Goal: Task Accomplishment & Management: Manage account settings

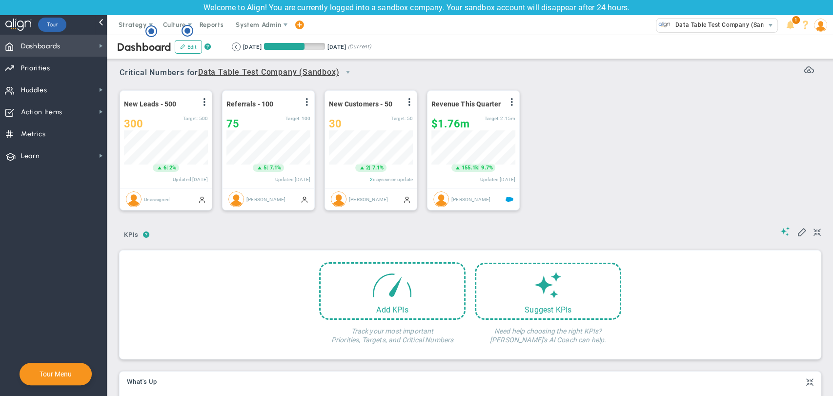
click at [73, 48] on span "Dashboards Dashboards" at bounding box center [53, 46] width 107 height 22
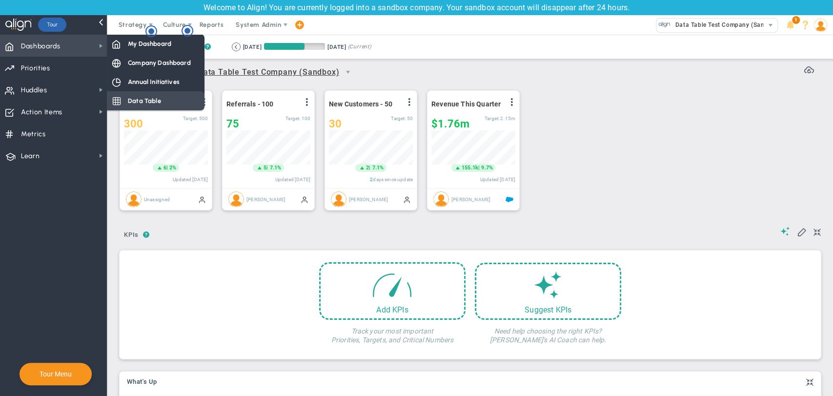
click at [141, 102] on span "Data Table" at bounding box center [144, 100] width 33 height 9
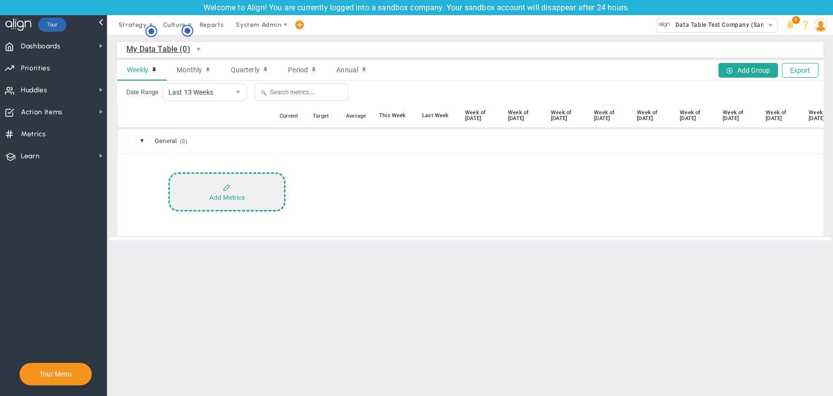
click at [210, 198] on div "Add Metrics" at bounding box center [227, 197] width 36 height 7
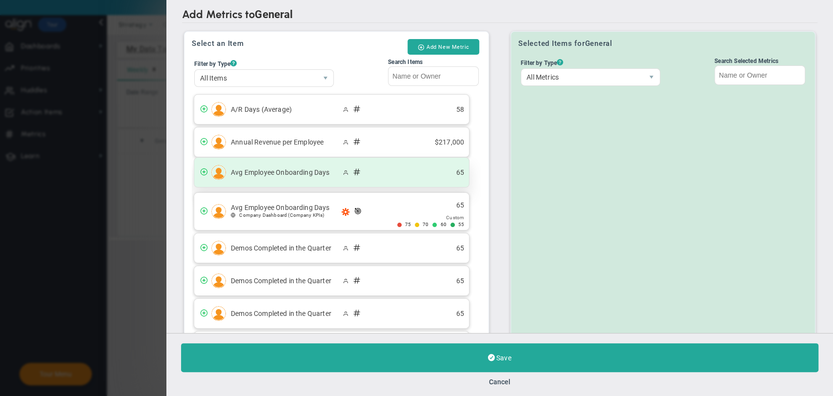
click at [204, 173] on span at bounding box center [204, 171] width 8 height 8
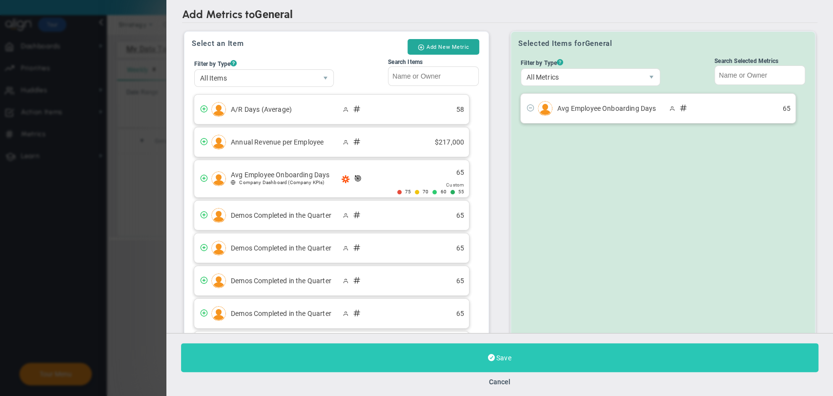
click at [467, 360] on button "Save" at bounding box center [499, 357] width 637 height 29
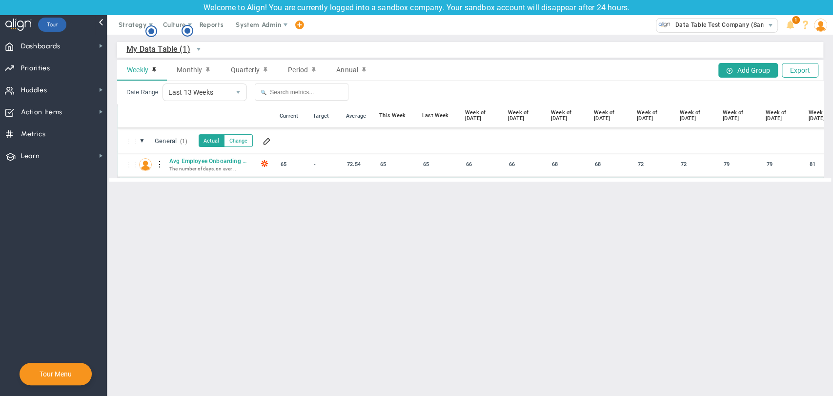
click at [472, 163] on div "66" at bounding box center [481, 164] width 37 height 11
click at [269, 138] on span at bounding box center [267, 141] width 8 height 8
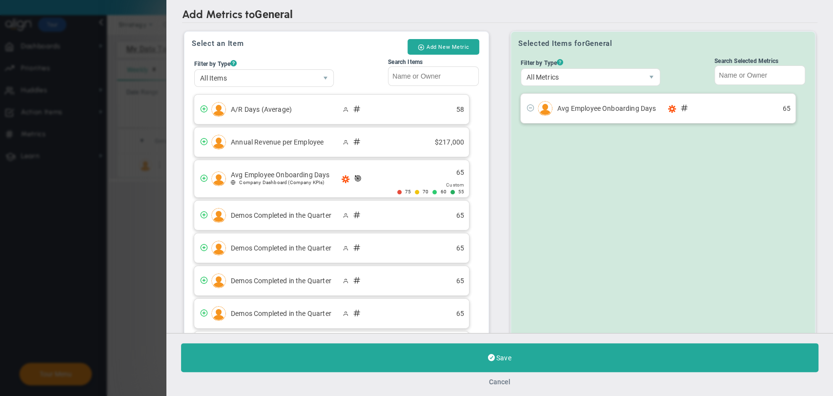
click at [504, 382] on button "Cancel" at bounding box center [499, 382] width 21 height 8
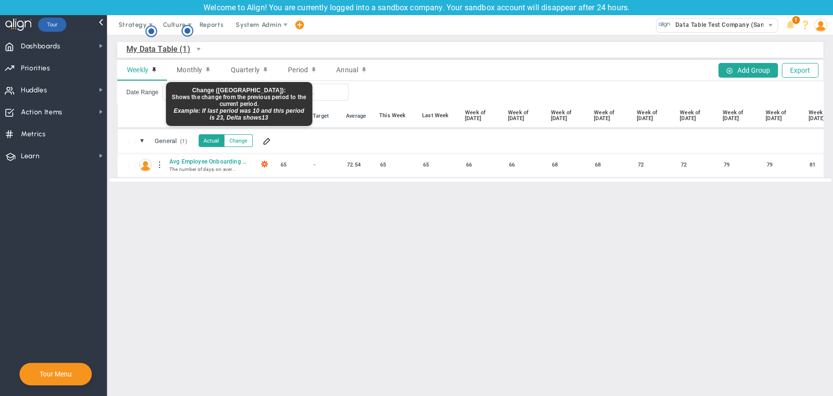
click at [238, 138] on button "Change" at bounding box center [238, 140] width 29 height 13
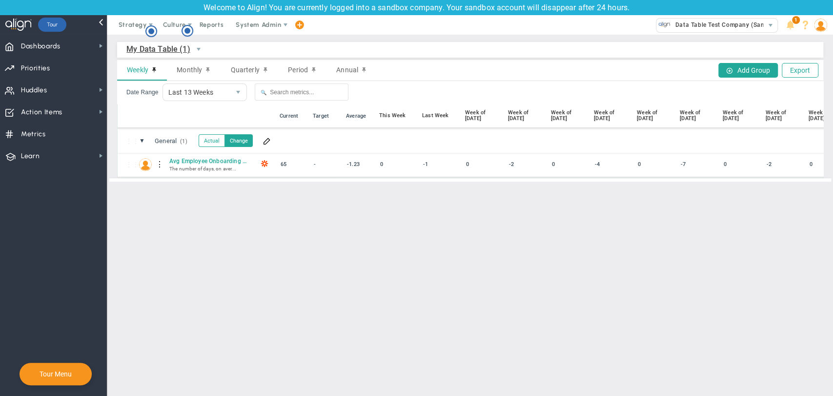
click at [434, 164] on div "-1" at bounding box center [438, 164] width 37 height 11
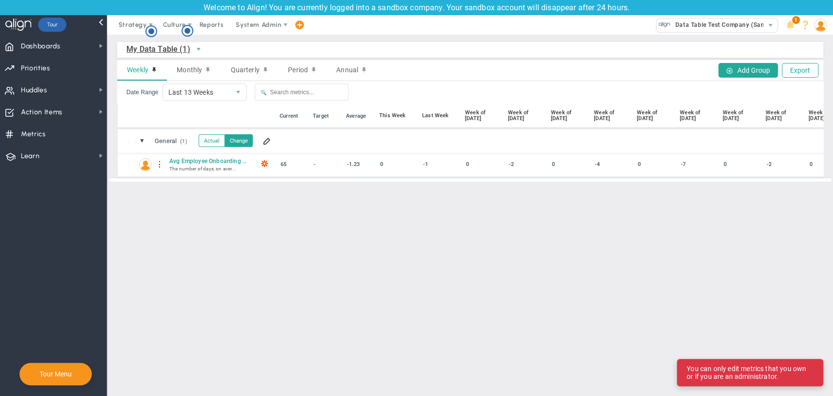
click at [429, 167] on div "-1" at bounding box center [438, 164] width 37 height 11
click at [426, 165] on div "-1" at bounding box center [438, 164] width 37 height 11
click at [468, 172] on div "⋮⋮ AE Avg Employee Onboarding Days The number of days, on aver... 65 -1.23 0 -1" at bounding box center [529, 164] width 822 height 24
click at [465, 163] on div "0" at bounding box center [481, 164] width 37 height 11
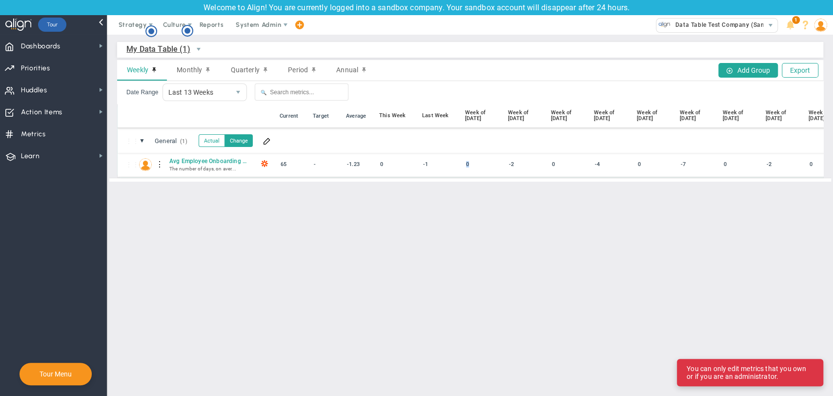
click at [465, 163] on div "0" at bounding box center [481, 164] width 37 height 11
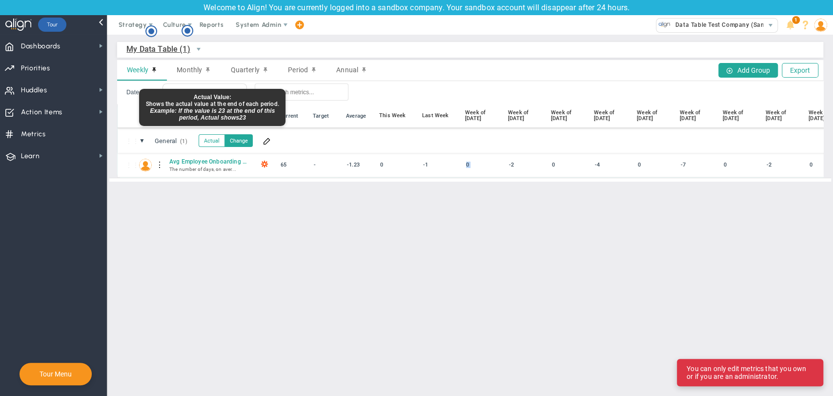
click at [211, 142] on button "Actual" at bounding box center [212, 140] width 26 height 13
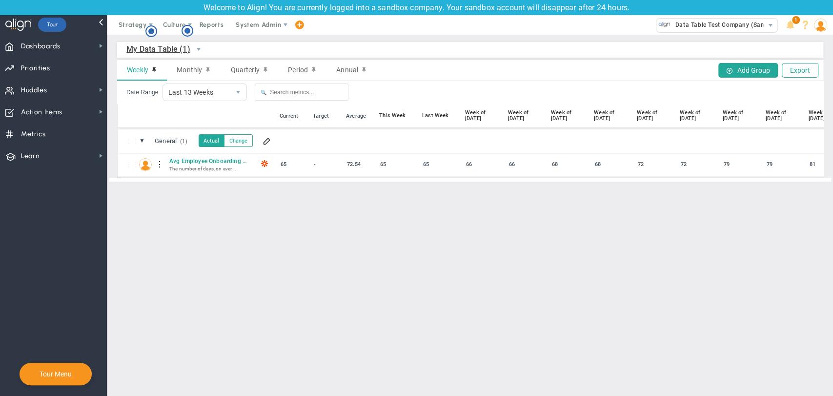
click at [598, 163] on div "68" at bounding box center [610, 164] width 37 height 11
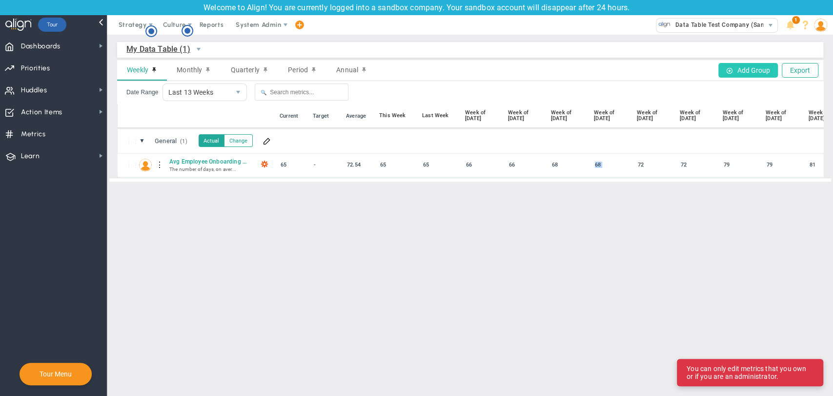
click at [753, 71] on button "Add Group" at bounding box center [748, 70] width 60 height 15
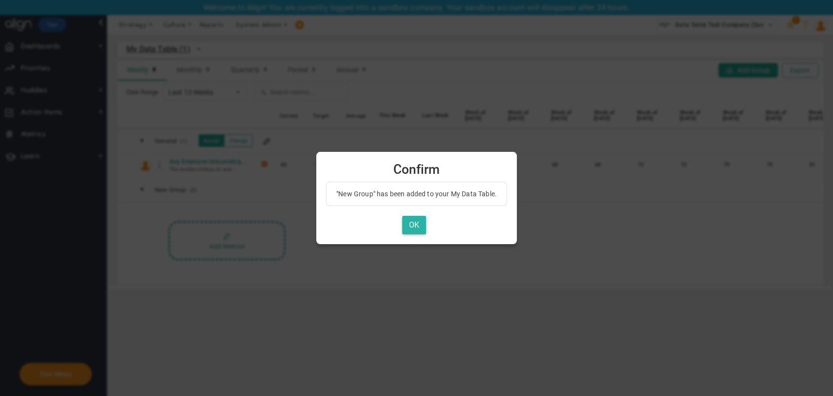
click at [420, 222] on button "OK" at bounding box center [414, 225] width 24 height 19
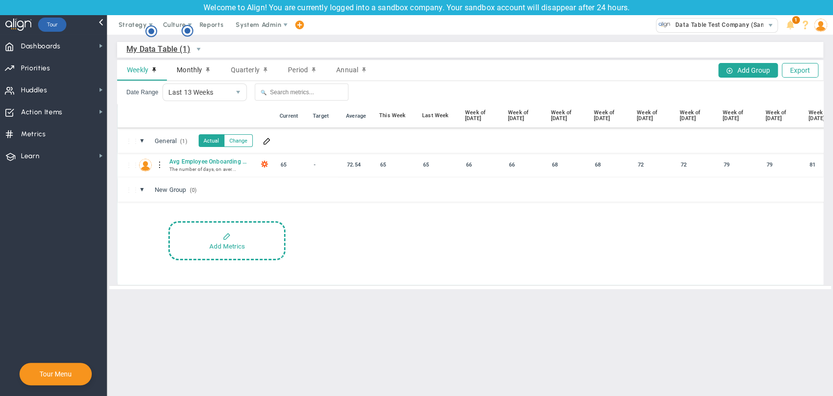
click at [202, 68] on span "Monthly" at bounding box center [189, 70] width 25 height 8
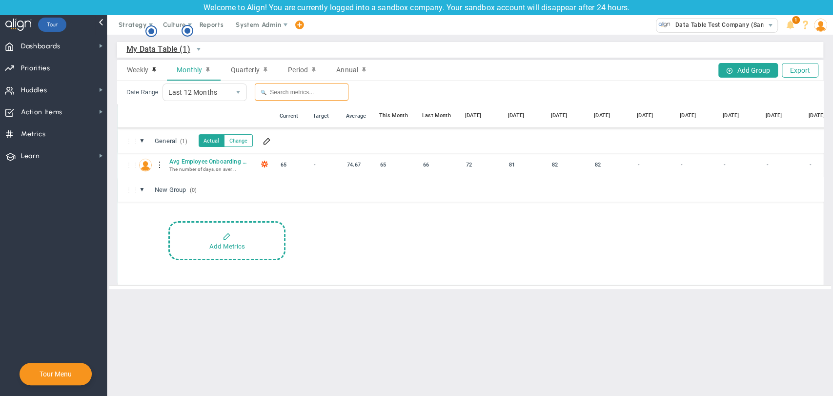
click at [318, 88] on input "text" at bounding box center [302, 91] width 94 height 17
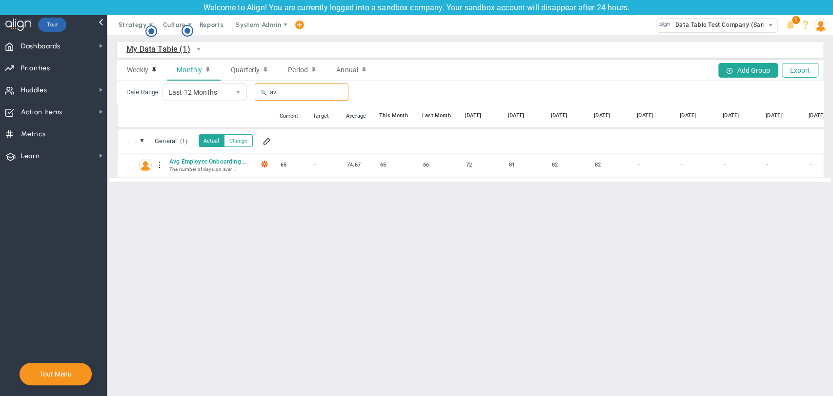
type input "a"
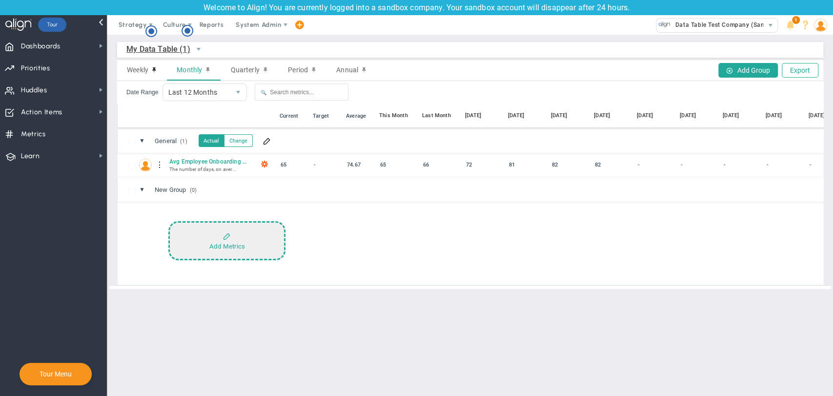
click at [202, 235] on button "Add Metrics" at bounding box center [226, 240] width 117 height 39
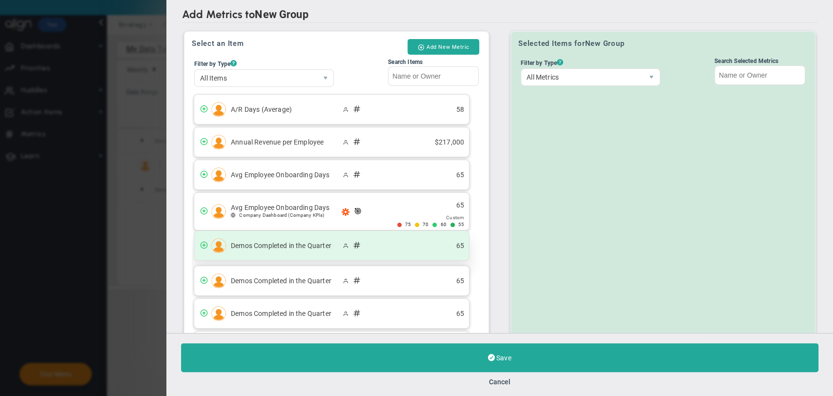
click at [287, 251] on div "Demos Completed in the Quarter 65" at bounding box center [331, 245] width 275 height 29
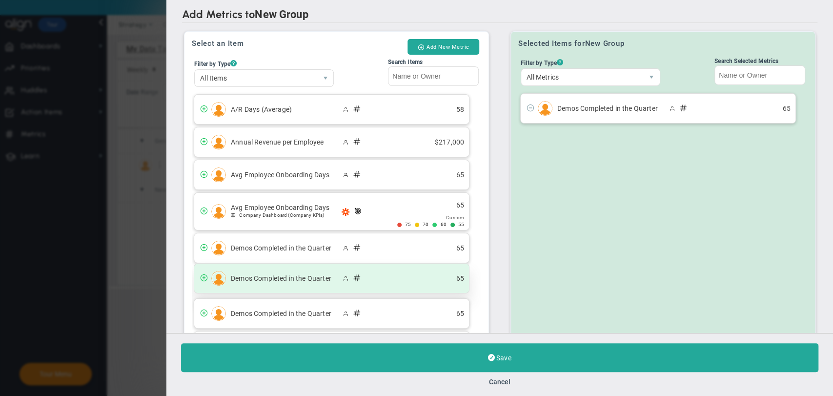
click at [286, 278] on span "Demos Completed in the Quarter" at bounding box center [286, 278] width 110 height 8
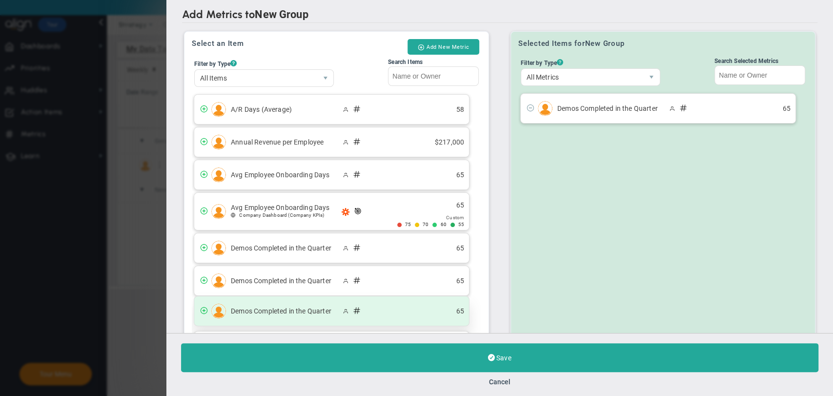
click at [284, 310] on span "Demos Completed in the Quarter" at bounding box center [286, 311] width 110 height 8
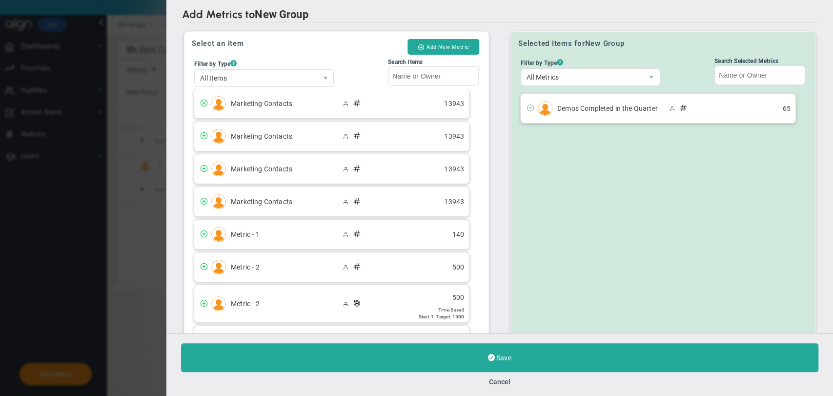
scroll to position [542, 0]
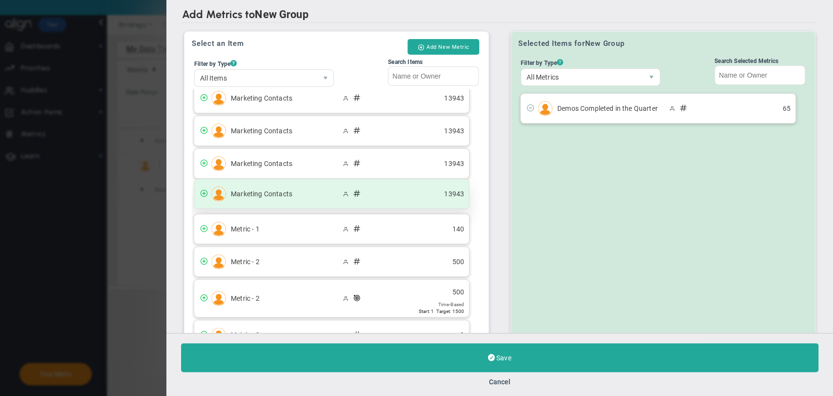
click at [203, 192] on span at bounding box center [204, 193] width 8 height 8
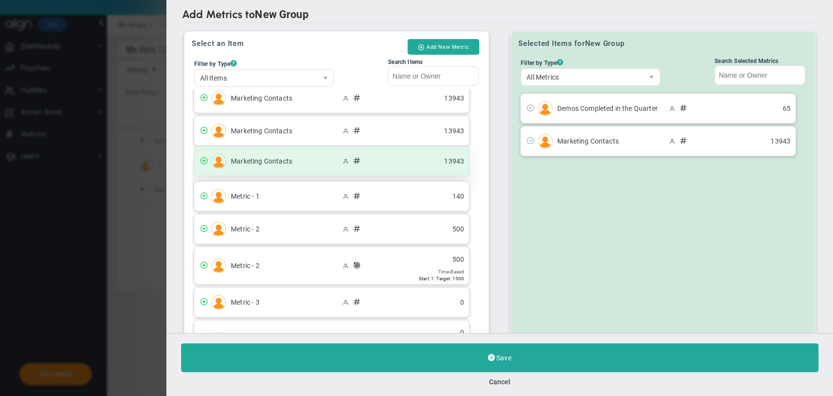
click at [199, 159] on span at bounding box center [202, 161] width 17 height 11
click at [203, 158] on span at bounding box center [204, 160] width 8 height 8
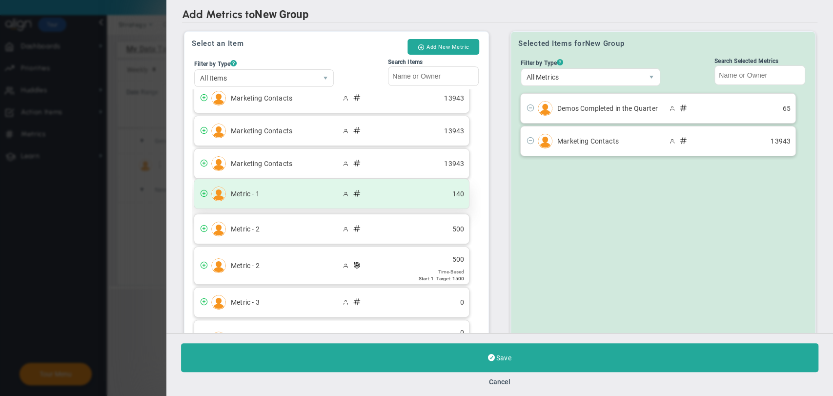
click at [200, 190] on span at bounding box center [204, 193] width 8 height 8
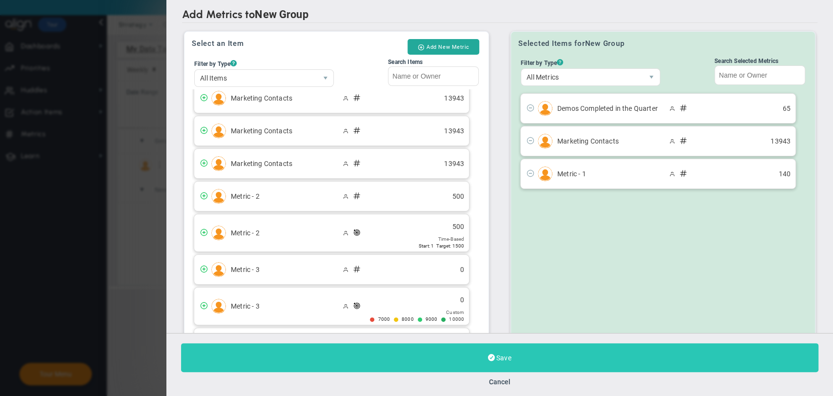
click at [458, 360] on button "Save" at bounding box center [499, 357] width 637 height 29
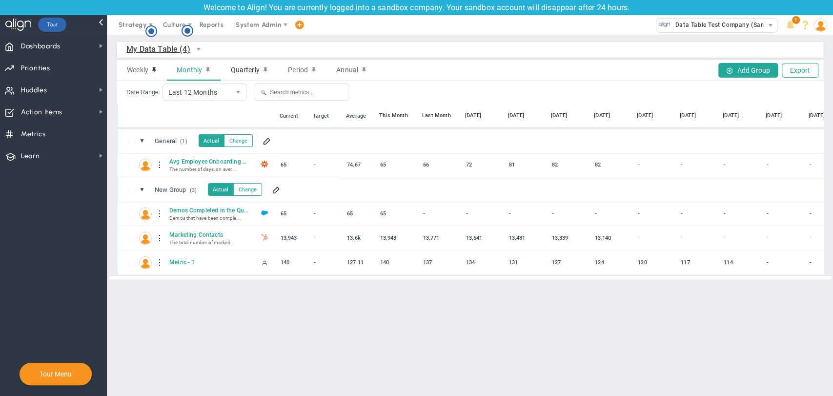
click at [250, 71] on span "Quarterly" at bounding box center [244, 70] width 29 height 8
click at [307, 69] on div "Period" at bounding box center [302, 70] width 48 height 20
click at [348, 68] on span "Annual" at bounding box center [347, 70] width 22 height 8
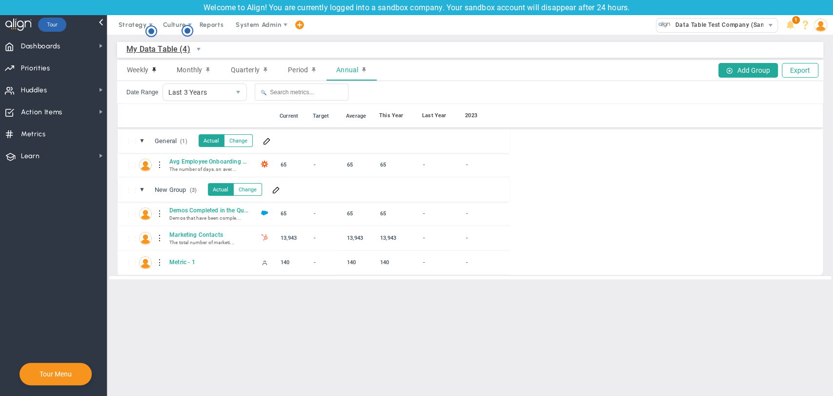
click at [191, 50] on span "select" at bounding box center [198, 49] width 17 height 17
click at [186, 71] on li "Company Data Table (0)" at bounding box center [180, 71] width 106 height 20
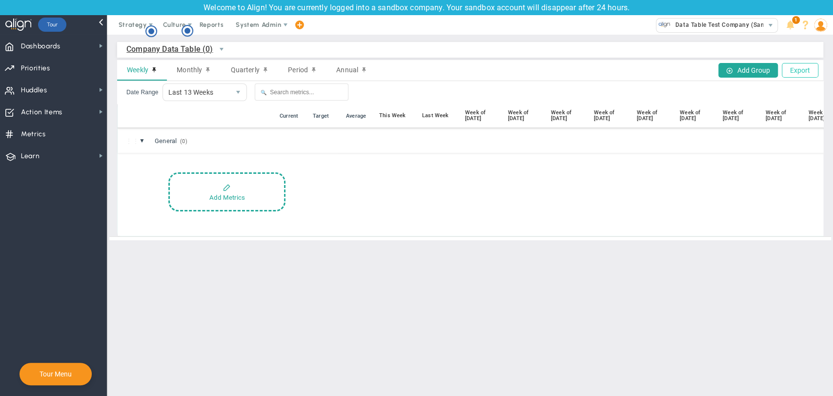
click at [802, 76] on button "Export" at bounding box center [800, 70] width 37 height 15
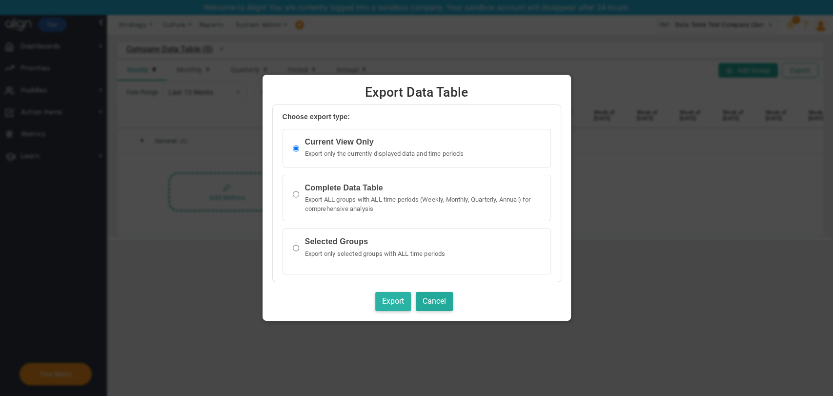
click at [383, 302] on button "Export" at bounding box center [393, 301] width 36 height 19
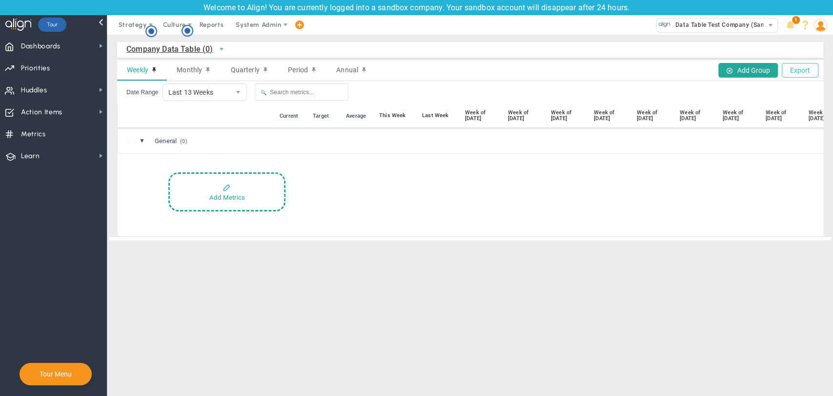
click at [791, 69] on button "Export" at bounding box center [800, 70] width 37 height 15
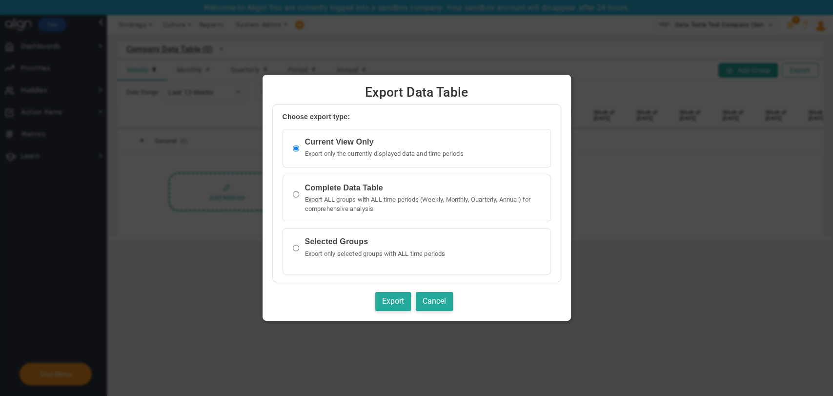
click at [293, 195] on input "radio" at bounding box center [296, 194] width 6 height 20
radio input "true"
click at [380, 304] on button "Export" at bounding box center [393, 301] width 36 height 19
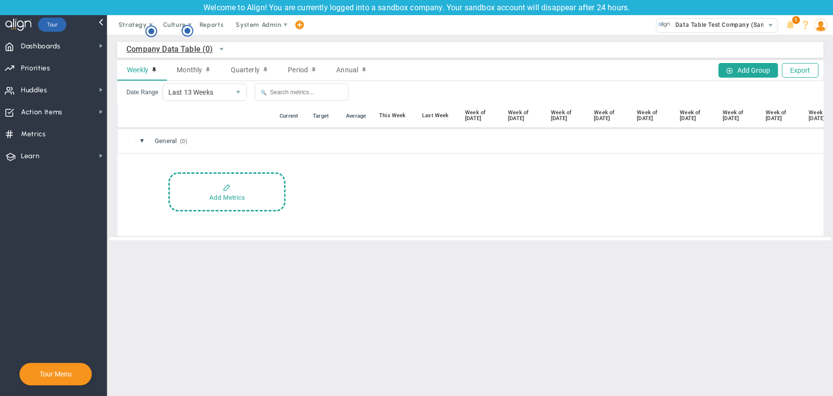
click at [180, 48] on span "Company Data Table (0)" at bounding box center [169, 49] width 87 height 12
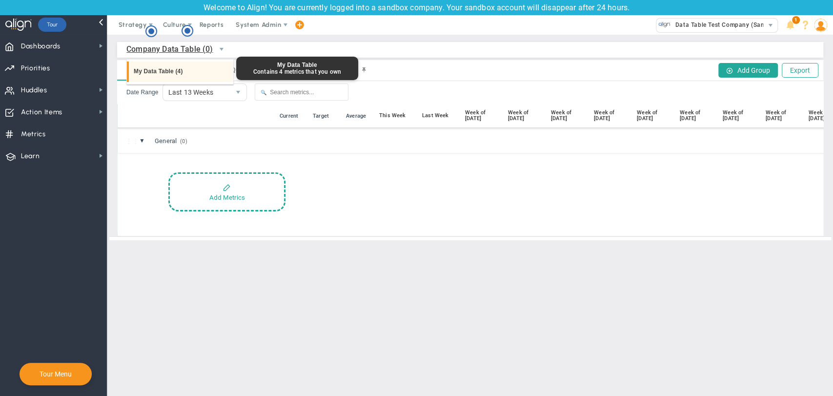
click at [190, 80] on li "My Data Table (4)" at bounding box center [180, 71] width 106 height 20
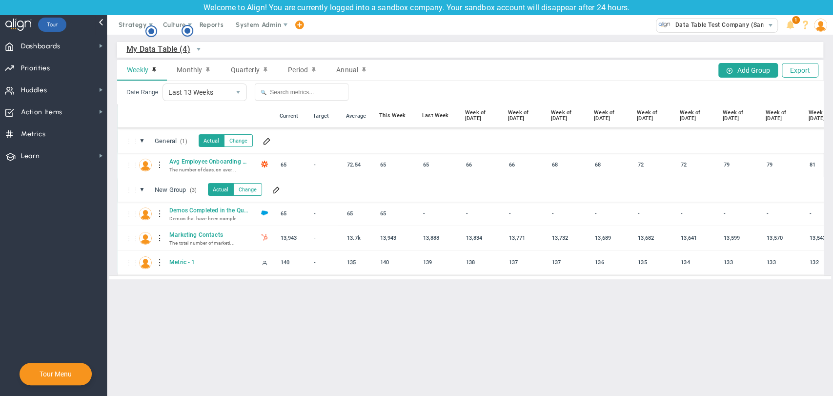
click at [794, 81] on div "Add Group Export" at bounding box center [764, 70] width 110 height 20
click at [795, 67] on button "Export" at bounding box center [800, 70] width 37 height 15
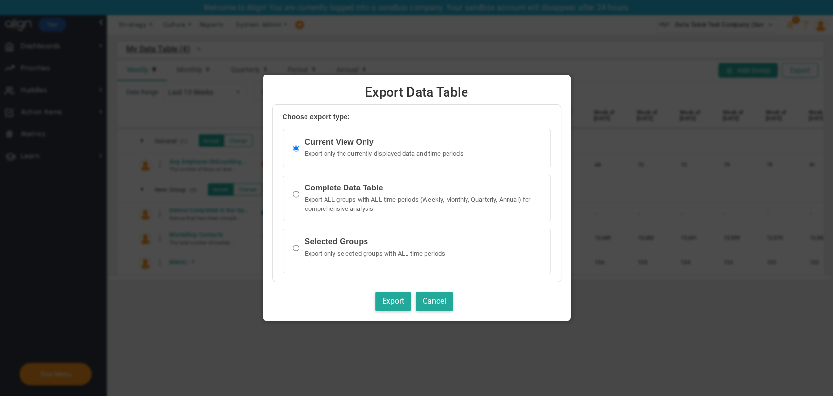
click at [319, 244] on strong "Selected Groups" at bounding box center [336, 241] width 63 height 8
click at [293, 250] on input "radio" at bounding box center [296, 248] width 6 height 20
radio input "true"
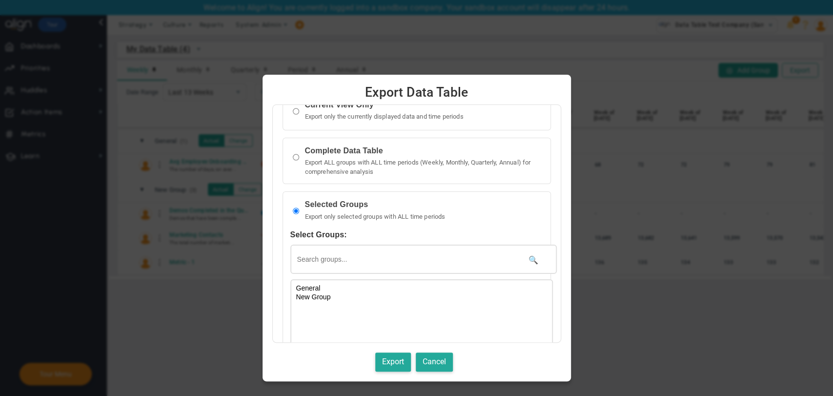
scroll to position [81, 0]
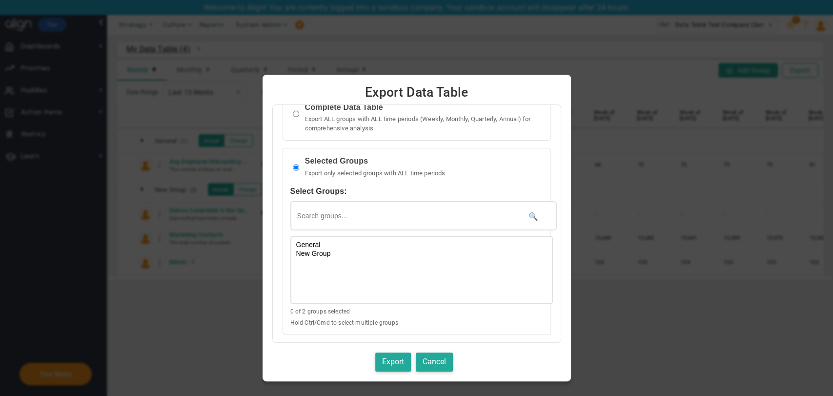
click at [524, 218] on input "text" at bounding box center [423, 215] width 266 height 29
type input "new"
select select "54"
click at [318, 248] on option "New Group" at bounding box center [421, 245] width 253 height 9
click at [390, 363] on button "Export" at bounding box center [393, 361] width 36 height 19
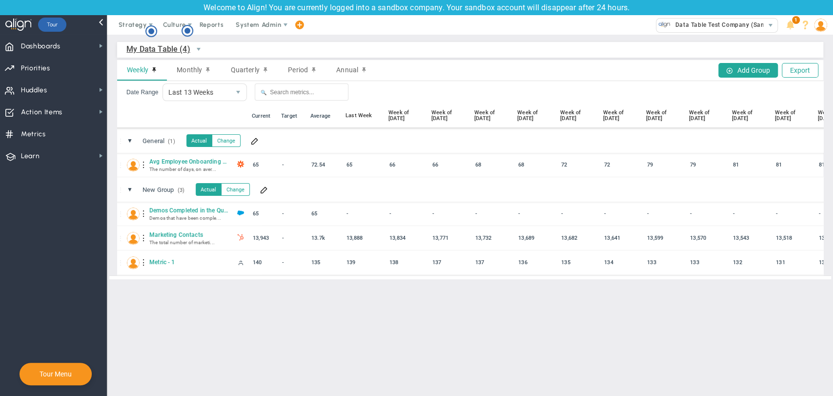
scroll to position [0, 100]
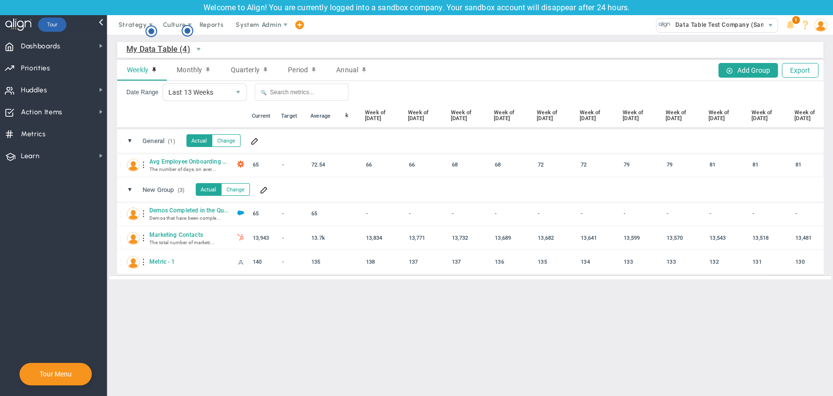
click at [378, 274] on div "⋮⋮ M- Metric - 1" at bounding box center [429, 262] width 822 height 24
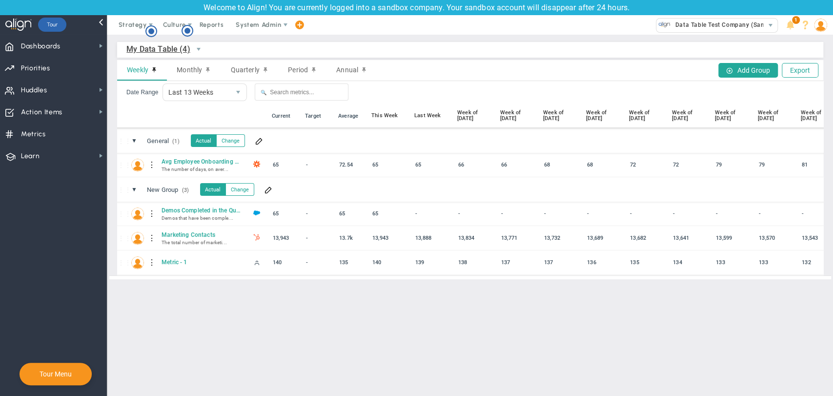
scroll to position [0, 8]
click at [806, 67] on button "Export" at bounding box center [800, 70] width 37 height 15
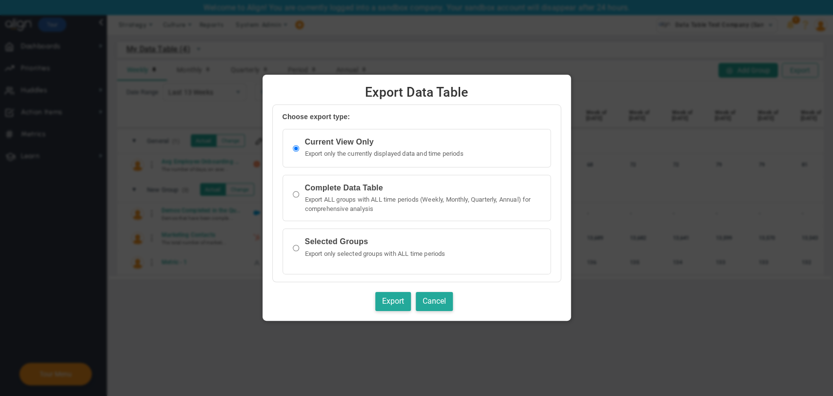
click at [293, 249] on input "radio" at bounding box center [296, 248] width 6 height 20
radio input "true"
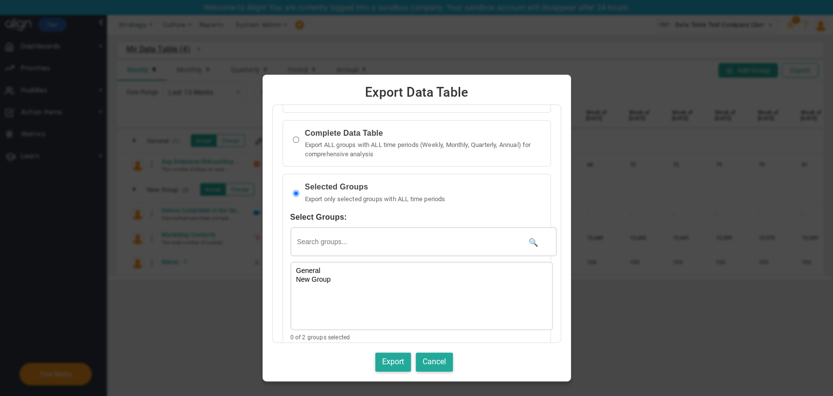
scroll to position [81, 0]
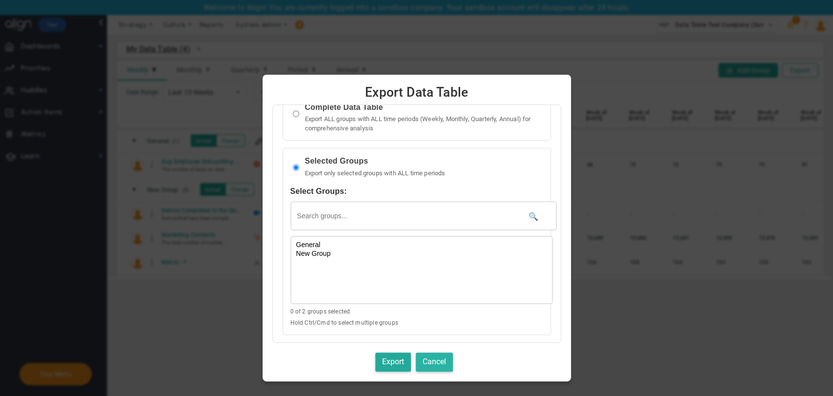
click at [451, 366] on button "Cancel" at bounding box center [434, 361] width 37 height 19
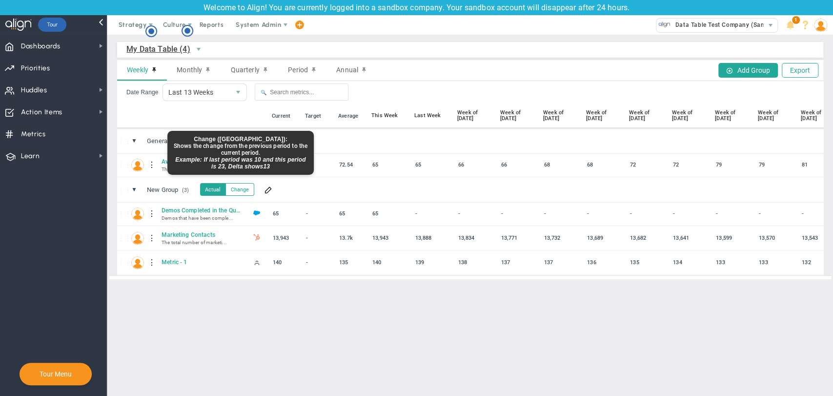
click at [248, 191] on button "Change" at bounding box center [239, 189] width 29 height 13
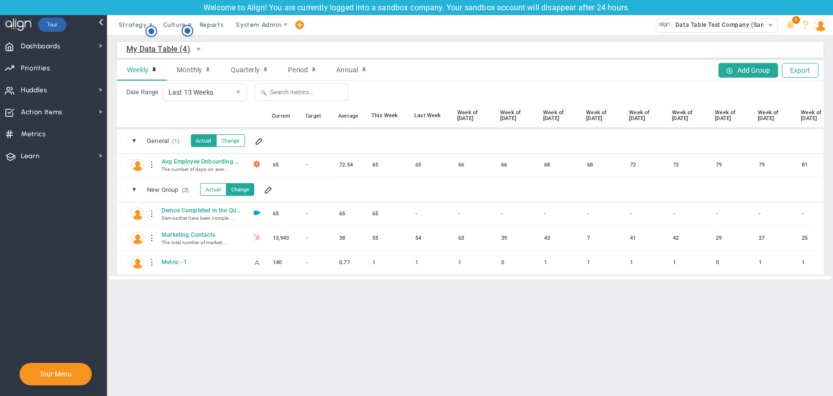
scroll to position [0, 0]
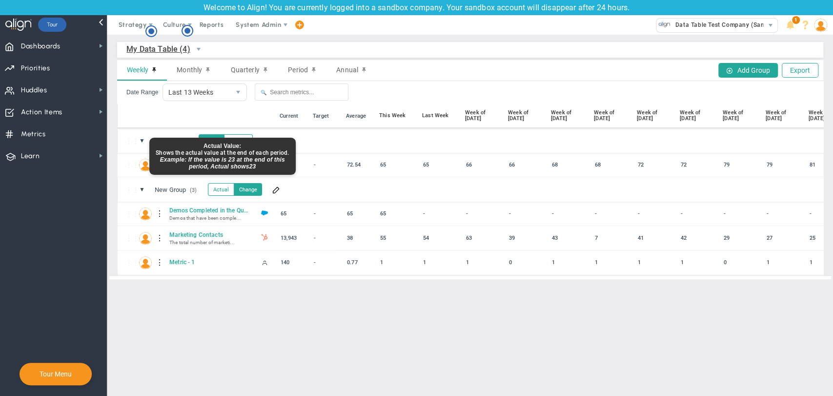
click at [225, 189] on button "Actual" at bounding box center [221, 189] width 26 height 13
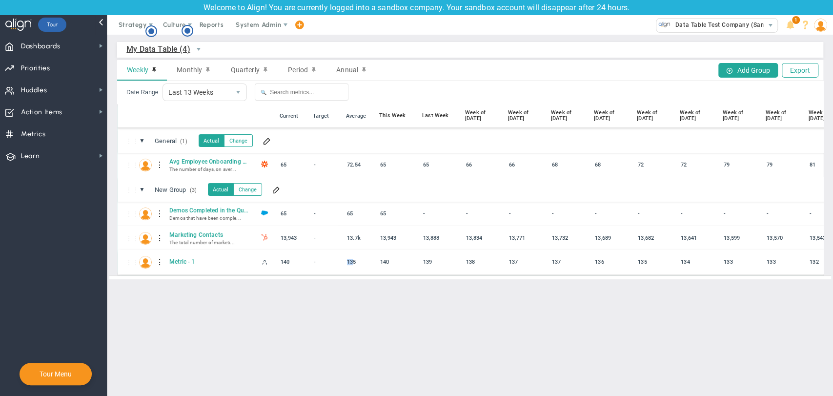
drag, startPoint x: 345, startPoint y: 265, endPoint x: 354, endPoint y: 263, distance: 9.1
click at [354, 263] on div "135" at bounding box center [360, 261] width 32 height 11
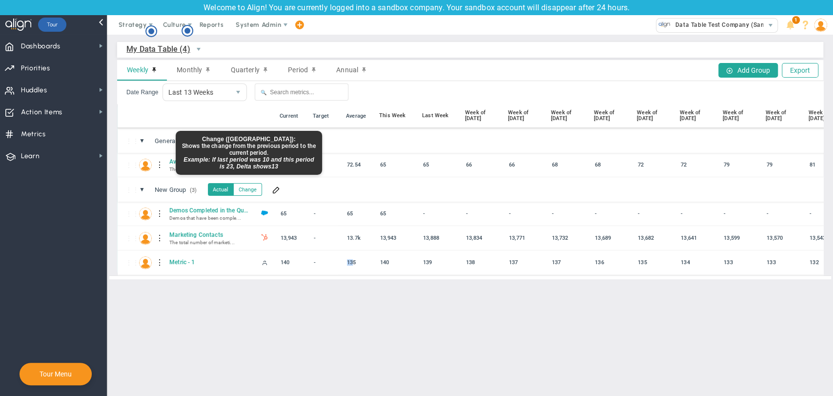
click at [248, 186] on button "Change" at bounding box center [247, 189] width 29 height 13
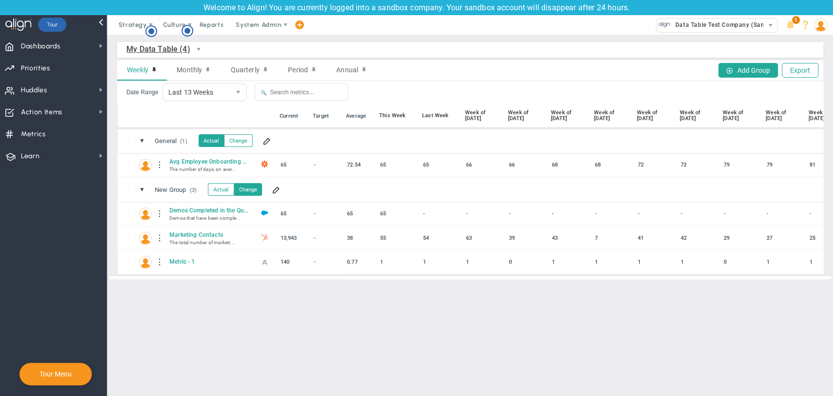
click at [384, 265] on div "1" at bounding box center [395, 261] width 37 height 11
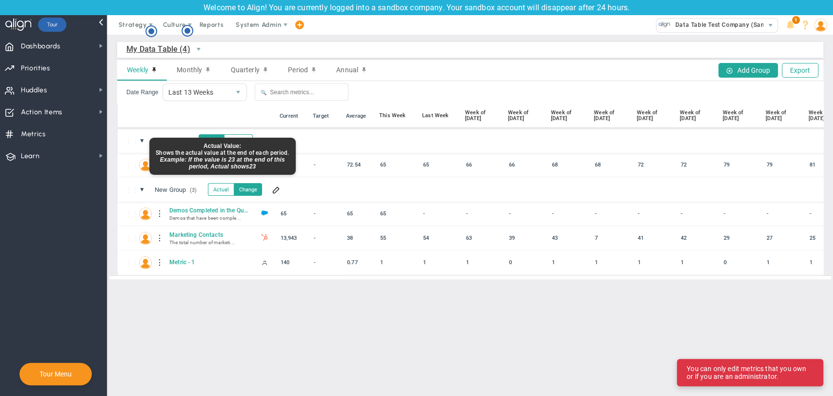
click at [223, 189] on button "Actual" at bounding box center [221, 189] width 26 height 13
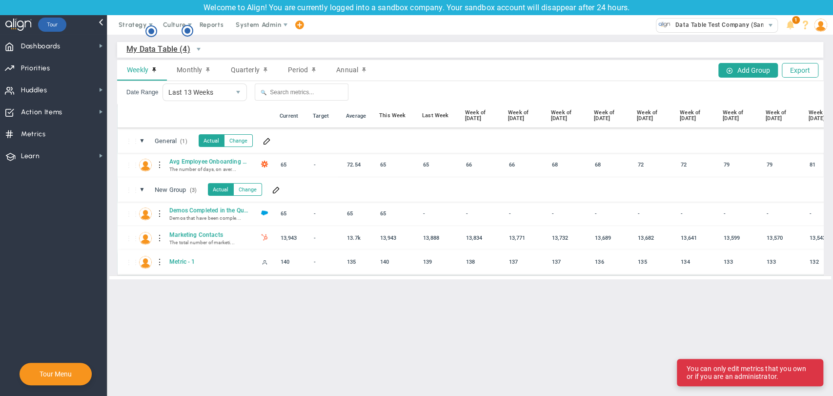
click at [385, 263] on div "140" at bounding box center [395, 261] width 37 height 11
drag, startPoint x: 356, startPoint y: 264, endPoint x: 346, endPoint y: 266, distance: 10.0
click at [346, 266] on div "135" at bounding box center [360, 261] width 32 height 11
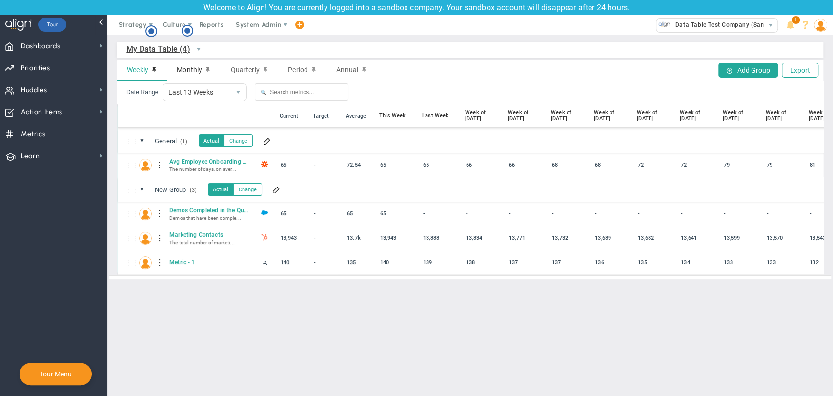
click at [191, 73] on span "Monthly" at bounding box center [189, 70] width 25 height 8
click at [241, 72] on span "Quarterly" at bounding box center [244, 70] width 29 height 8
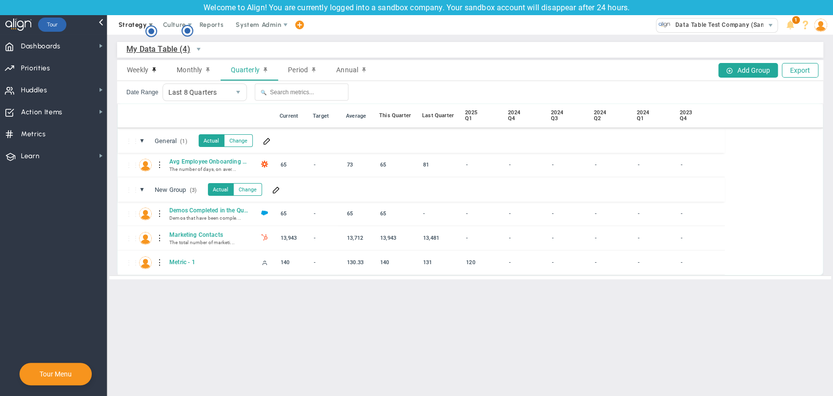
click at [138, 26] on span "Strategy" at bounding box center [133, 24] width 28 height 7
click at [133, 46] on span "One Page Strategic Plan" at bounding box center [157, 45] width 90 height 20
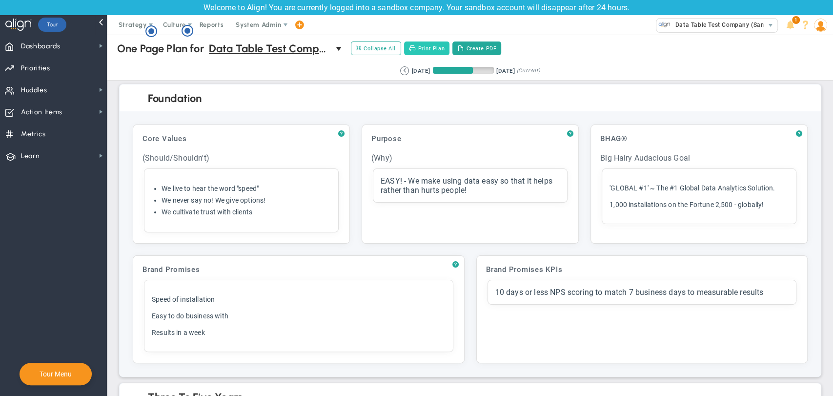
click at [429, 48] on button "Print Plan" at bounding box center [426, 48] width 45 height 14
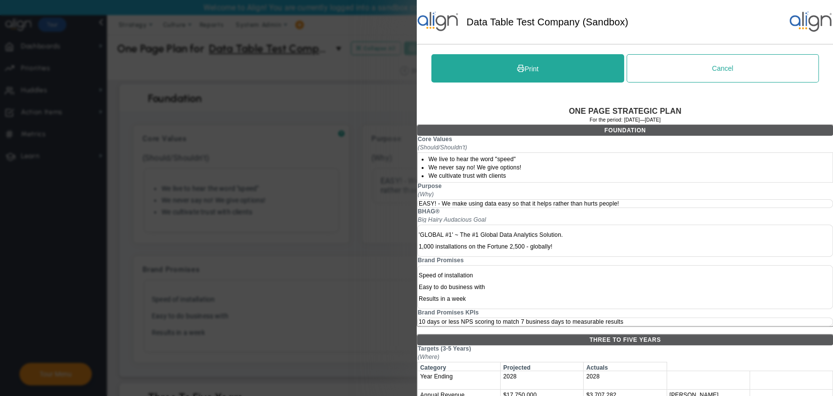
click at [325, 85] on div at bounding box center [416, 198] width 833 height 396
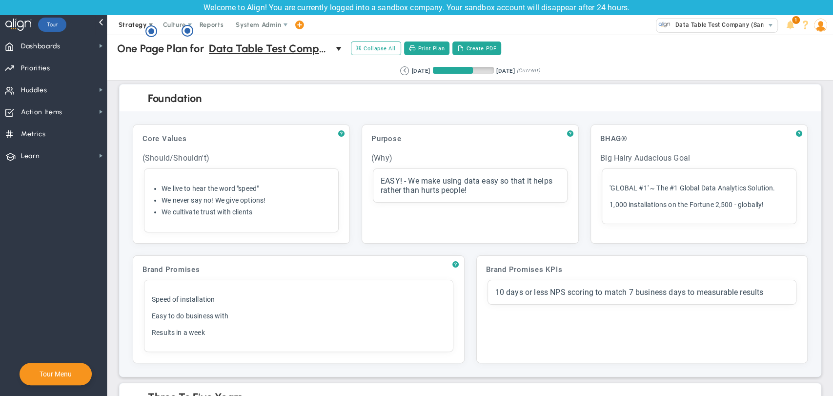
click at [150, 20] on span "Strategy" at bounding box center [133, 25] width 44 height 20
click at [148, 61] on span "Alignment Checklist" at bounding box center [157, 64] width 90 height 20
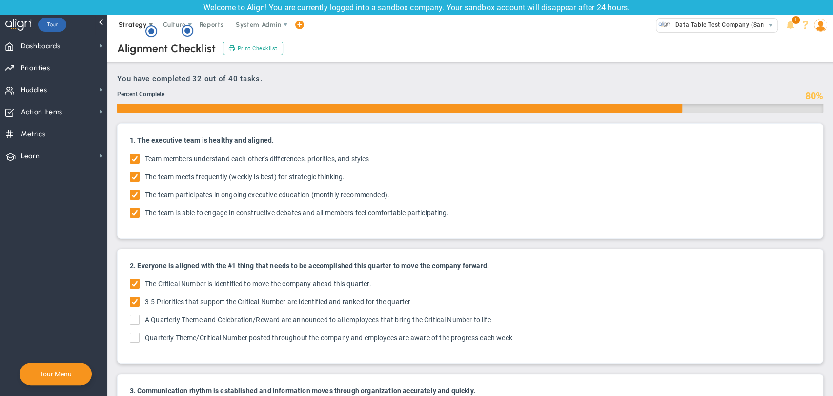
checkbox input "true"
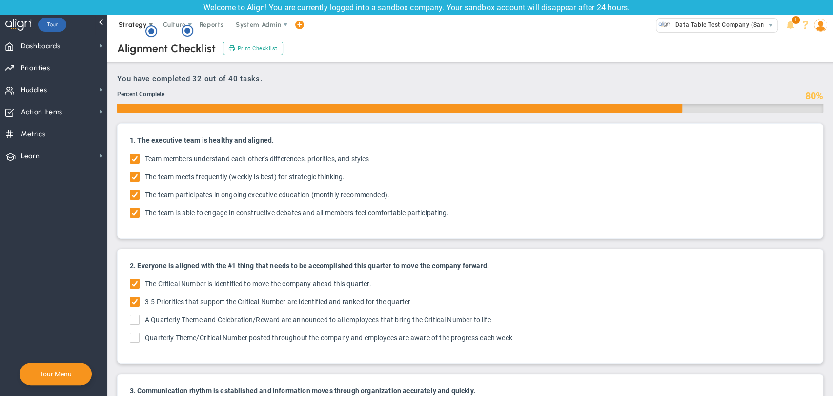
checkbox input "true"
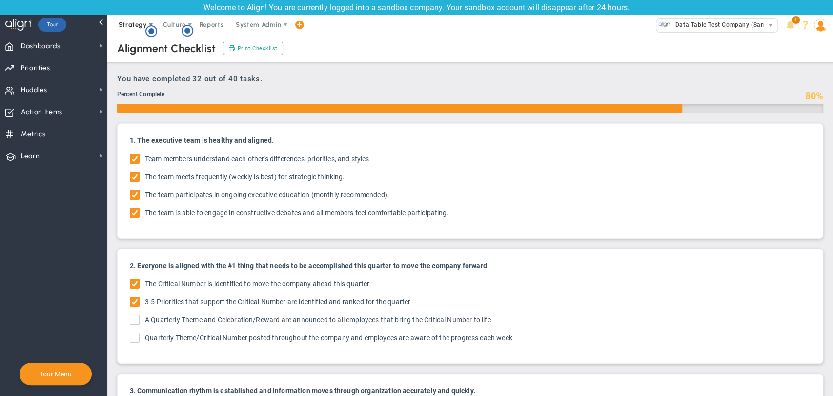
checkbox input "true"
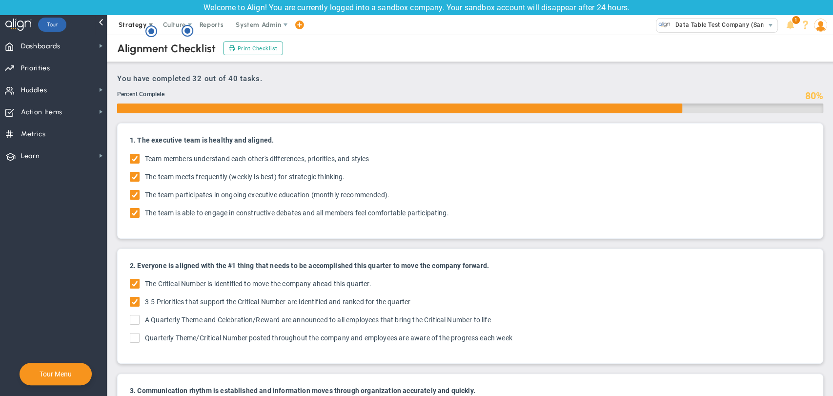
checkbox input "true"
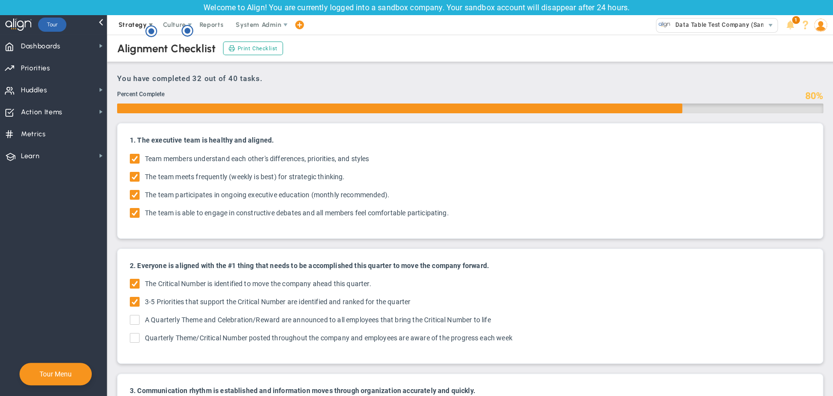
checkbox input "true"
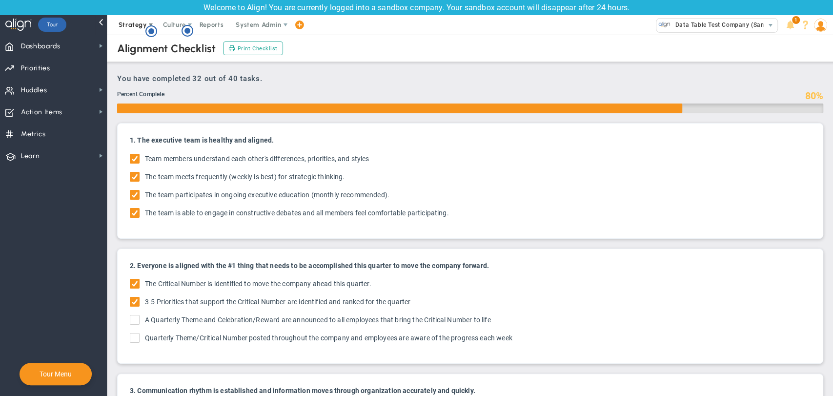
checkbox input "true"
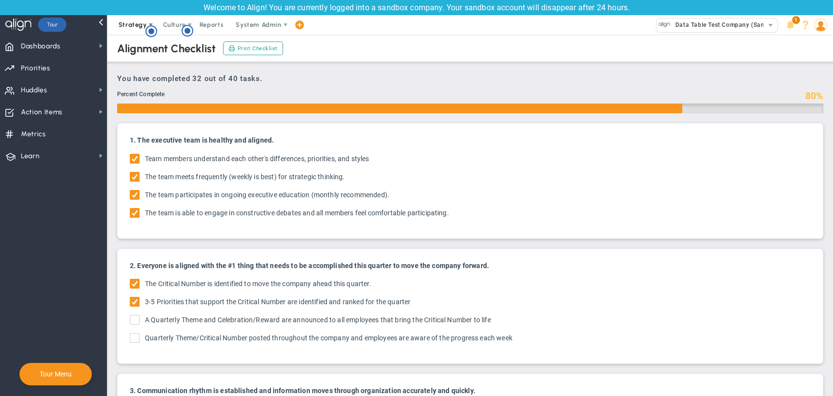
checkbox input "true"
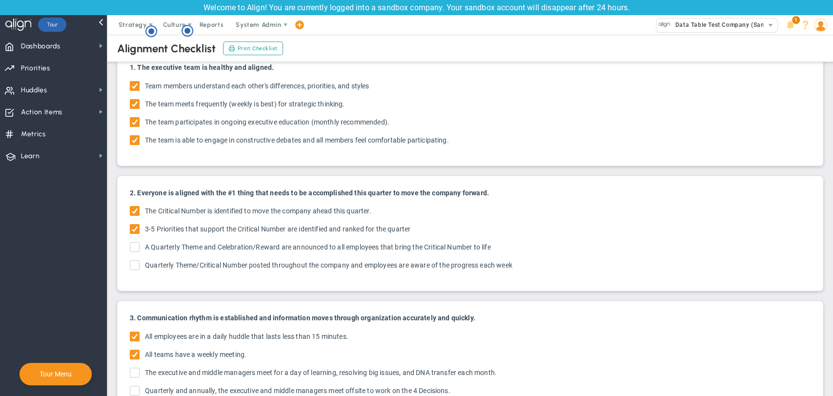
scroll to position [217, 0]
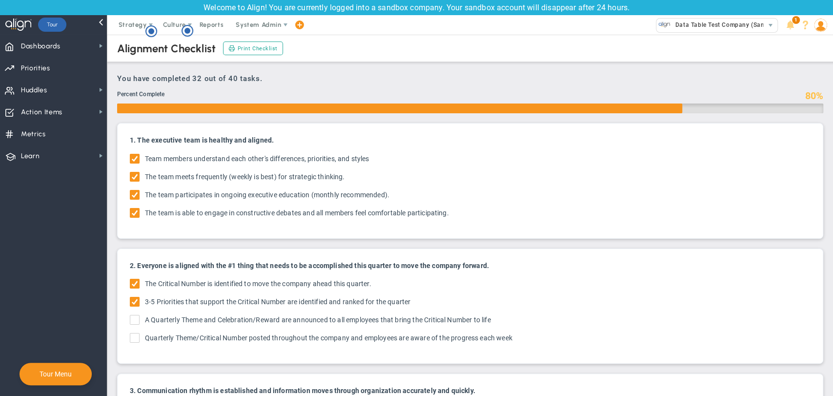
scroll to position [217, 0]
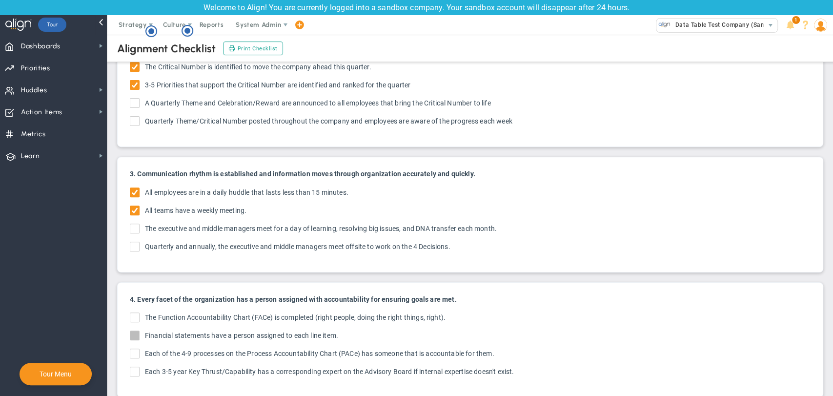
click at [133, 330] on span at bounding box center [135, 335] width 10 height 10
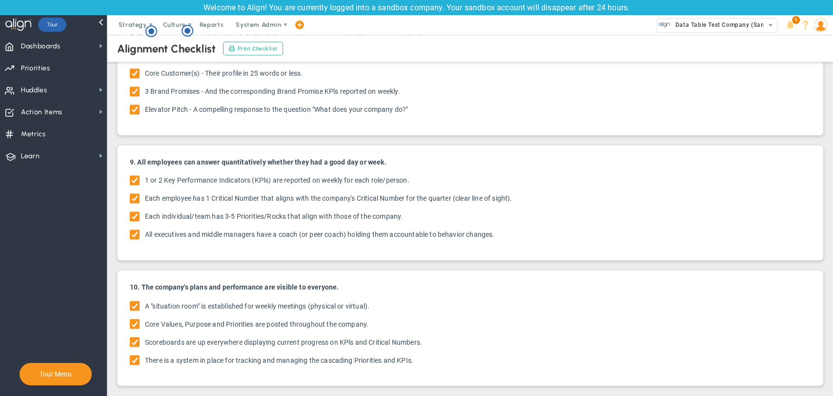
scroll to position [981, 0]
click at [139, 21] on span "Strategy" at bounding box center [133, 24] width 28 height 7
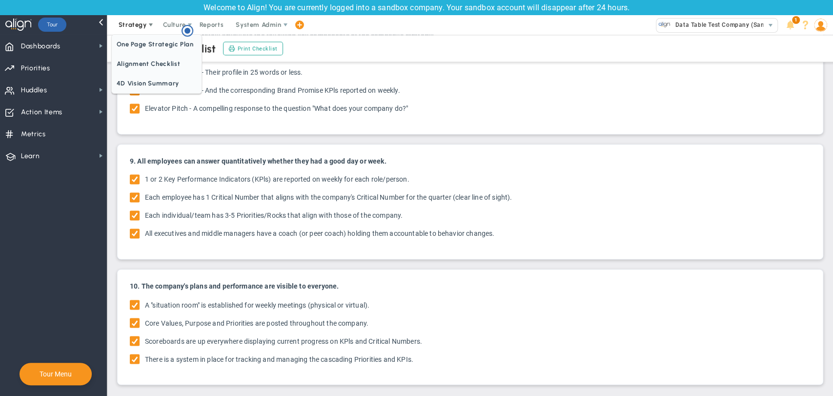
scroll to position [0, 0]
click at [142, 80] on span "4D Vision Summary" at bounding box center [157, 84] width 90 height 20
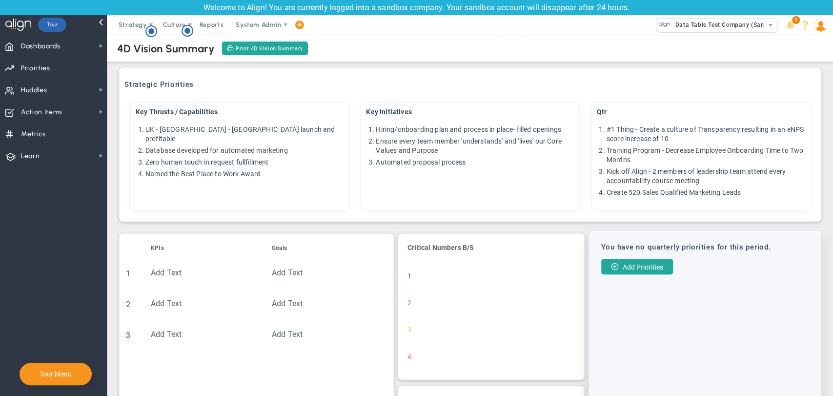
scroll to position [320, 0]
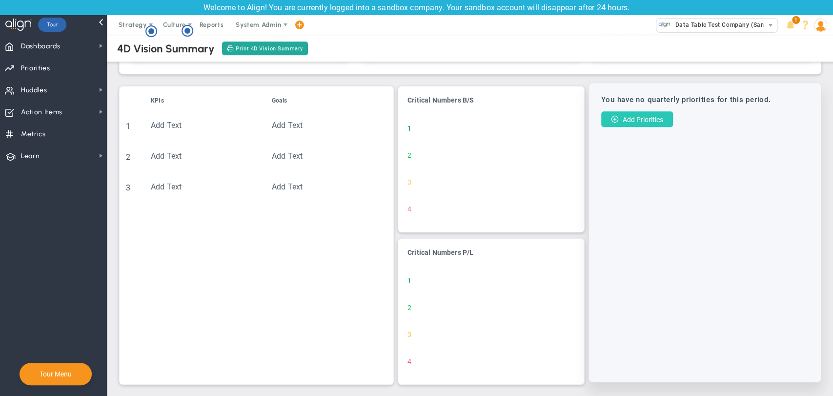
click at [634, 112] on button "Add Priorities" at bounding box center [637, 119] width 72 height 16
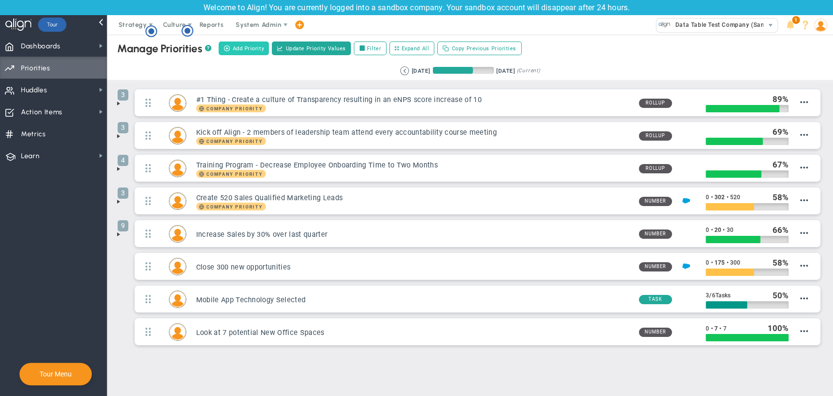
click at [260, 46] on span "Add Priority" at bounding box center [248, 48] width 32 height 8
click at [239, 44] on span "Add Priority" at bounding box center [248, 48] width 32 height 8
click at [242, 52] on span "Add Priority" at bounding box center [248, 48] width 32 height 8
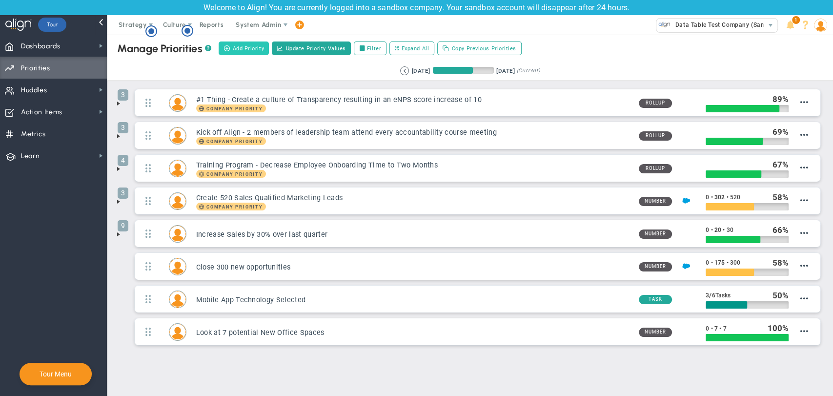
click at [242, 52] on span "Add Priority" at bounding box center [248, 48] width 32 height 8
click at [298, 44] on span "Update Priority Values" at bounding box center [316, 48] width 60 height 8
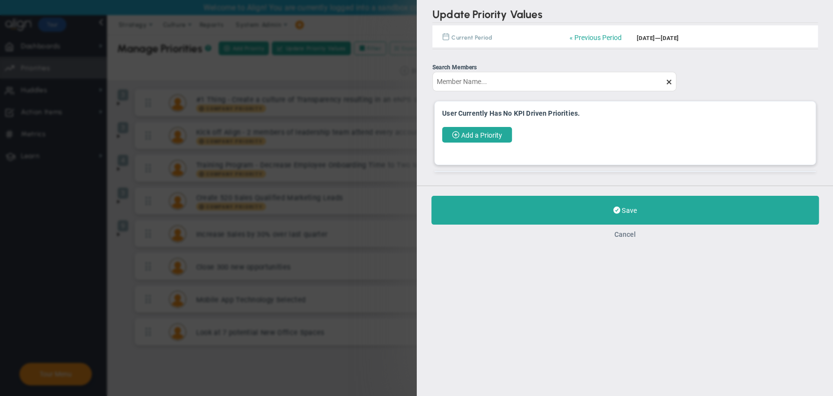
click at [623, 238] on button "Cancel" at bounding box center [624, 234] width 21 height 8
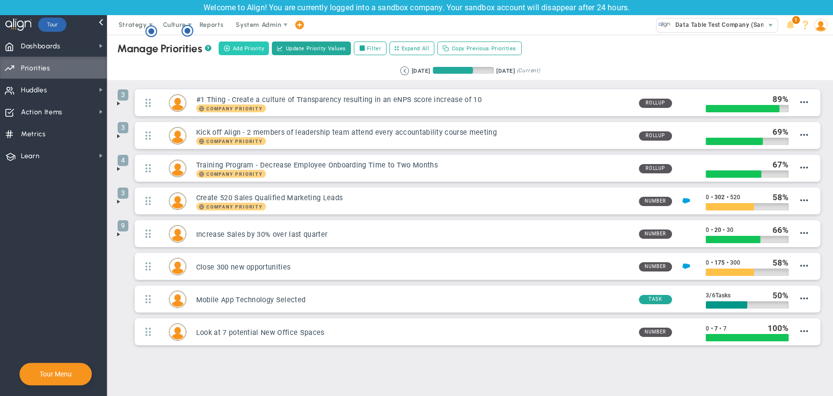
click at [253, 52] on span "Add Priority" at bounding box center [248, 48] width 32 height 8
click at [366, 46] on input "Filter" at bounding box center [364, 48] width 7 height 7
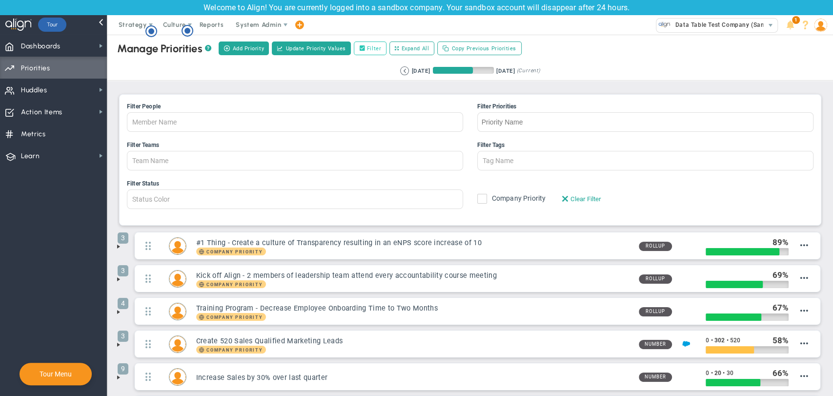
click at [366, 46] on input "Filter" at bounding box center [364, 48] width 7 height 7
checkbox input "false"
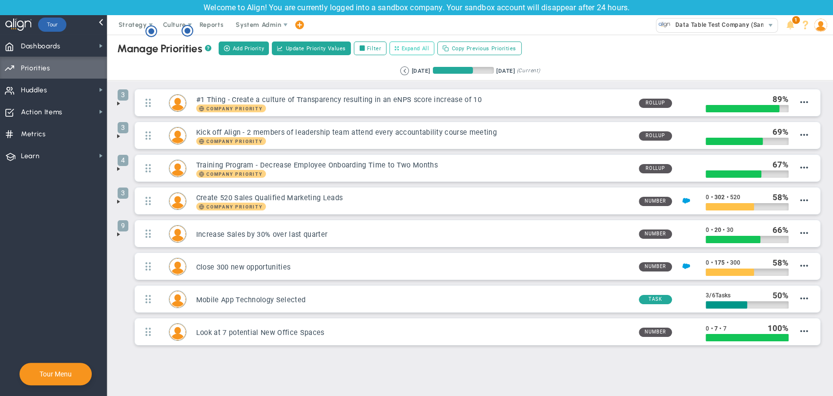
click at [404, 44] on span "Expand All" at bounding box center [416, 48] width 28 height 8
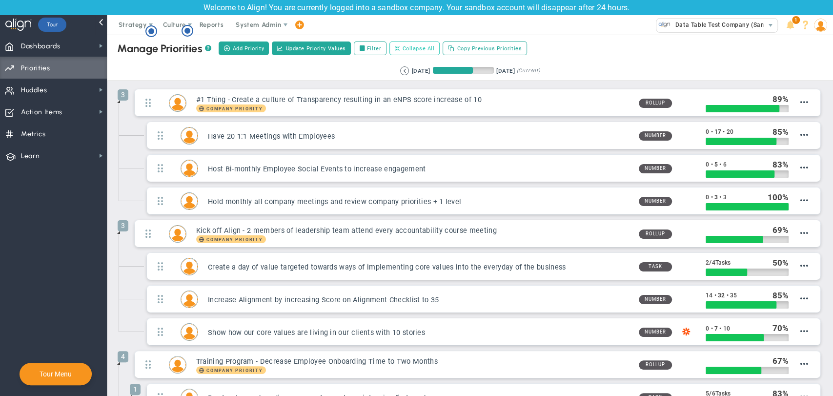
click at [404, 44] on span "Collapse All" at bounding box center [419, 48] width 32 height 8
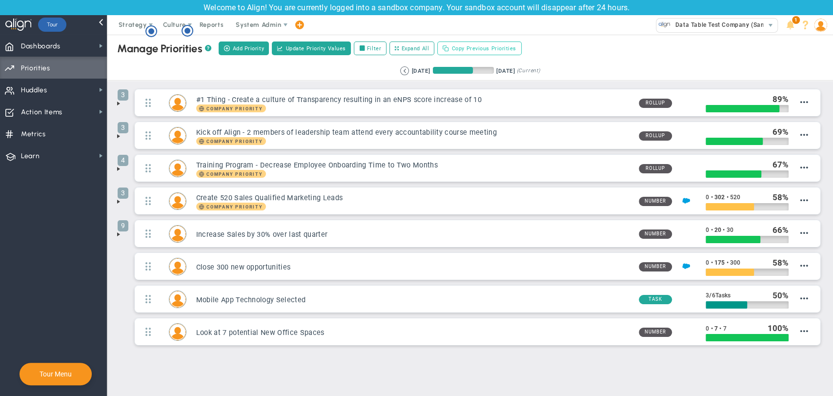
click at [438, 46] on button "Copy Previous Priorities" at bounding box center [479, 48] width 84 height 14
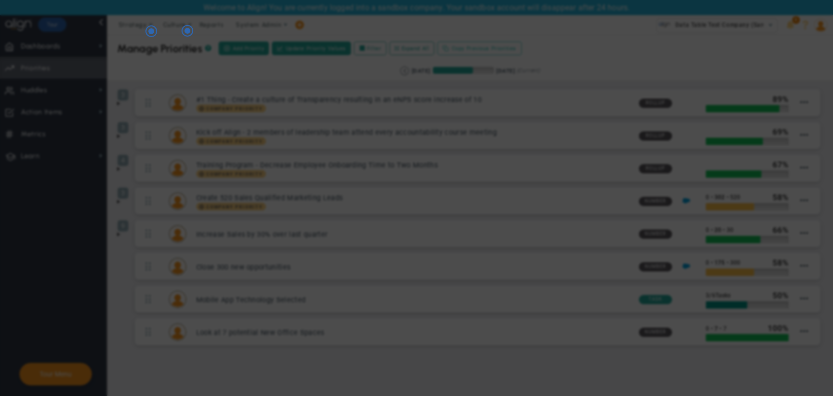
checkbox input "true"
checkbox input "false"
checkbox input "true"
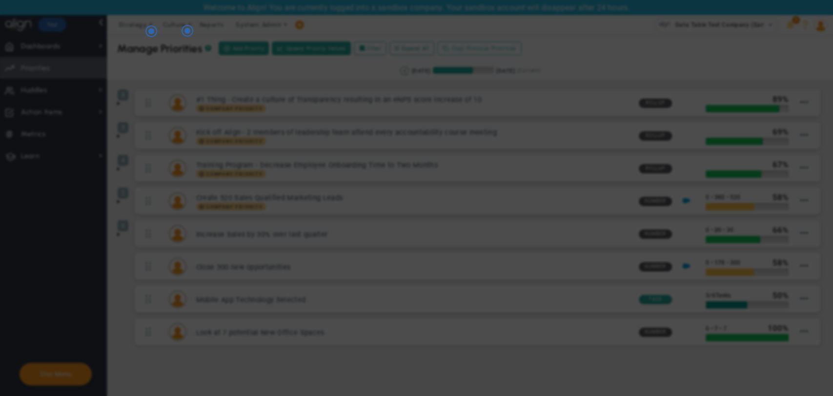
checkbox input "false"
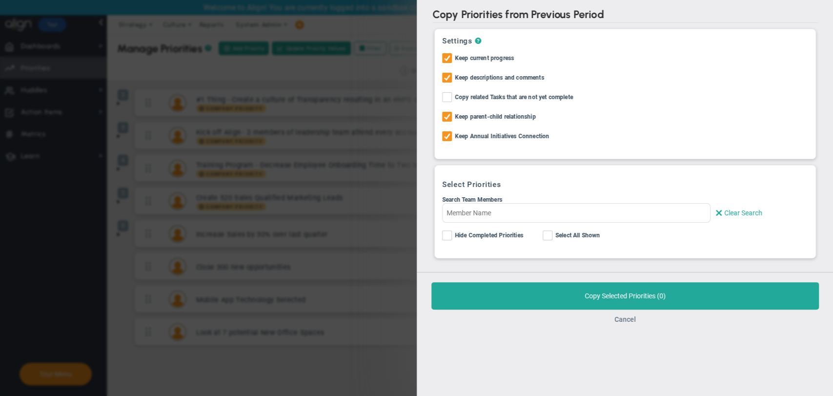
click at [620, 317] on button "Cancel" at bounding box center [624, 319] width 21 height 8
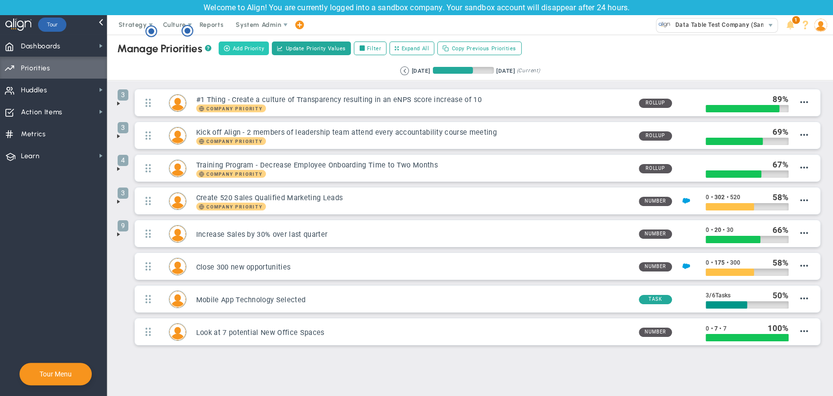
click at [233, 51] on span "Add Priority" at bounding box center [248, 48] width 32 height 8
click at [227, 47] on span at bounding box center [227, 48] width 7 height 6
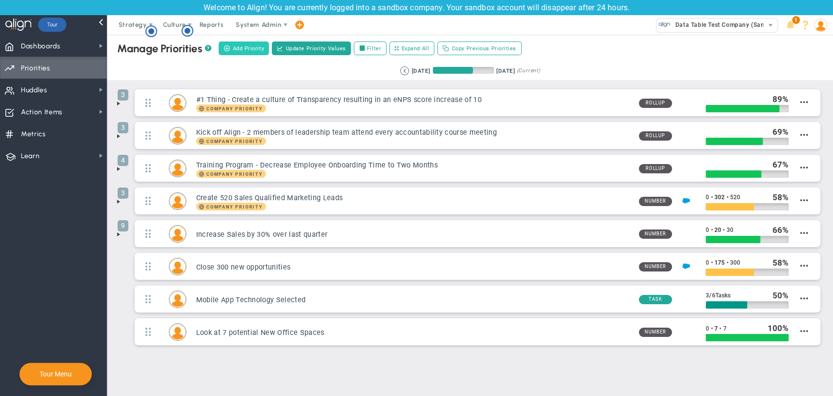
click at [227, 47] on span at bounding box center [227, 48] width 7 height 6
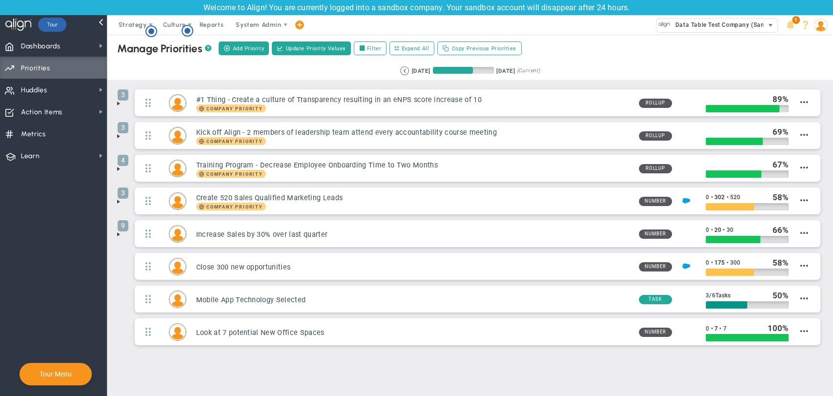
click at [689, 29] on span "Data Table Test Company (Sandbox)" at bounding box center [726, 25] width 110 height 13
click at [257, 50] on span "Add Priority" at bounding box center [248, 48] width 32 height 8
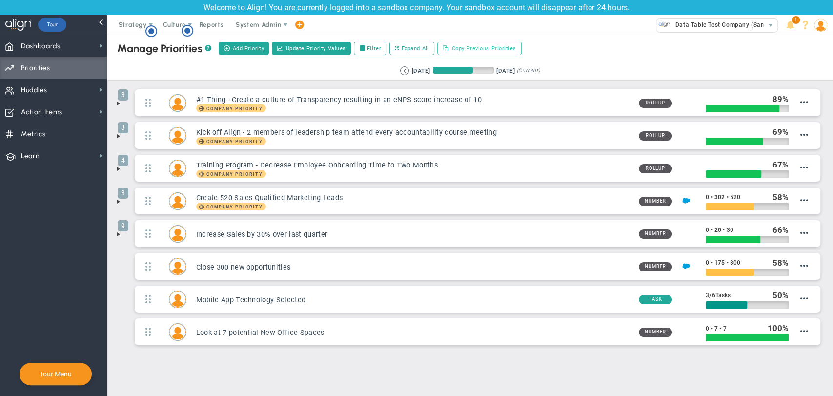
click at [510, 54] on button "Copy Previous Priorities" at bounding box center [479, 48] width 84 height 14
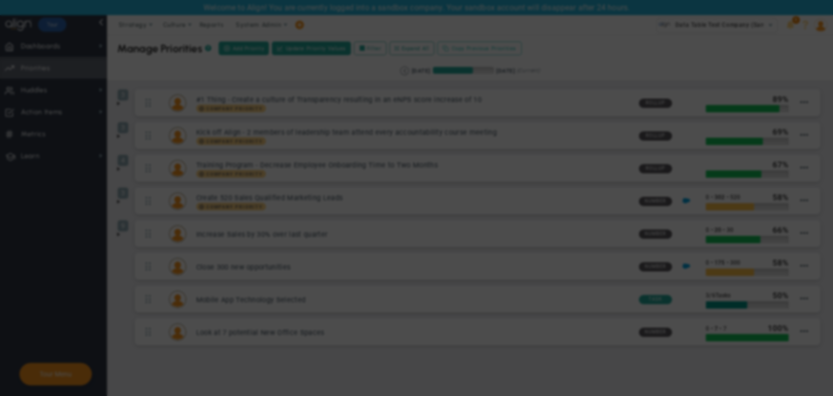
checkbox input "true"
checkbox input "false"
checkbox input "true"
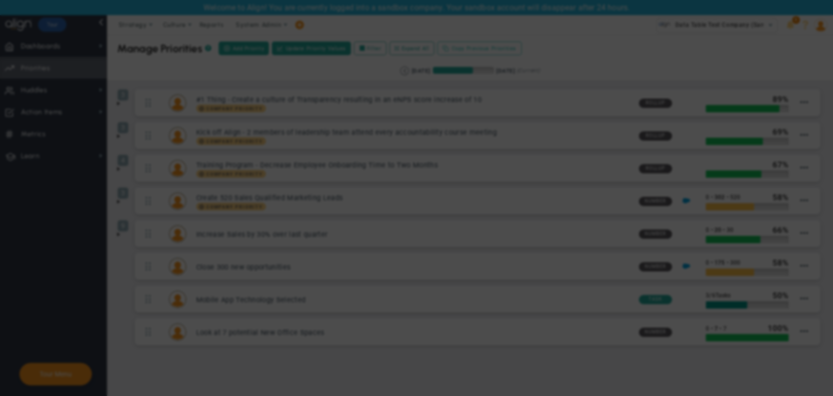
checkbox input "false"
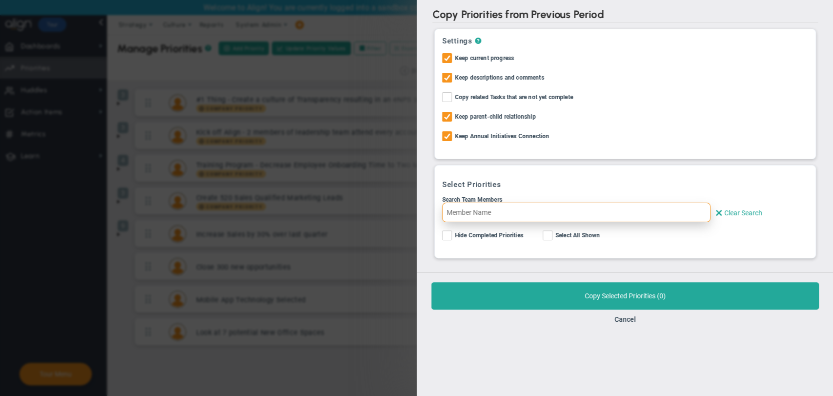
click at [509, 215] on input "text" at bounding box center [576, 213] width 268 height 20
type input "m"
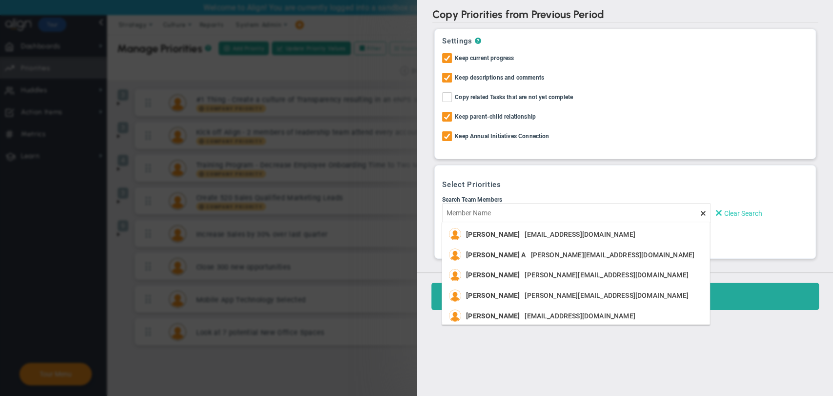
click at [735, 211] on button "Clear Search" at bounding box center [757, 213] width 90 height 20
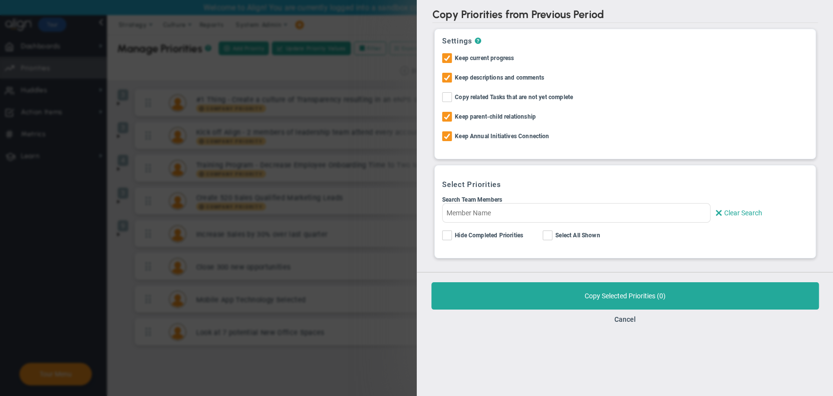
click at [628, 312] on div "Copy Selected OKRs ( 0 ) Copy Selected Priorities ( 0 ) Cancel" at bounding box center [625, 302] width 417 height 61
click at [628, 319] on button "Cancel" at bounding box center [624, 319] width 21 height 8
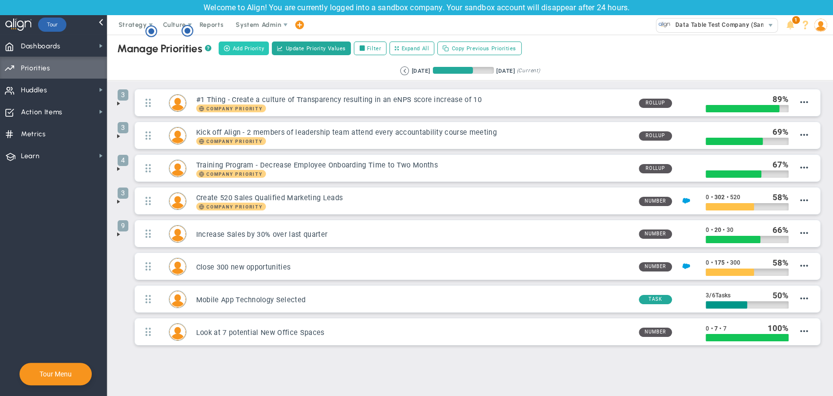
click at [235, 50] on span "Add Priority" at bounding box center [248, 48] width 32 height 8
click at [45, 88] on span "Huddles" at bounding box center [34, 90] width 26 height 20
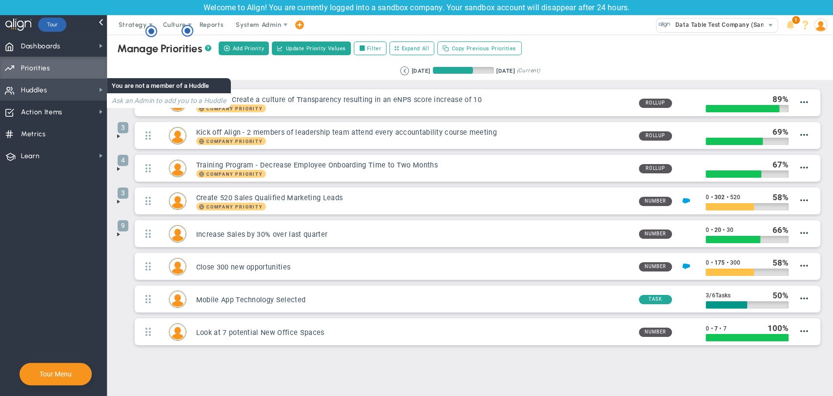
click at [60, 87] on span "Huddles Huddles" at bounding box center [53, 90] width 107 height 22
click at [54, 93] on span "Huddles Huddles" at bounding box center [53, 90] width 107 height 22
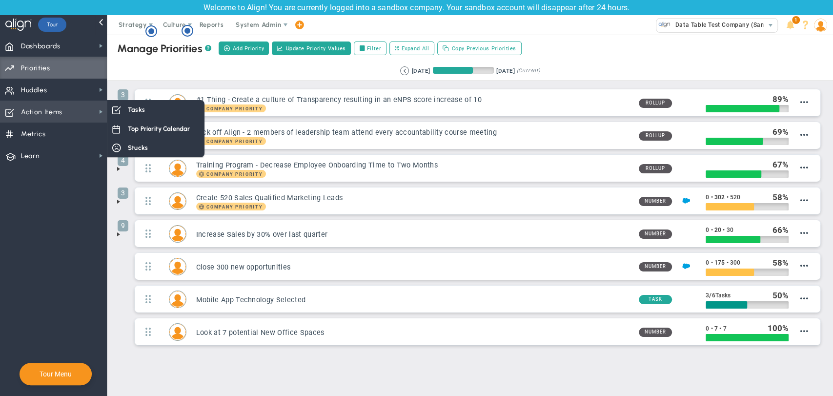
click at [60, 118] on span "Action Items" at bounding box center [41, 112] width 41 height 20
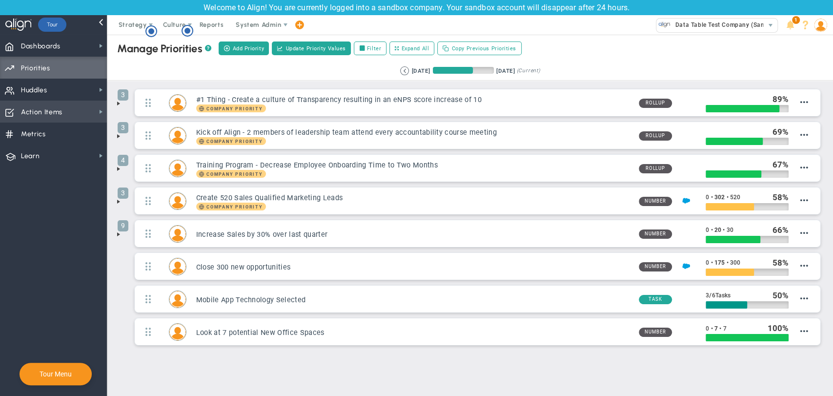
click at [53, 113] on span "Action Items" at bounding box center [41, 112] width 41 height 20
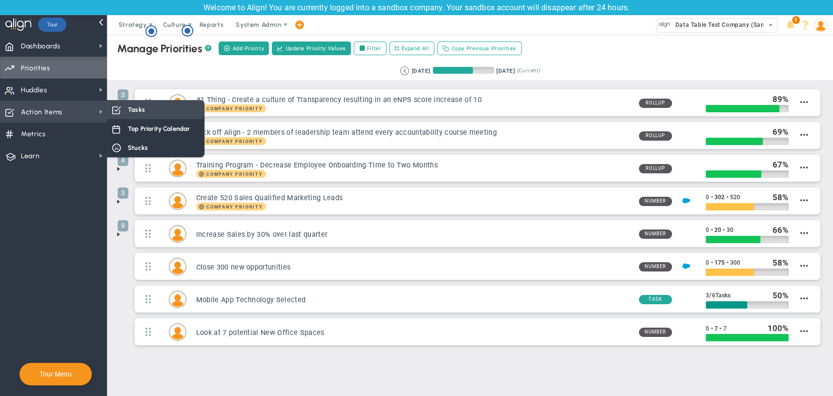
click at [117, 118] on div "Tasks" at bounding box center [156, 109] width 98 height 19
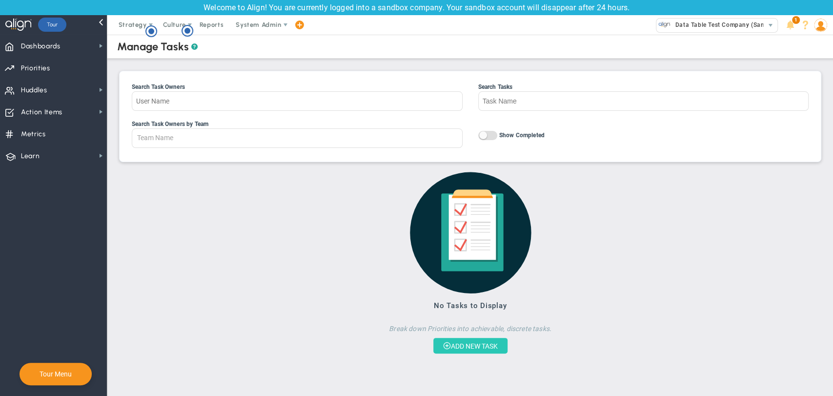
click at [492, 340] on button "ADD NEW TASK" at bounding box center [470, 346] width 74 height 16
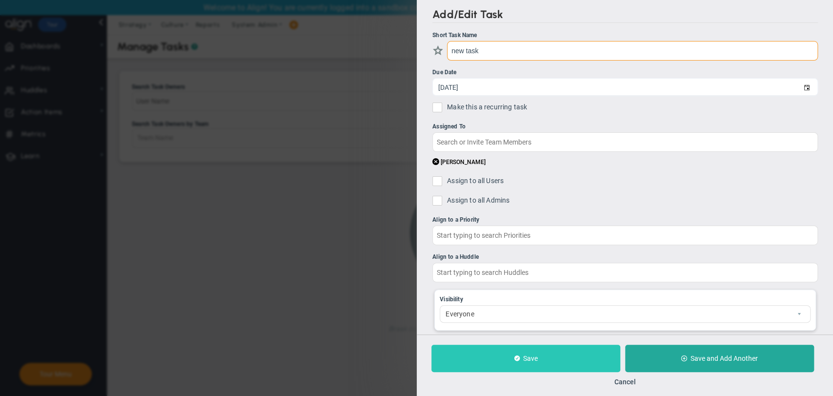
type input "new task"
click at [539, 353] on button "Save" at bounding box center [525, 358] width 189 height 27
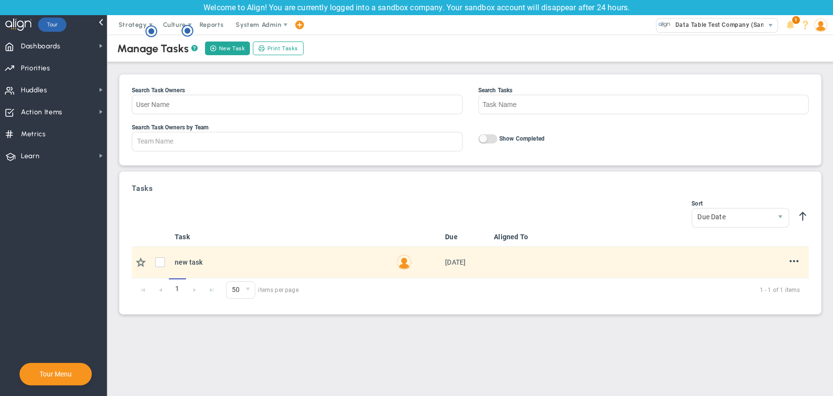
click at [788, 265] on div "Add Note Edit Delete" at bounding box center [789, 262] width 20 height 12
click at [791, 264] on span at bounding box center [794, 260] width 9 height 9
click at [778, 276] on li "Edit" at bounding box center [778, 277] width 39 height 12
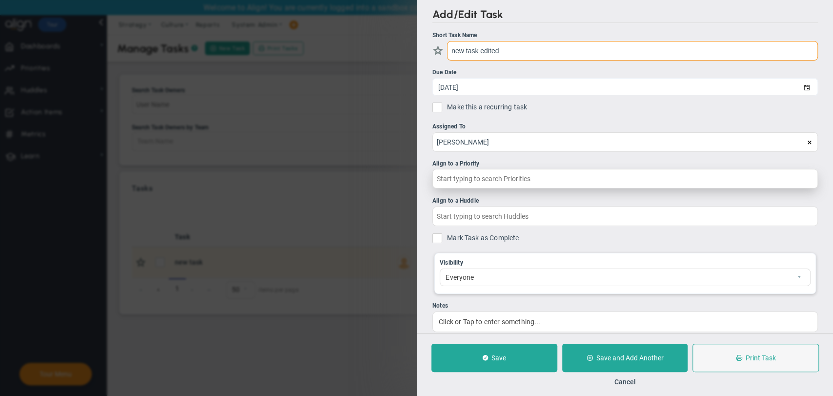
type input "new task edited"
click at [506, 183] on input "text" at bounding box center [625, 179] width 386 height 20
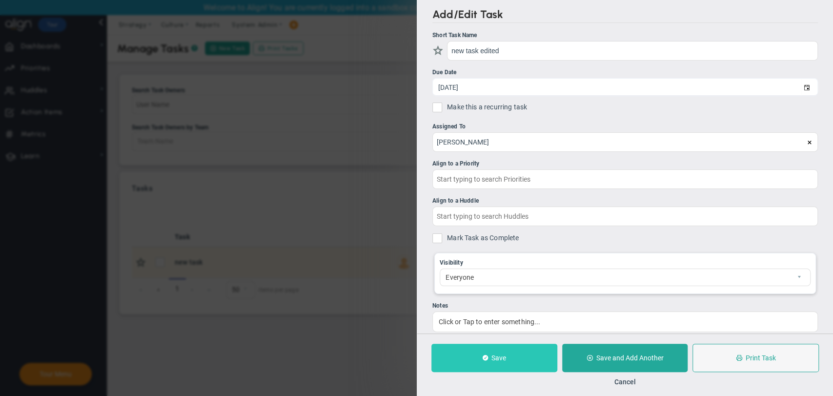
click at [508, 362] on button "Save" at bounding box center [494, 358] width 126 height 28
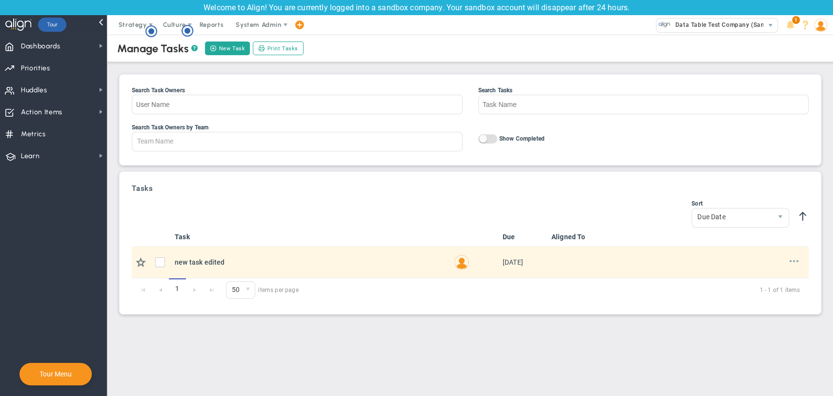
click at [794, 260] on span at bounding box center [794, 260] width 9 height 9
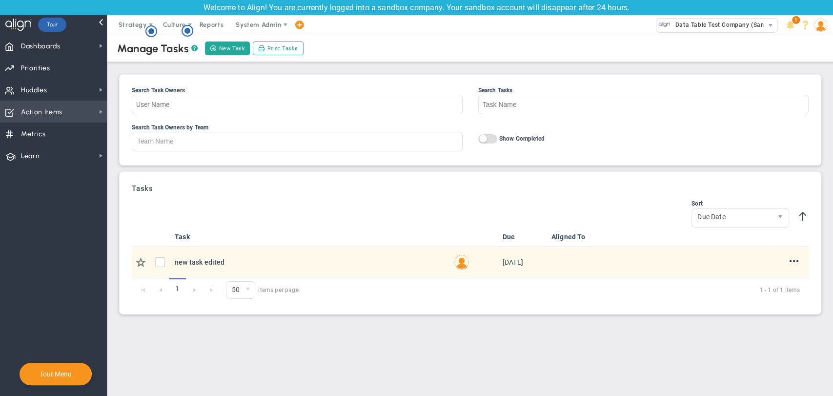
click at [43, 114] on span "Action Items" at bounding box center [41, 112] width 41 height 20
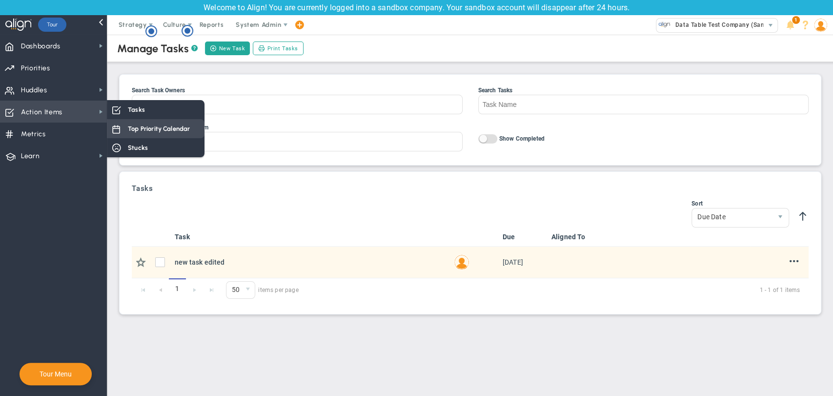
click at [133, 131] on span "Top Priority Calendar" at bounding box center [159, 128] width 62 height 9
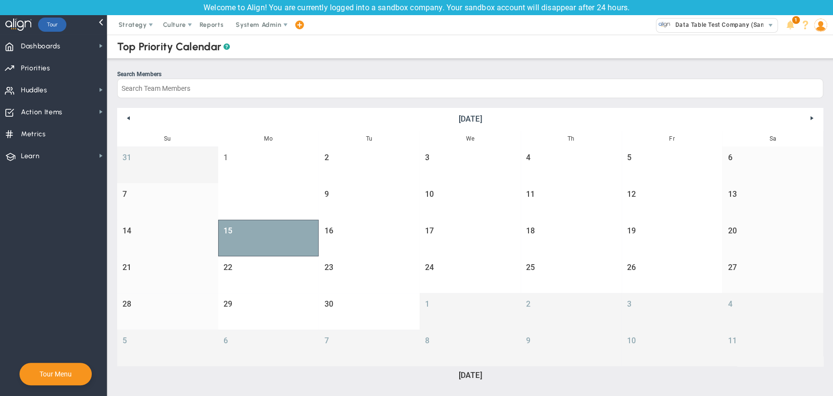
click at [268, 239] on div at bounding box center [268, 239] width 81 height 0
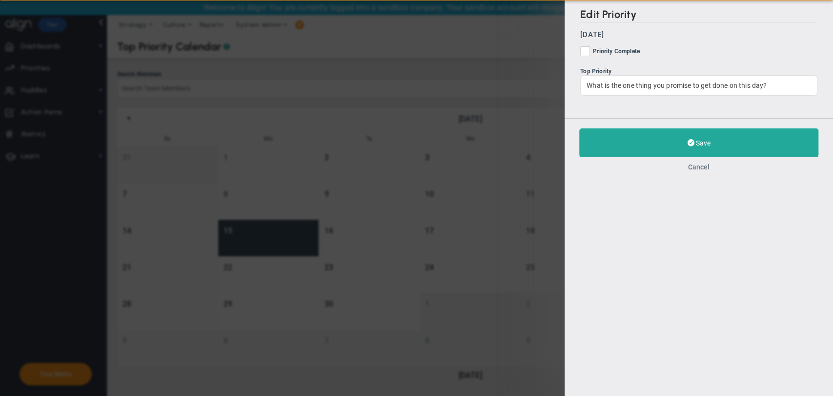
click at [697, 171] on button "Cancel" at bounding box center [698, 167] width 21 height 8
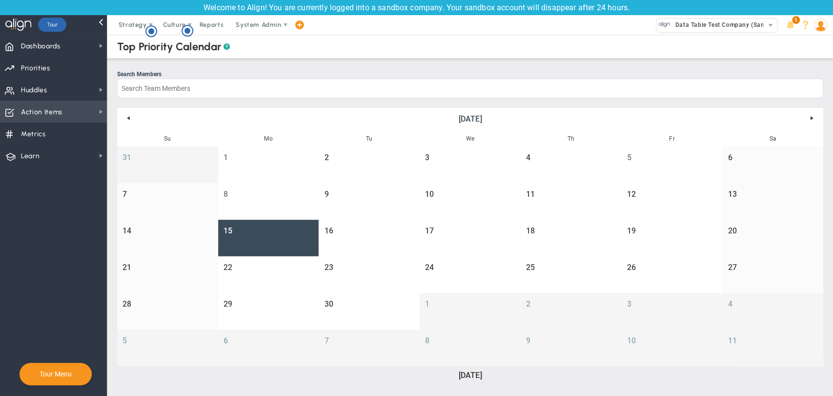
click at [70, 111] on span "Action Items Action Items" at bounding box center [53, 112] width 107 height 22
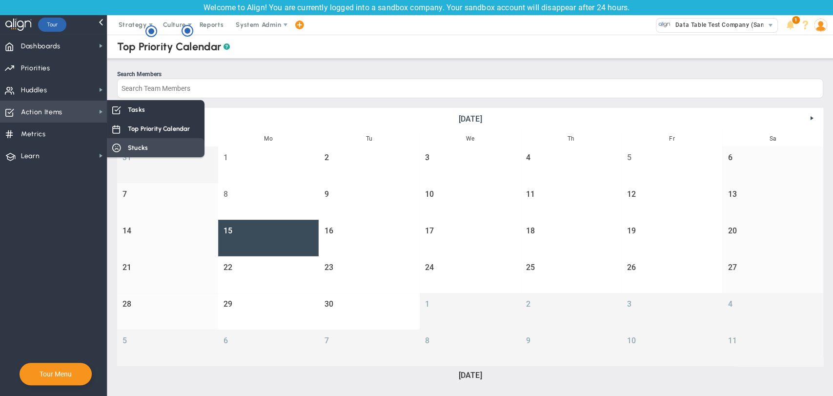
click at [158, 142] on div "Stucks" at bounding box center [156, 147] width 98 height 19
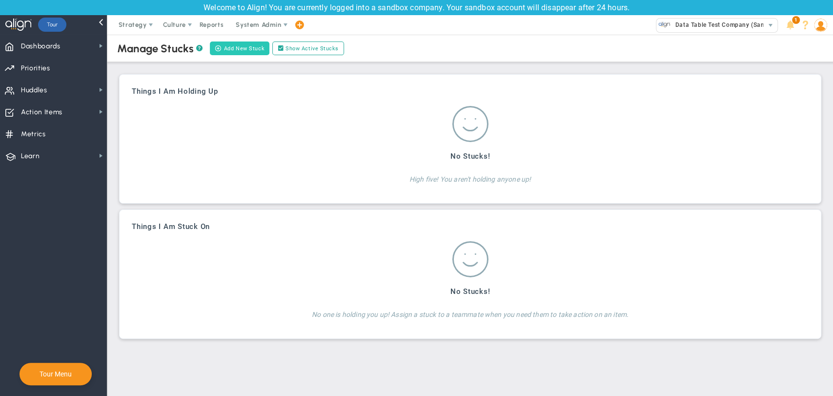
click at [237, 48] on button "Add New Stuck" at bounding box center [240, 48] width 60 height 14
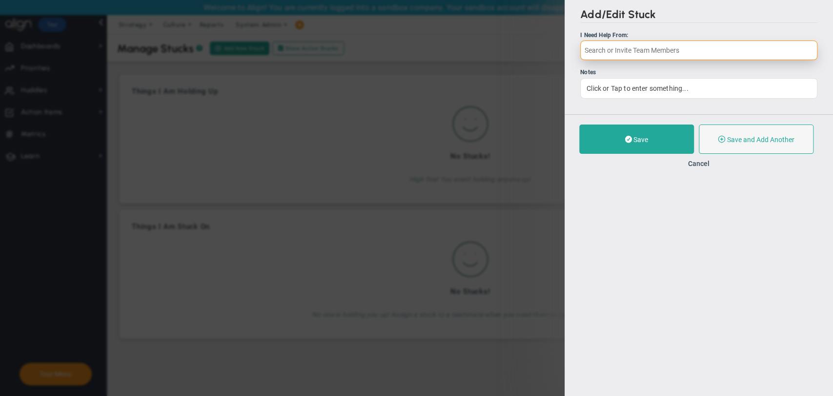
click at [685, 53] on input "text" at bounding box center [698, 51] width 237 height 20
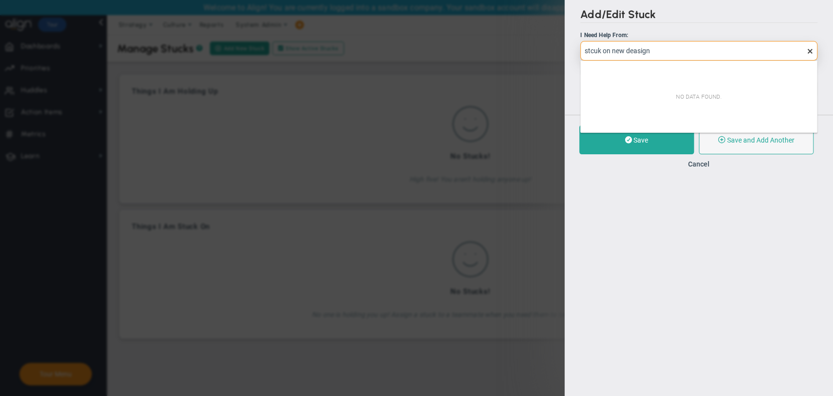
drag, startPoint x: 674, startPoint y: 60, endPoint x: 568, endPoint y: 52, distance: 106.6
click at [568, 52] on body "Welcome to Align! You are currently logged into a sandbox company. Your sandbox…" at bounding box center [416, 198] width 833 height 396
drag, startPoint x: 656, startPoint y: 52, endPoint x: 546, endPoint y: 46, distance: 110.9
click at [546, 46] on div "Add/Edit Stuck I Need Help From: stcuk on new deasign Notes Click or Tap to ent…" at bounding box center [416, 198] width 833 height 396
type input "m"
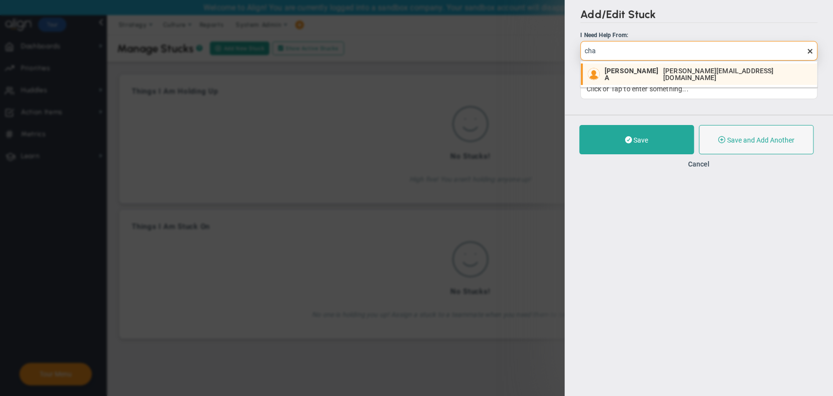
click at [663, 72] on span "[PERSON_NAME][EMAIL_ADDRESS][DOMAIN_NAME]" at bounding box center [735, 74] width 144 height 14
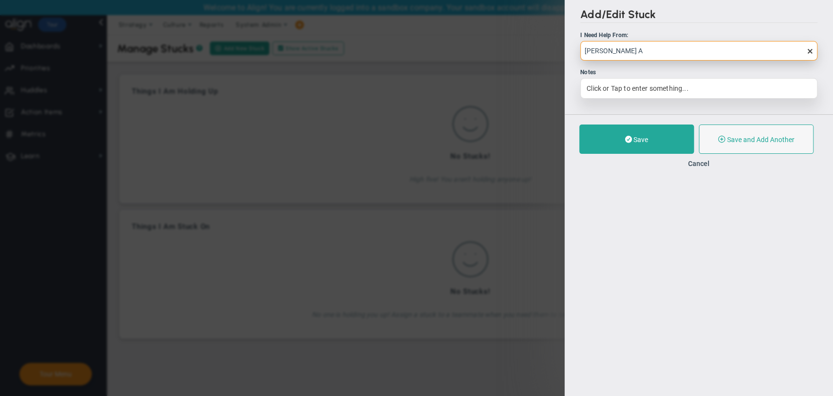
type input "[PERSON_NAME] A"
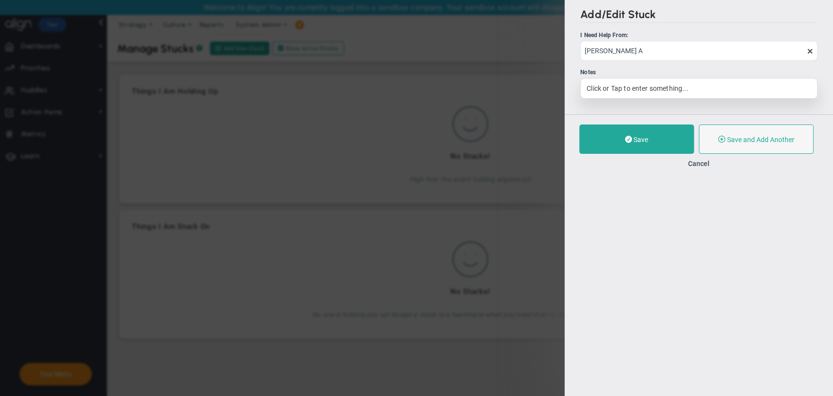
click at [655, 93] on div "Click or Tap to enter something..." at bounding box center [698, 88] width 237 height 20
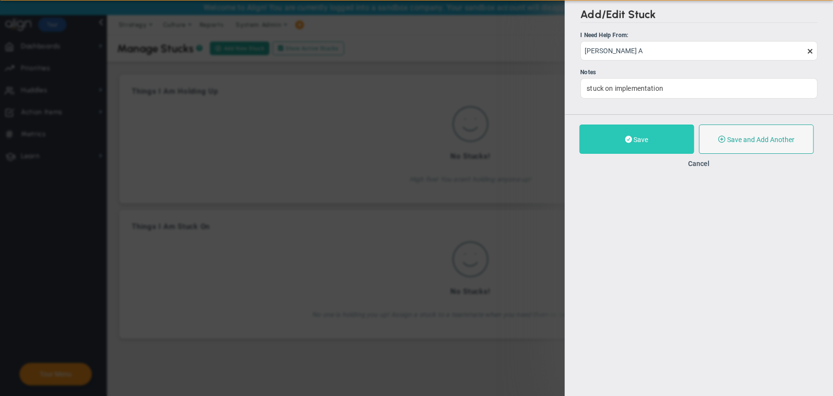
click at [657, 146] on button "Save" at bounding box center [636, 138] width 115 height 29
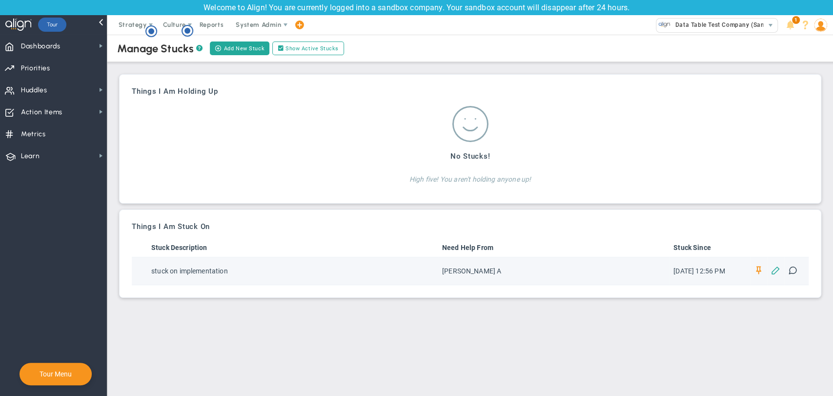
click at [776, 271] on span at bounding box center [775, 269] width 9 height 9
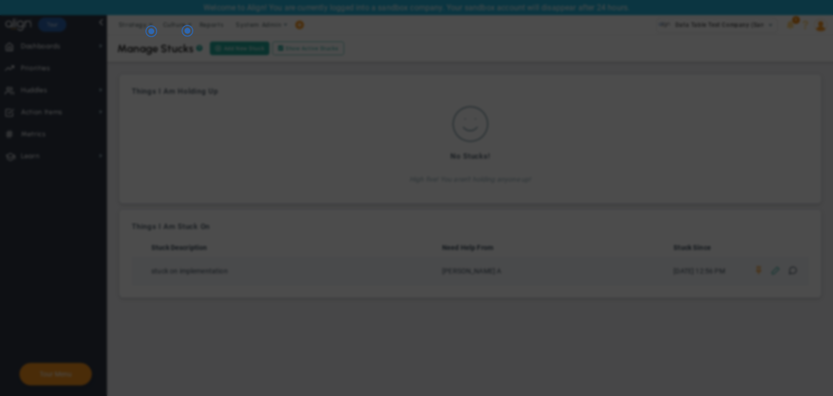
type input "[PERSON_NAME] A"
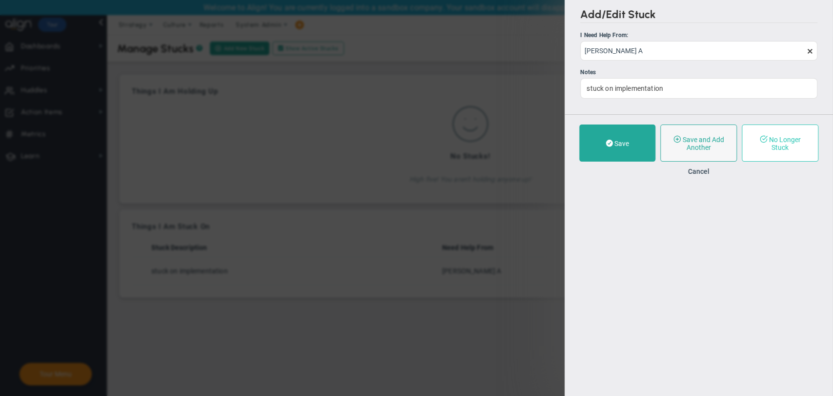
click at [752, 153] on button "No Longer Stuck" at bounding box center [780, 142] width 77 height 37
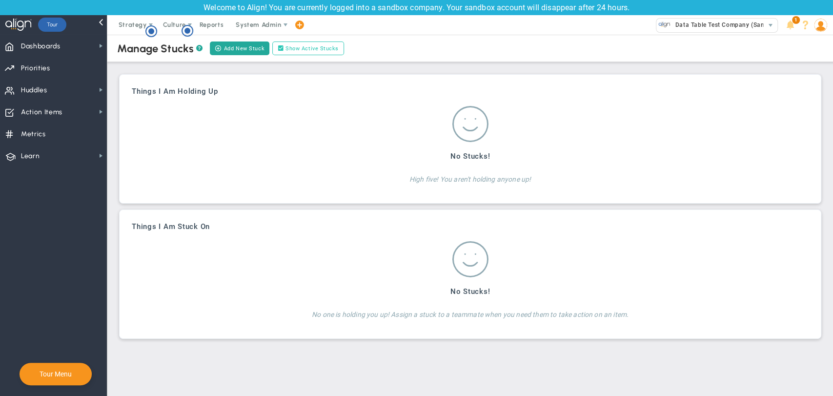
click at [333, 48] on label "Show Active Stucks" at bounding box center [308, 48] width 72 height 14
click at [286, 48] on input "Show Active Stucks" at bounding box center [283, 48] width 7 height 7
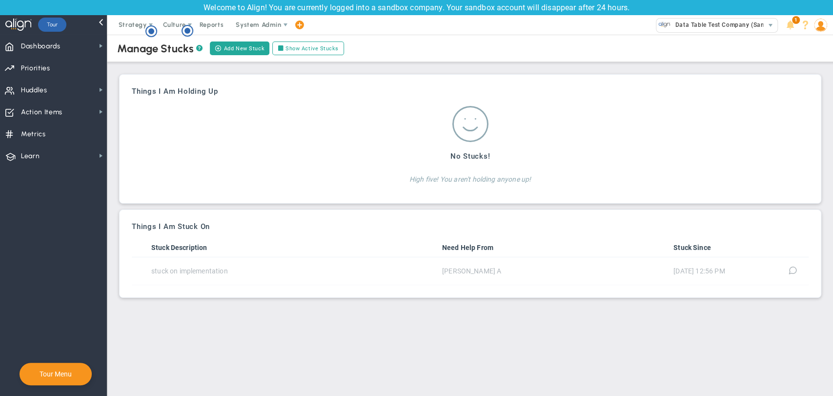
drag, startPoint x: 628, startPoint y: 253, endPoint x: 625, endPoint y: 259, distance: 6.3
click at [628, 253] on th "Need Help From" at bounding box center [553, 247] width 231 height 19
click at [280, 50] on input "Show Active Stucks" at bounding box center [283, 48] width 7 height 7
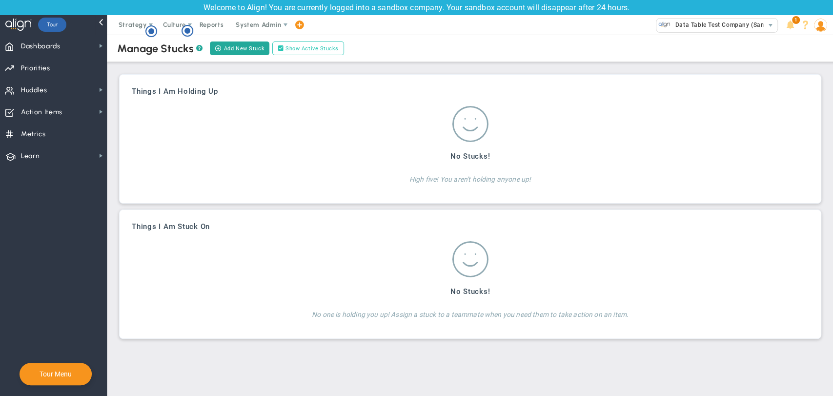
click at [282, 48] on input "Show Active Stucks" at bounding box center [283, 48] width 7 height 7
checkbox input "false"
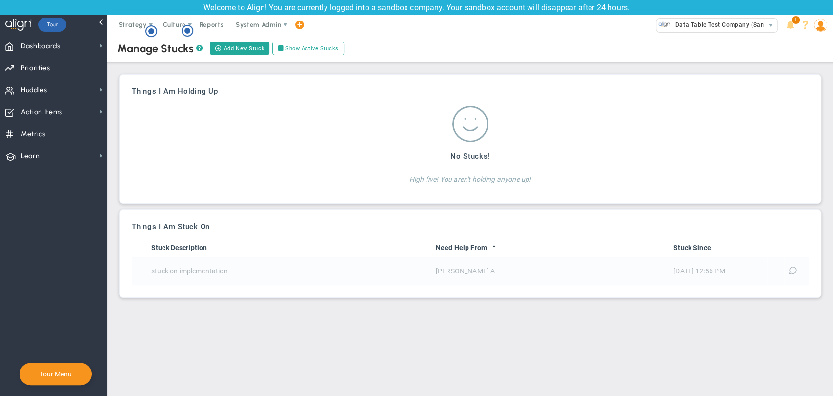
click at [210, 270] on span "stuck on implementation" at bounding box center [189, 271] width 77 height 8
click at [189, 255] on th "Stuck Description" at bounding box center [289, 247] width 285 height 19
click at [37, 135] on span "Metrics" at bounding box center [33, 134] width 25 height 20
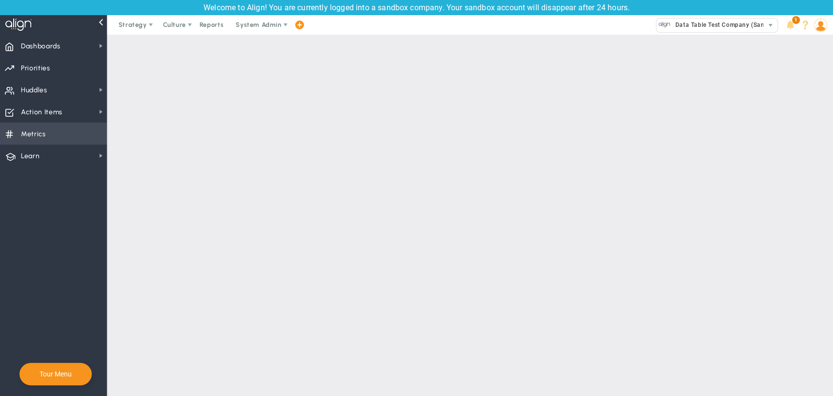
checkbox input "false"
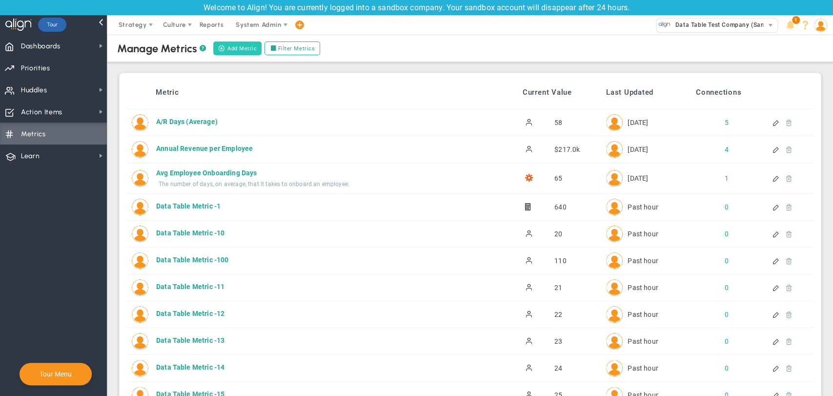
click at [232, 50] on button "Add Metric" at bounding box center [237, 48] width 48 height 14
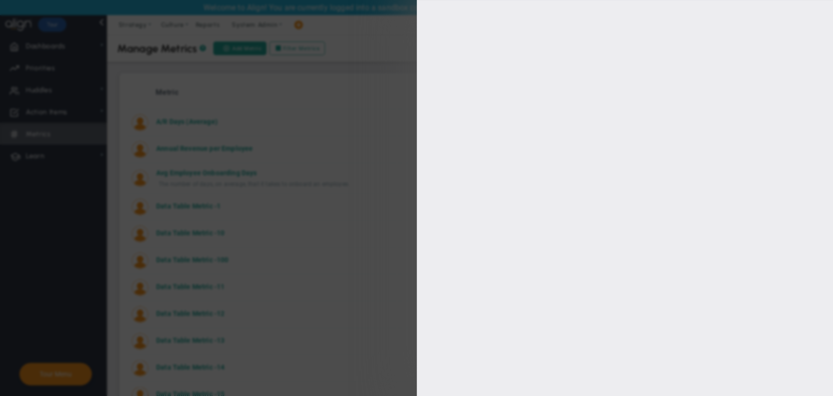
type input "Sudhir Dakshinamurthy"
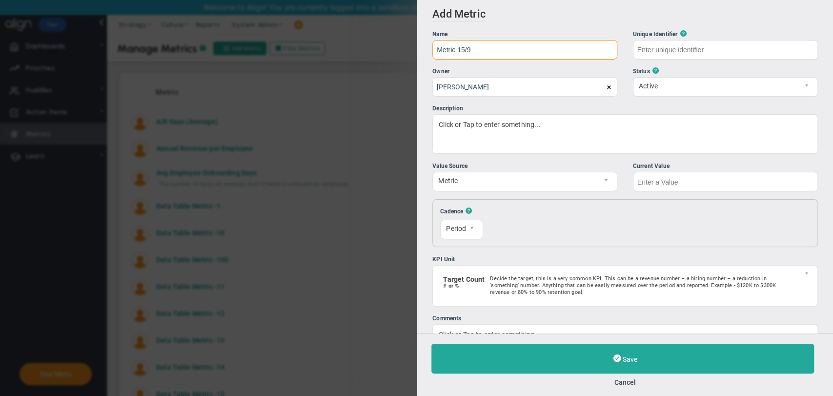
type input "Metric 15/9"
click at [757, 48] on input "text" at bounding box center [724, 50] width 185 height 20
type input "Metric-15/9"
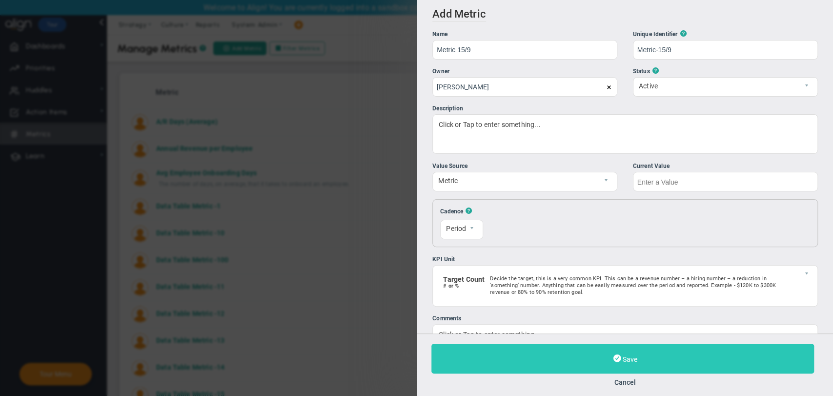
click at [637, 353] on button "Save" at bounding box center [622, 359] width 383 height 30
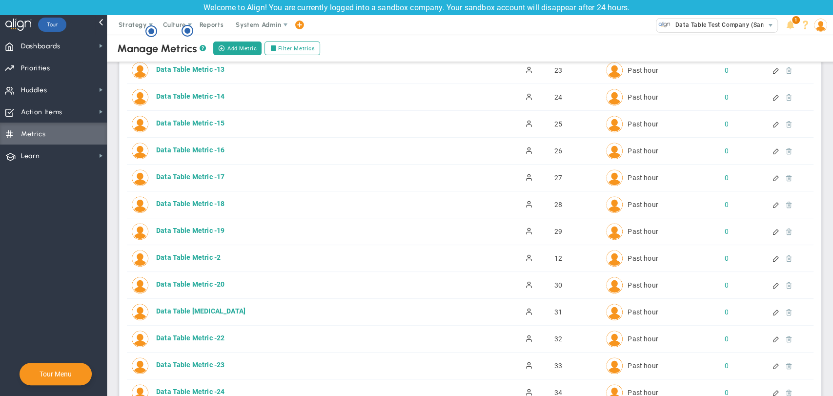
scroll to position [650, 0]
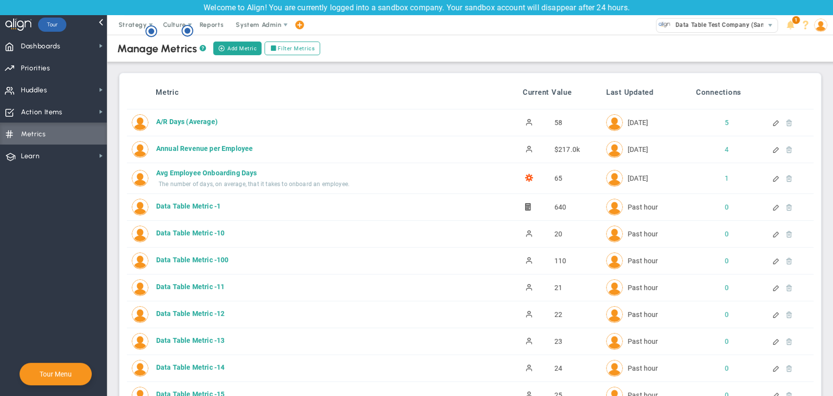
scroll to position [2895, 0]
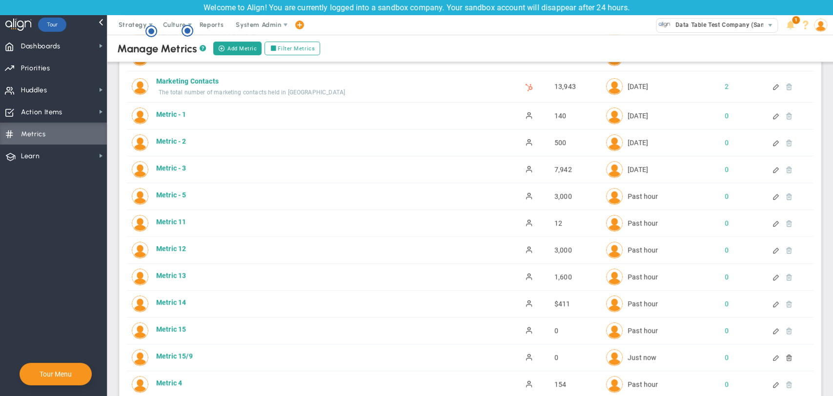
click at [772, 354] on div at bounding box center [776, 357] width 8 height 7
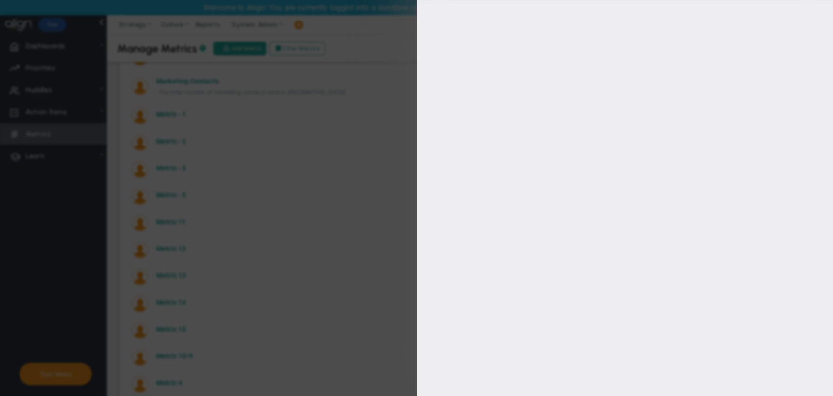
type input "Metric 15/9"
type input "Metric-15/9"
type input "Sudhir Dakshinamurthy"
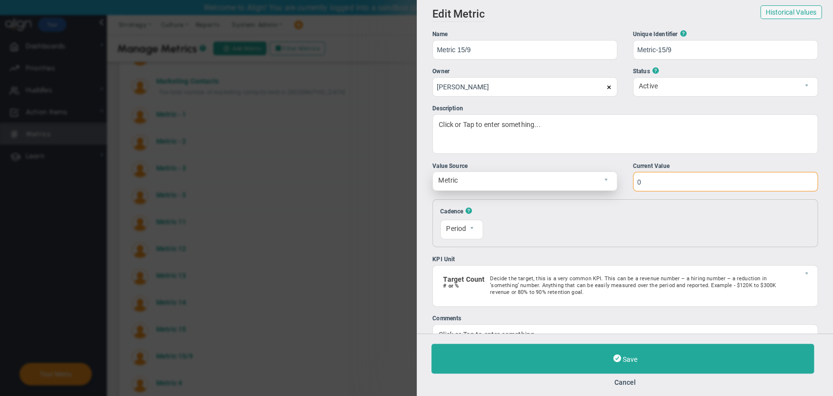
drag, startPoint x: 657, startPoint y: 185, endPoint x: 566, endPoint y: 183, distance: 90.8
click at [566, 183] on div "Value Source Metric Local Format Number n Current Value 0" at bounding box center [625, 177] width 386 height 30
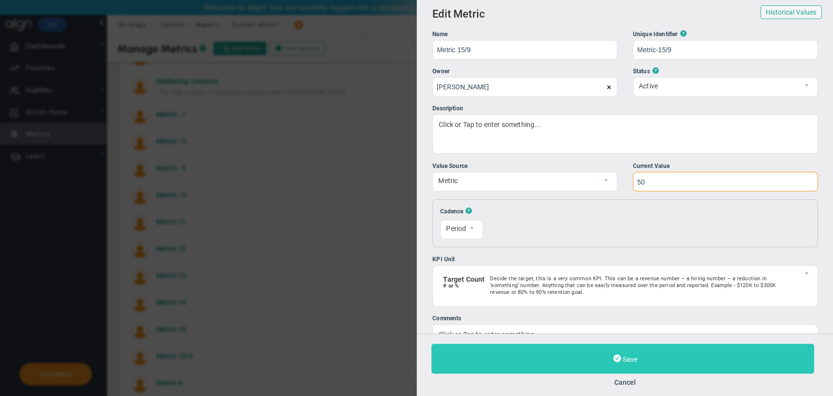
type input "50"
click at [577, 360] on button "Save" at bounding box center [622, 359] width 383 height 30
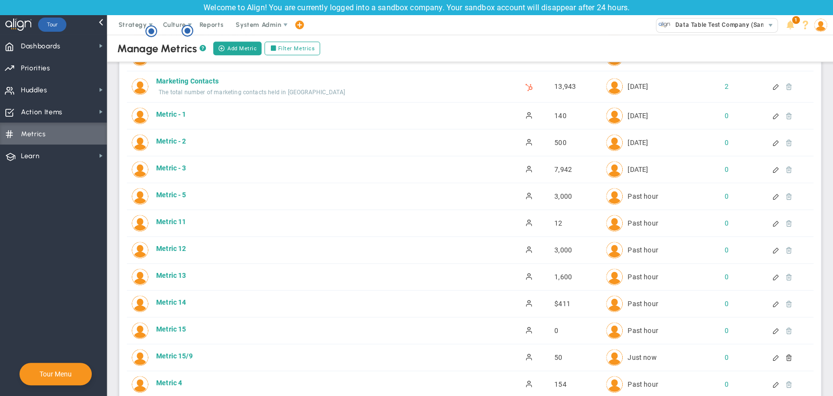
click at [768, 354] on div "Metric 15/9 Metric 15/9 Active 50 0" at bounding box center [470, 357] width 687 height 26
click at [772, 354] on div at bounding box center [776, 357] width 8 height 7
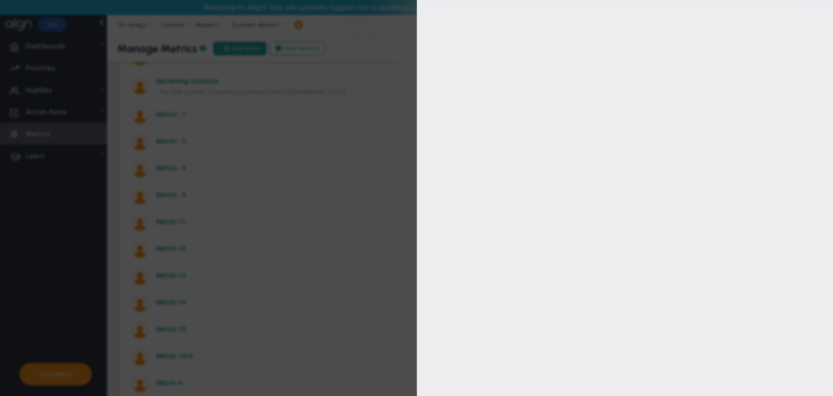
type input "Metric 15/9"
type input "Metric-15/9"
type input "50"
type input "Sudhir Dakshinamurthy"
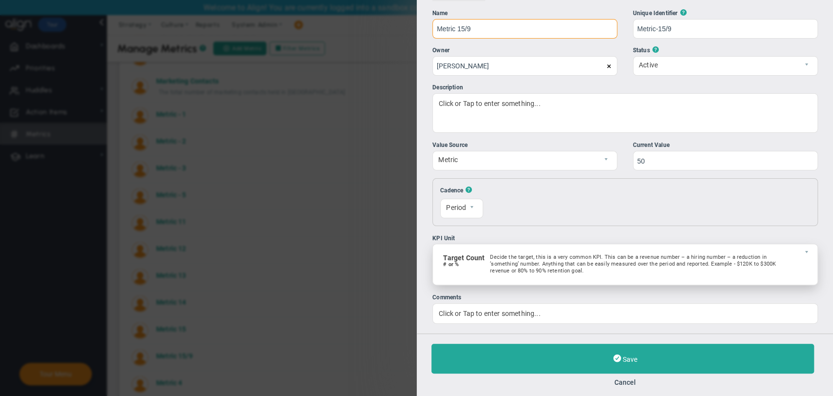
scroll to position [27, 0]
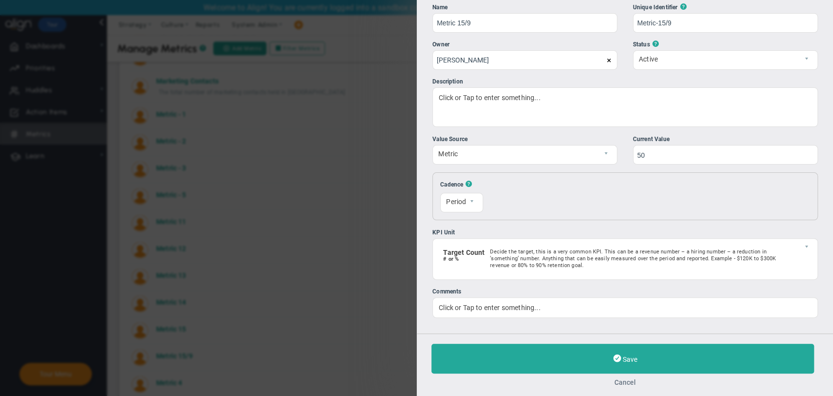
click at [631, 382] on button "Cancel" at bounding box center [624, 382] width 387 height 8
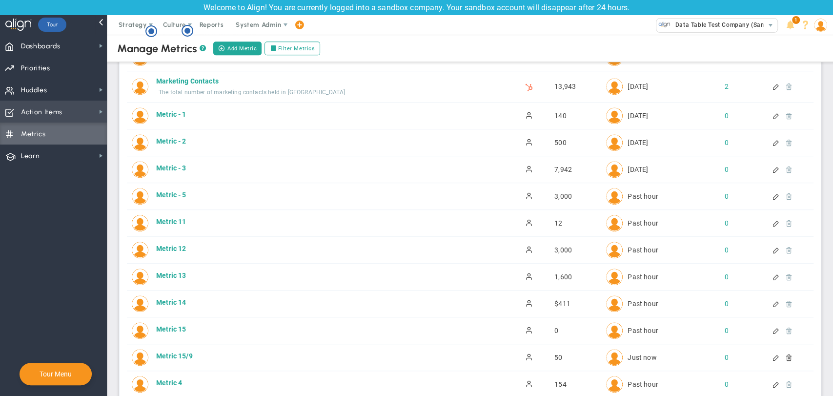
click at [51, 106] on span "Action Items" at bounding box center [41, 112] width 41 height 20
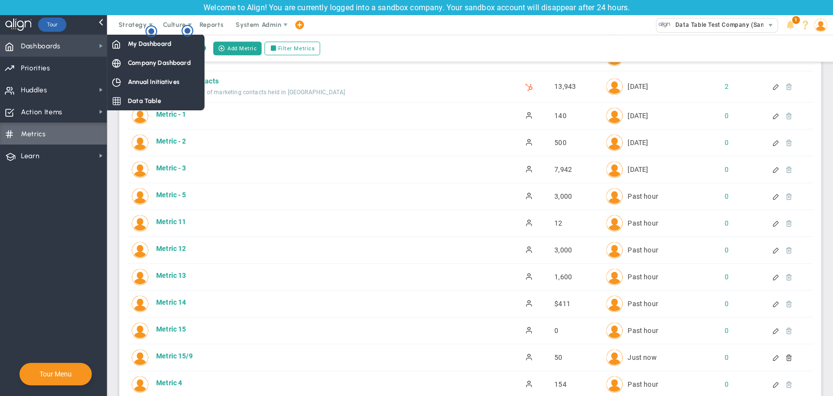
click at [47, 50] on span "Dashboards" at bounding box center [41, 46] width 40 height 20
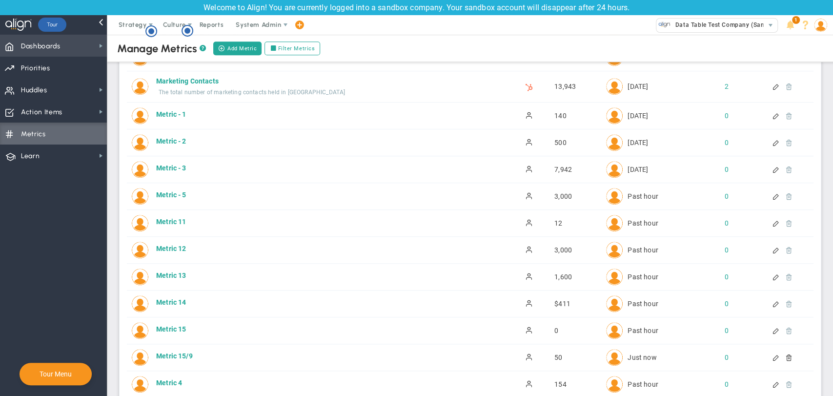
click at [69, 42] on span "Dashboards Dashboards" at bounding box center [53, 46] width 107 height 22
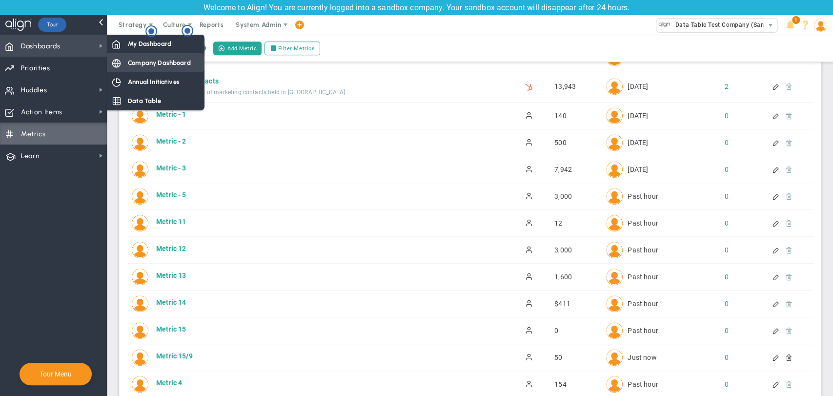
click at [163, 61] on span "Company Dashboard" at bounding box center [159, 62] width 63 height 9
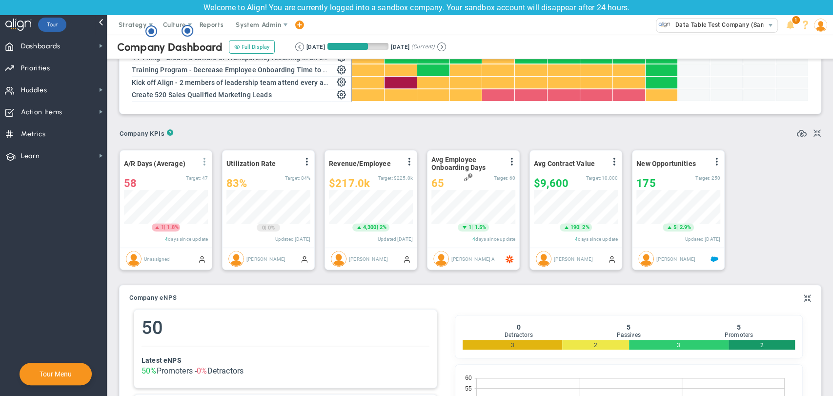
click at [203, 162] on span at bounding box center [205, 162] width 8 height 8
click at [208, 173] on li "View Historical Graph" at bounding box center [176, 169] width 69 height 12
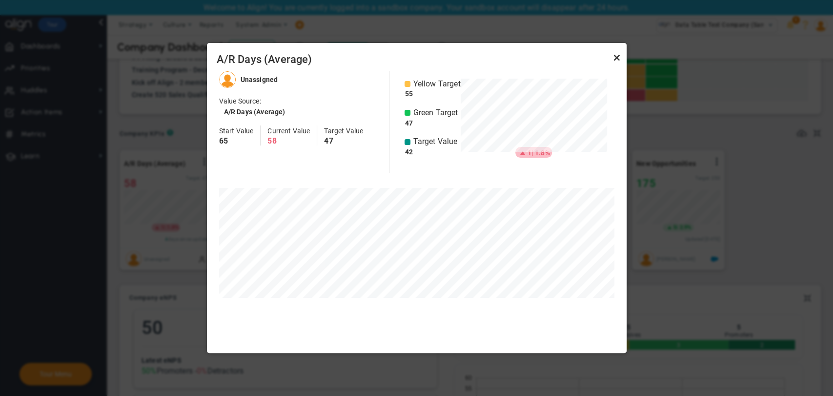
click at [616, 56] on link "Close" at bounding box center [617, 58] width 12 height 12
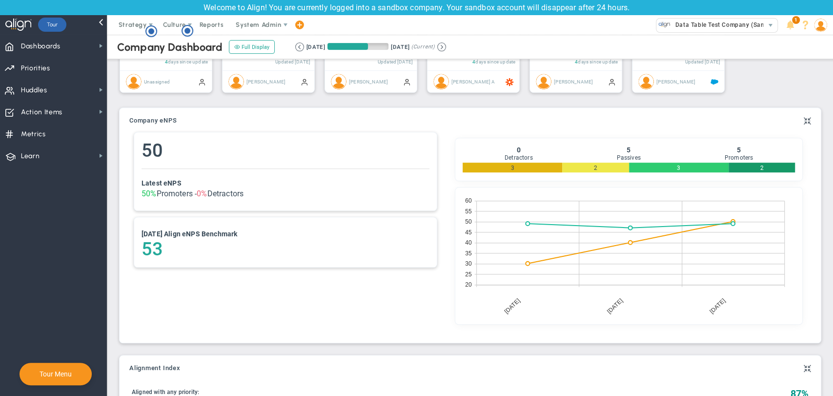
scroll to position [489, 0]
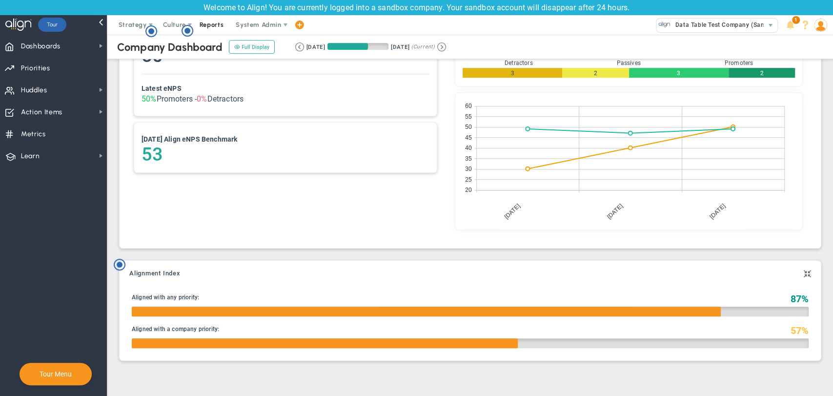
click at [213, 28] on span "Reports" at bounding box center [212, 25] width 34 height 20
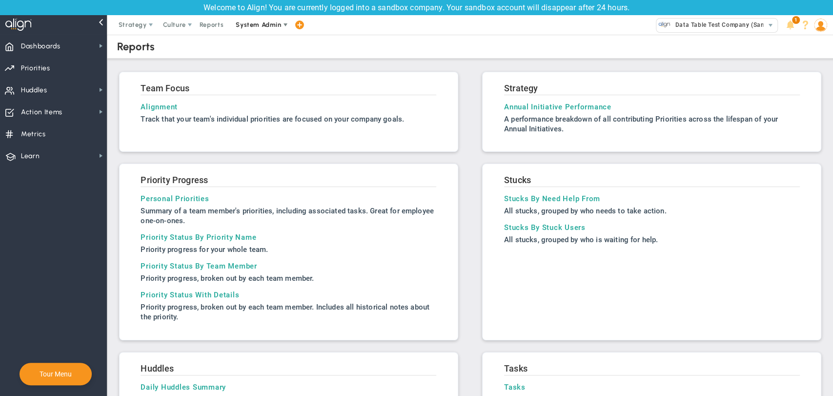
click at [265, 22] on span "System Admin" at bounding box center [258, 24] width 45 height 7
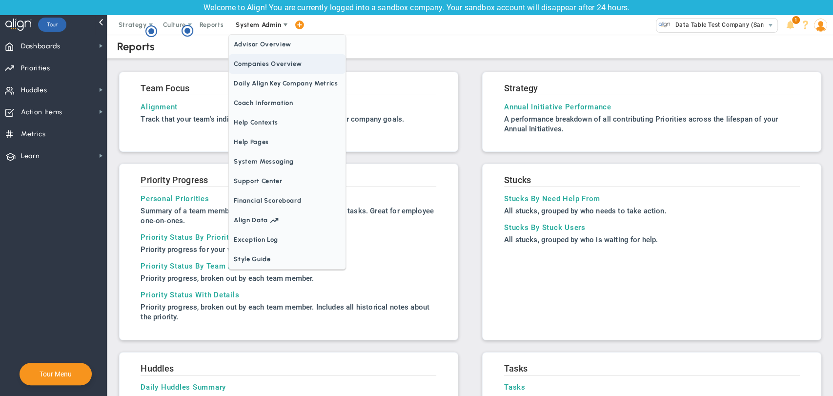
click at [263, 65] on span "Companies Overview" at bounding box center [287, 64] width 117 height 20
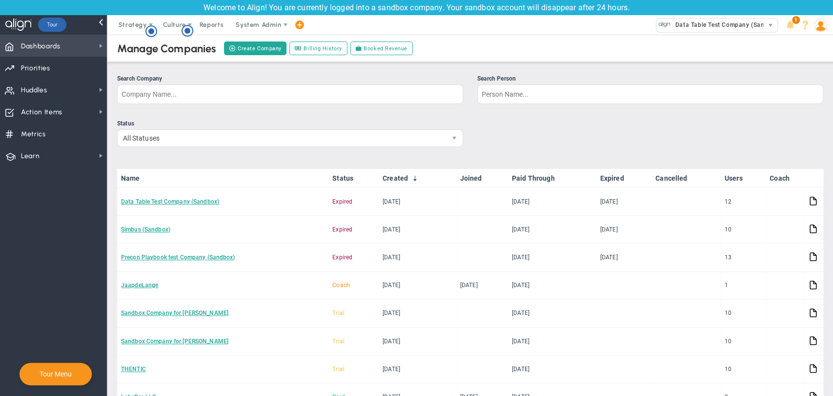
click at [46, 48] on span "Dashboards" at bounding box center [41, 46] width 40 height 20
click at [67, 69] on span "Priorities Projects OKR Tree Priorities Projects OKRs" at bounding box center [53, 68] width 107 height 22
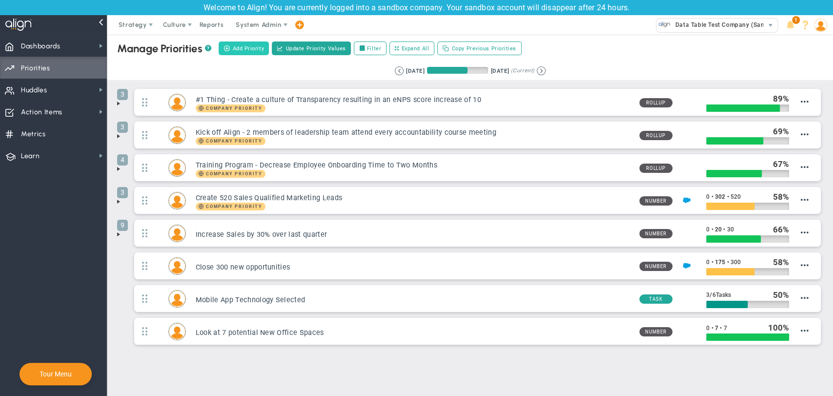
click at [246, 48] on span "Add Priority" at bounding box center [248, 48] width 32 height 8
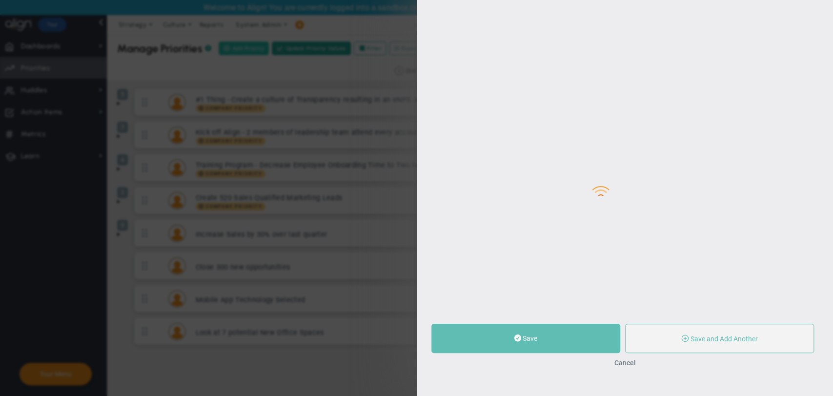
type input "0"
radio input "true"
type input "[PERSON_NAME]"
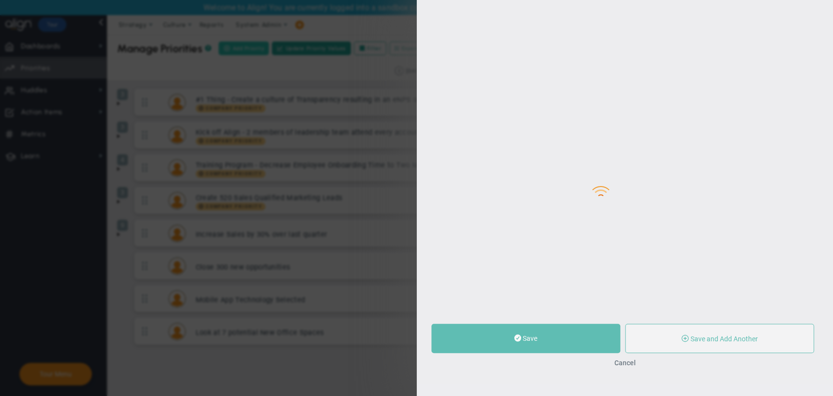
type input "0"
radio input "true"
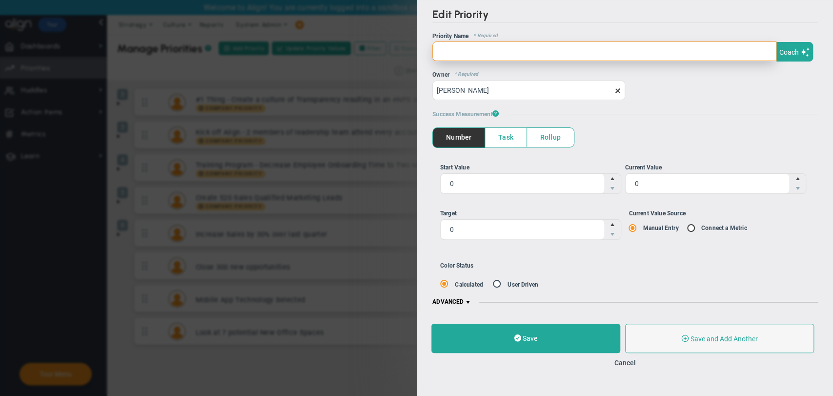
click at [487, 44] on input "text" at bounding box center [604, 51] width 344 height 20
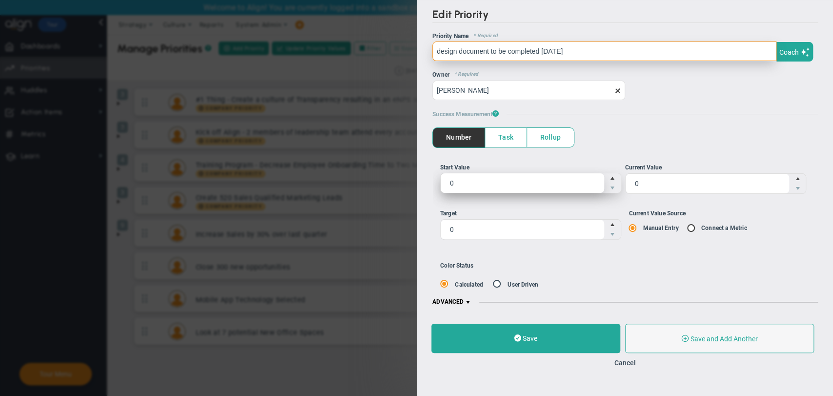
type input "design document to be completed [DATE]"
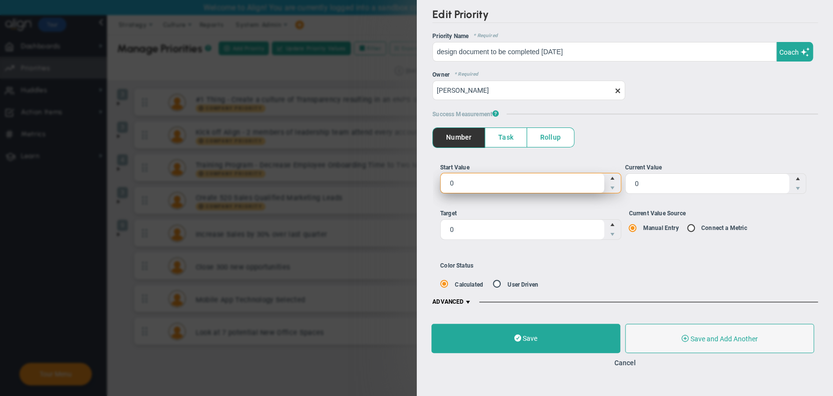
drag, startPoint x: 462, startPoint y: 177, endPoint x: 444, endPoint y: 180, distance: 18.8
click at [444, 180] on span "0 0" at bounding box center [530, 183] width 181 height 20
type input "10"
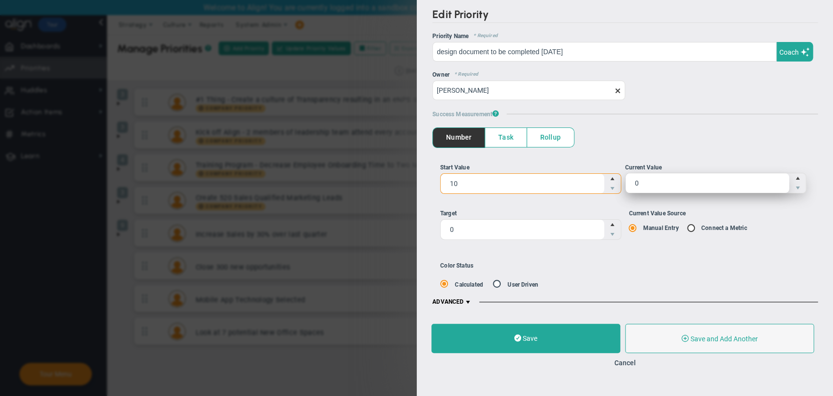
type input "10"
drag, startPoint x: 663, startPoint y: 188, endPoint x: 622, endPoint y: 181, distance: 42.1
click at [622, 181] on li "Current Value 0 0" at bounding box center [715, 178] width 189 height 31
type input "50"
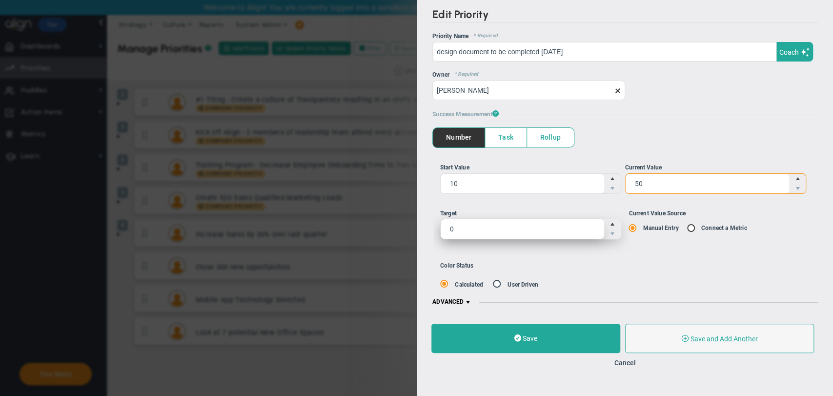
type input "50"
drag, startPoint x: 455, startPoint y: 226, endPoint x: 434, endPoint y: 222, distance: 21.3
click at [434, 222] on div "Start Value 10 10 Current Value 50 50 0 0 Manual Entry" at bounding box center [625, 204] width 386 height 115
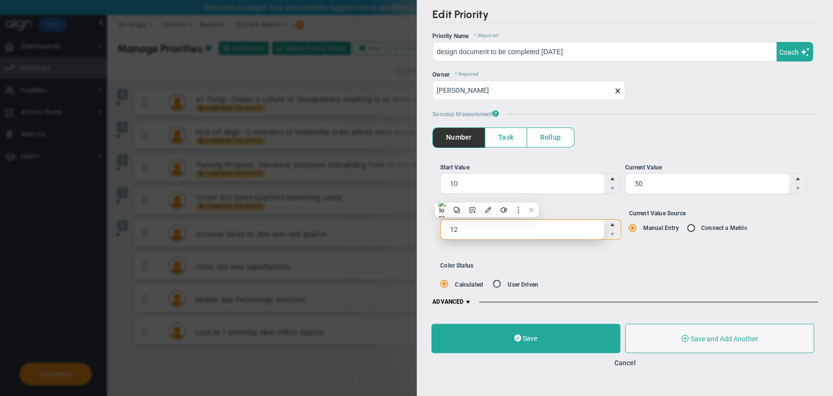
type input "120"
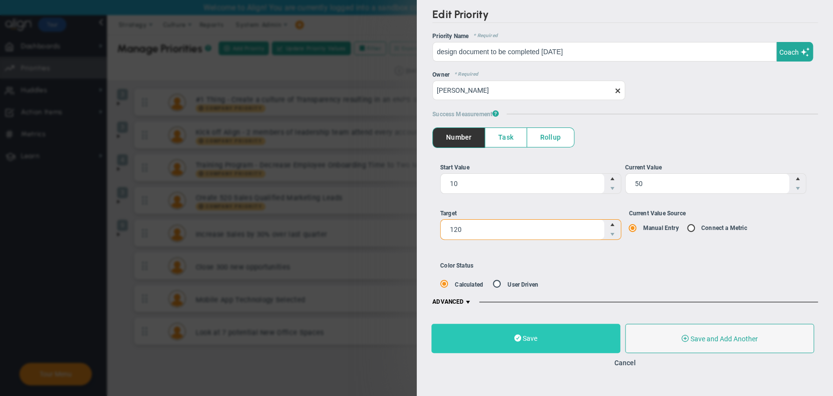
type input "120"
click at [498, 338] on button "Save" at bounding box center [525, 338] width 189 height 29
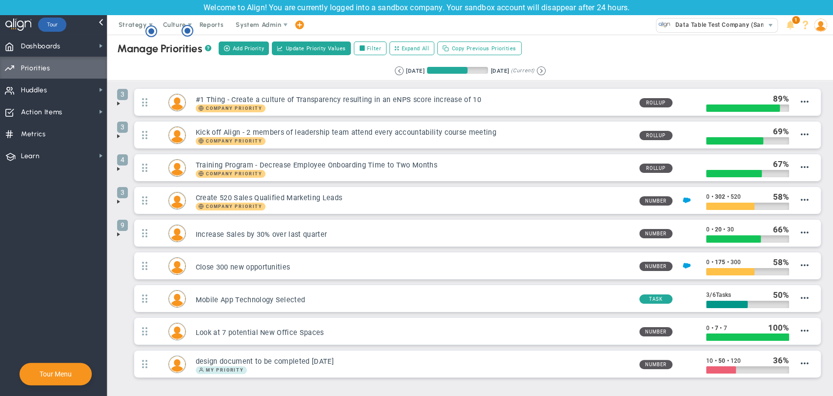
scroll to position [42, 0]
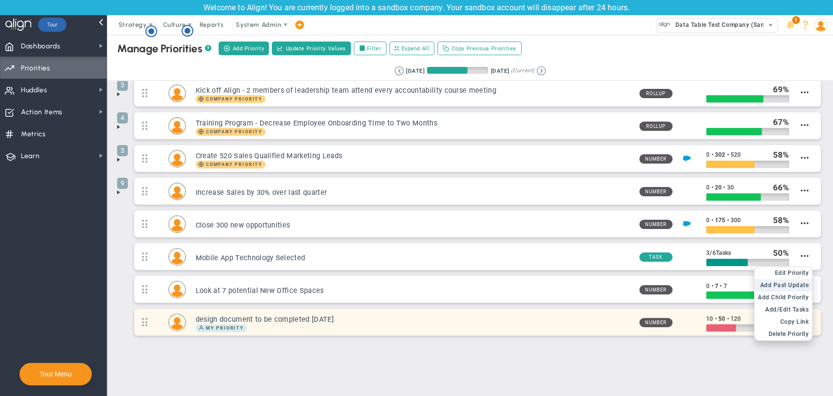
click at [791, 287] on span "Add Past Update" at bounding box center [784, 285] width 49 height 7
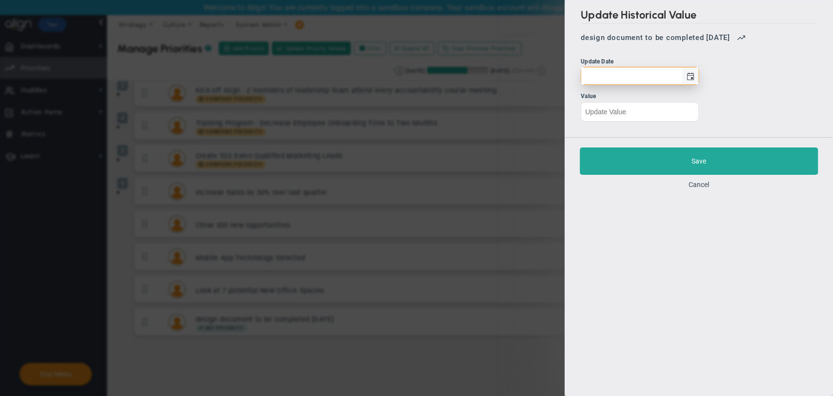
click at [693, 71] on span "select" at bounding box center [690, 75] width 17 height 17
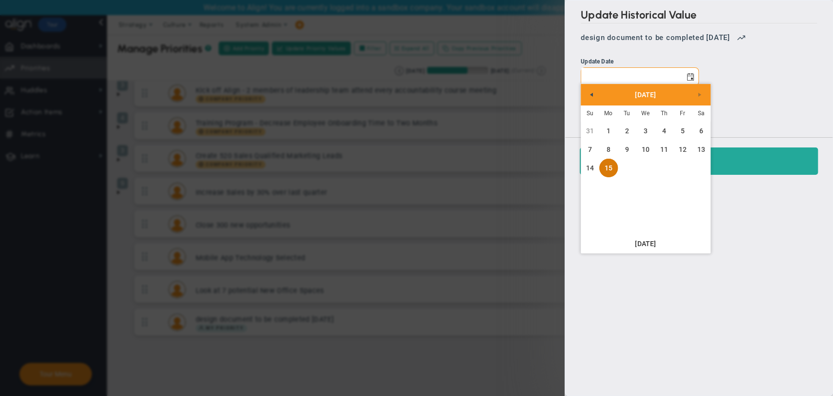
click at [610, 170] on link "15" at bounding box center [608, 168] width 19 height 19
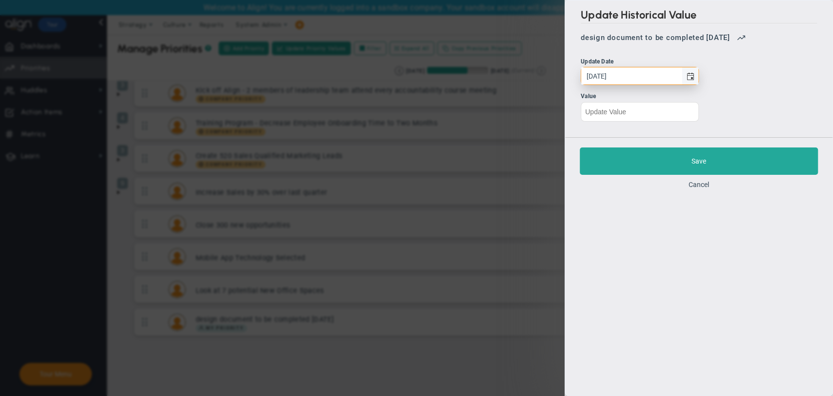
click at [695, 74] on span "select" at bounding box center [690, 75] width 17 height 17
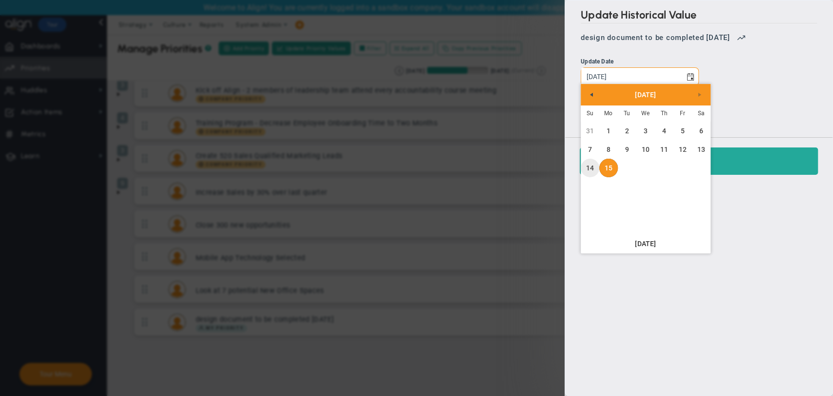
click at [590, 165] on link "14" at bounding box center [590, 168] width 19 height 19
type input "Sunday, September 14, 2025"
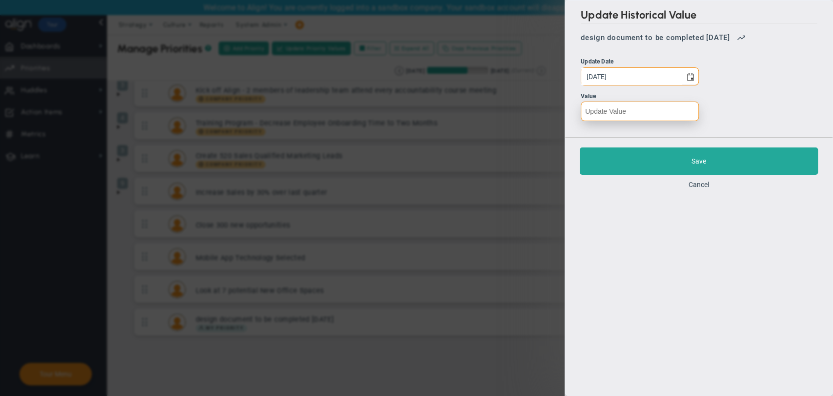
click at [600, 112] on input "number" at bounding box center [640, 112] width 118 height 20
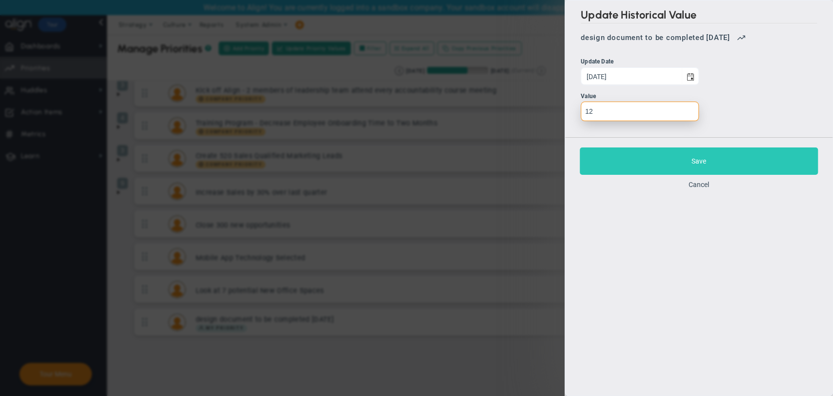
type input "12"
click at [617, 162] on button "Save" at bounding box center [699, 160] width 238 height 27
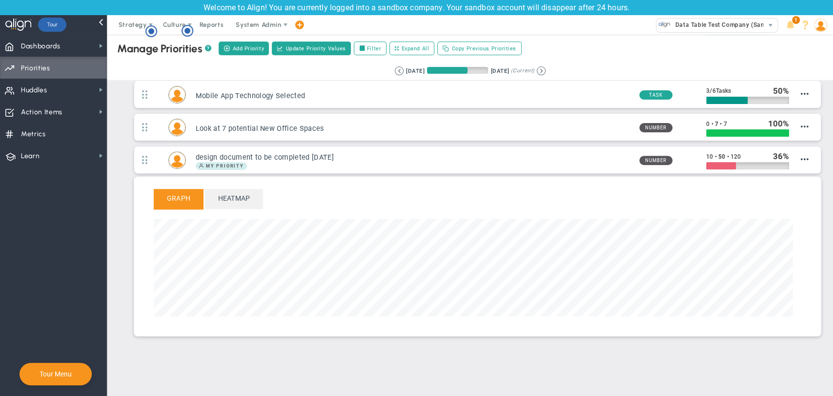
scroll to position [112, 639]
click at [46, 41] on span "Dashboards" at bounding box center [41, 46] width 40 height 20
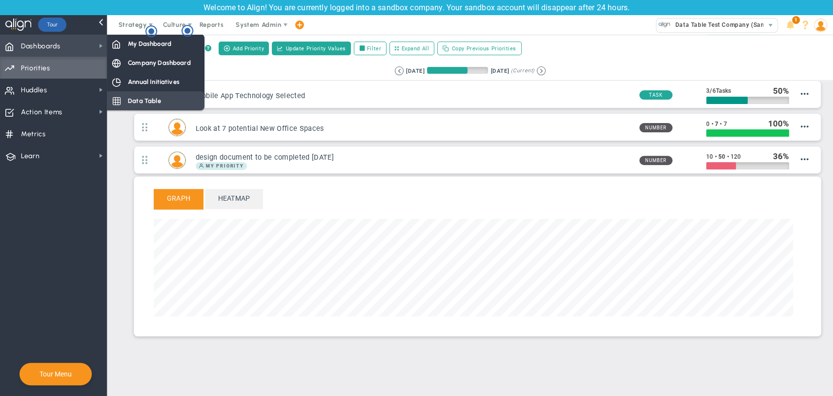
click at [169, 98] on div "Data Table" at bounding box center [156, 100] width 98 height 19
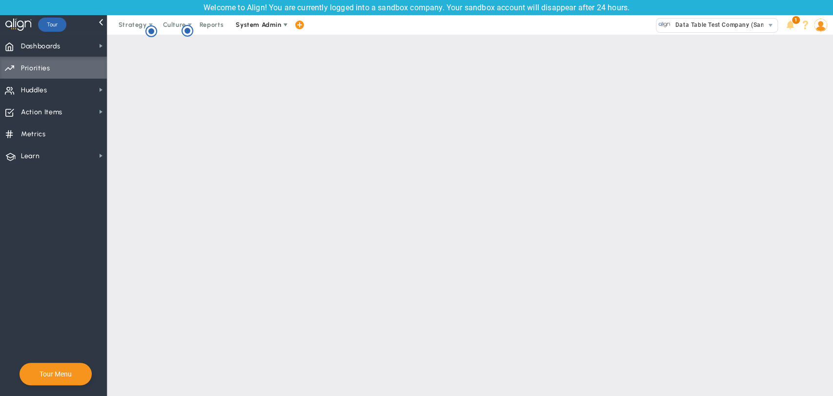
click at [278, 19] on span "System Admin" at bounding box center [258, 25] width 61 height 20
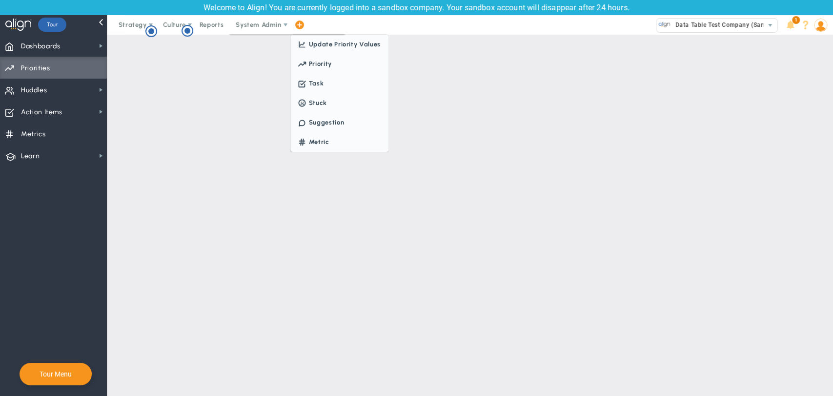
click at [299, 25] on span at bounding box center [299, 25] width 8 height 13
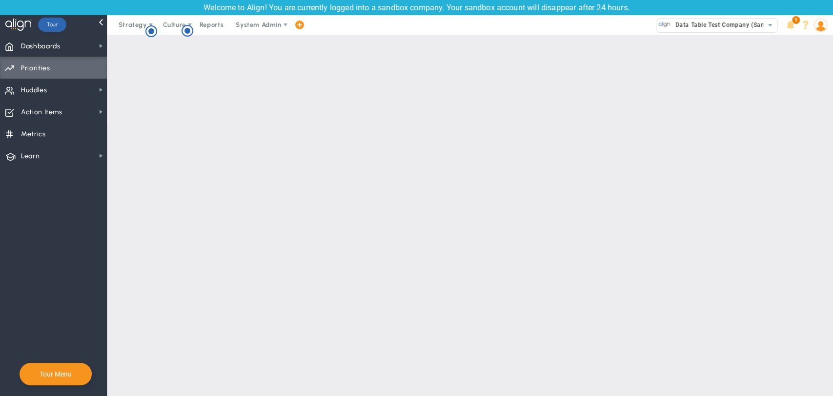
click at [299, 25] on span at bounding box center [299, 25] width 8 height 13
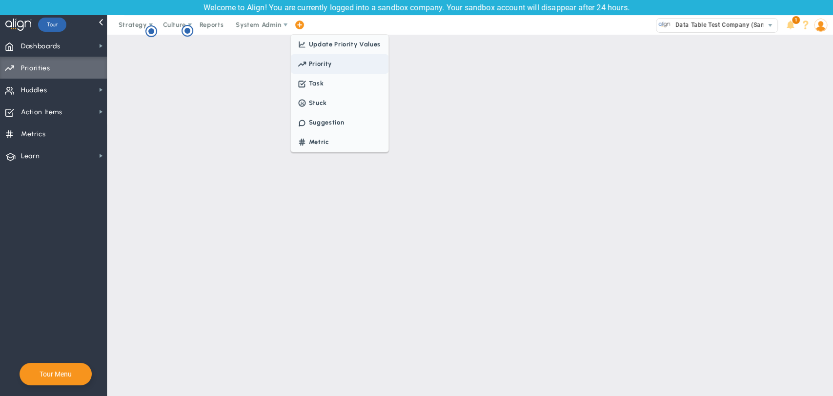
click at [305, 67] on span at bounding box center [302, 64] width 13 height 9
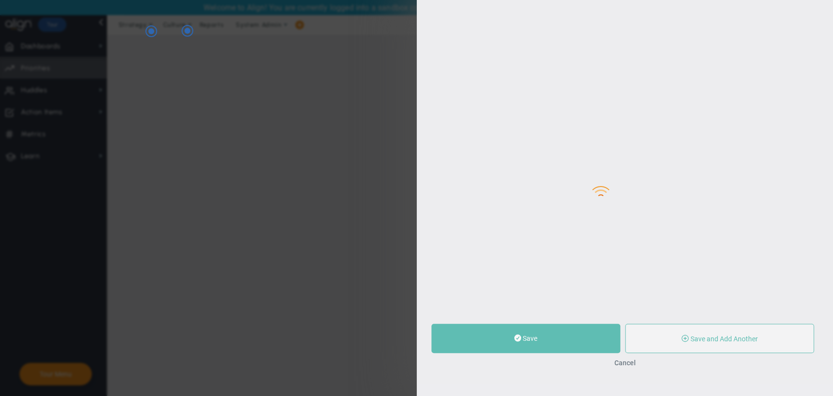
type input "0"
radio input "true"
type input "Sudhir Dakshinamurthy"
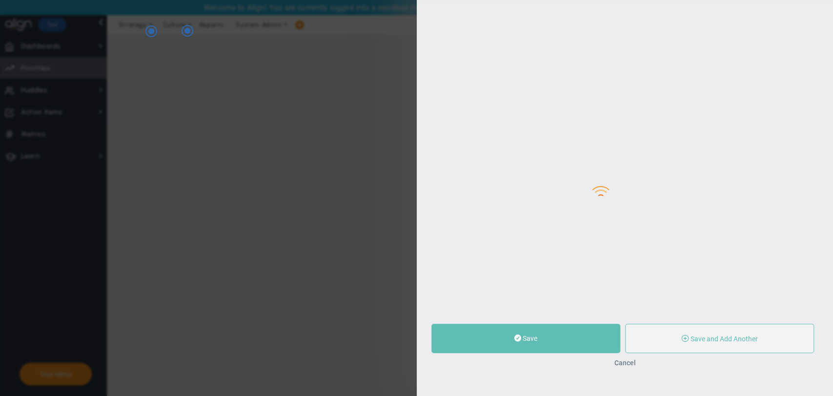
type input "0"
radio input "true"
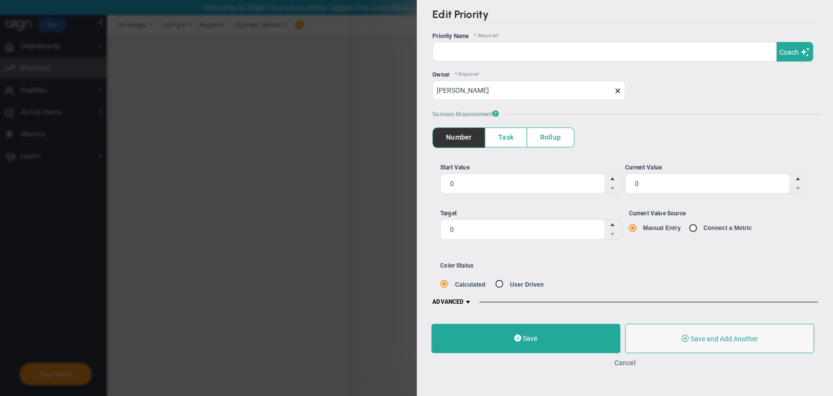
click at [629, 364] on button "Cancel" at bounding box center [624, 363] width 21 height 8
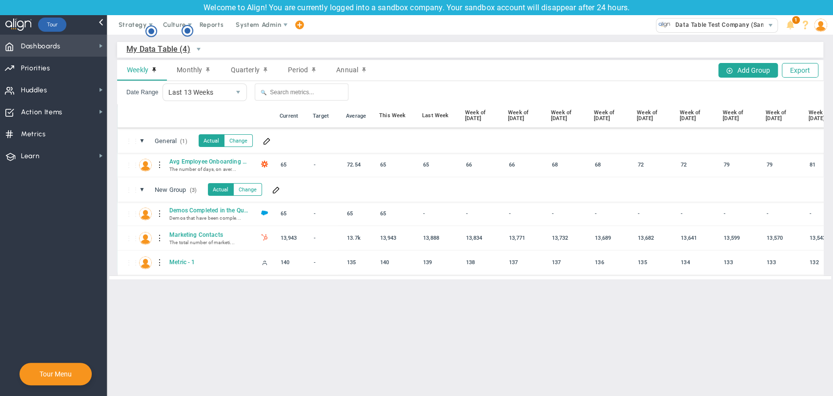
click at [32, 43] on span "Dashboards" at bounding box center [41, 46] width 40 height 20
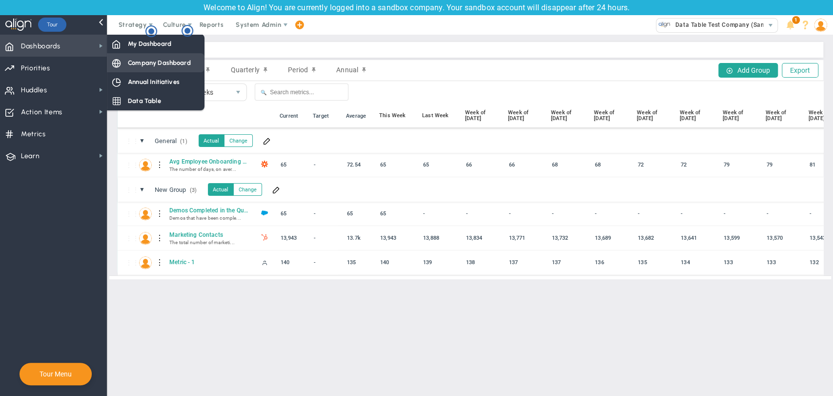
click at [155, 67] on span "Company Dashboard" at bounding box center [159, 62] width 63 height 9
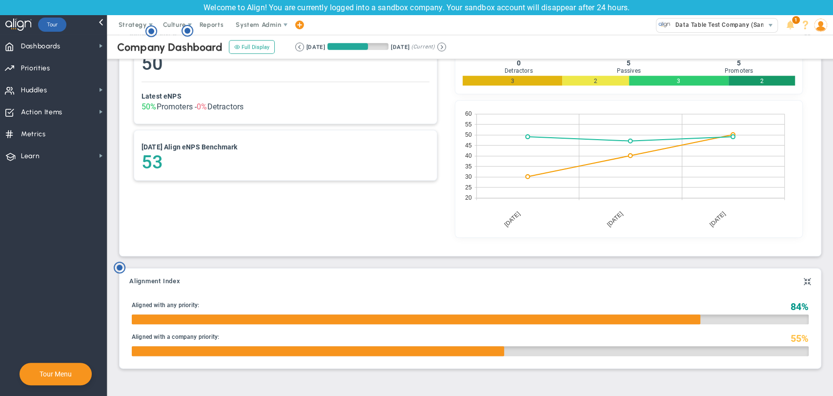
scroll to position [627, 0]
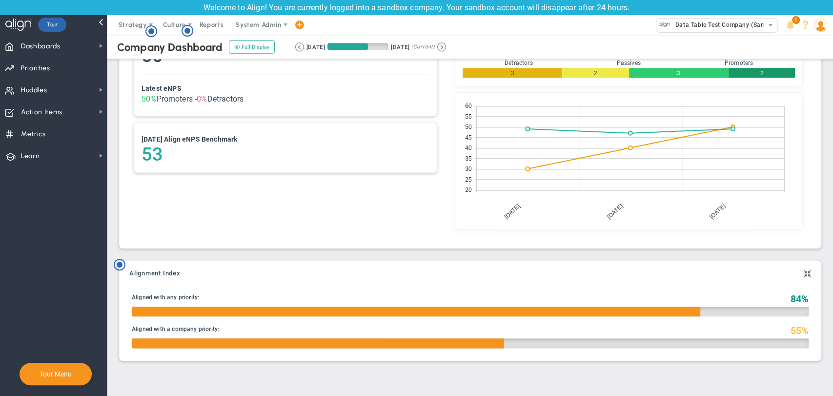
click at [228, 175] on div "50 Latest eNPS 50% Promoters - 0% Detractors Today's Align eNPS Benchmark 53" at bounding box center [285, 107] width 317 height 151
click at [57, 44] on span "Dashboards" at bounding box center [41, 46] width 40 height 20
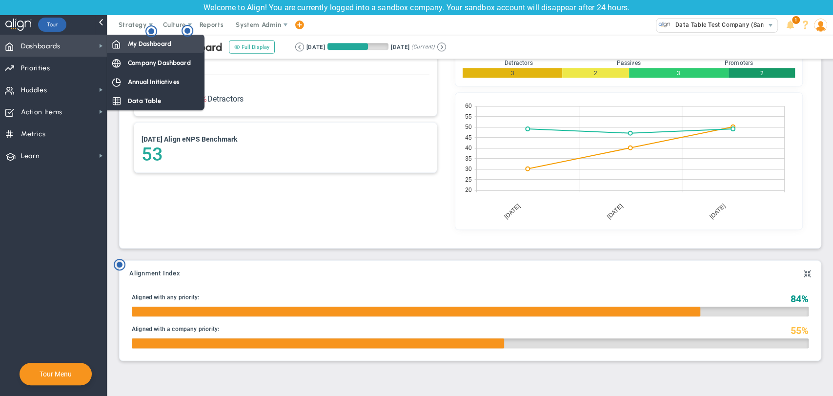
click at [160, 43] on span "My Dashboard" at bounding box center [149, 43] width 43 height 9
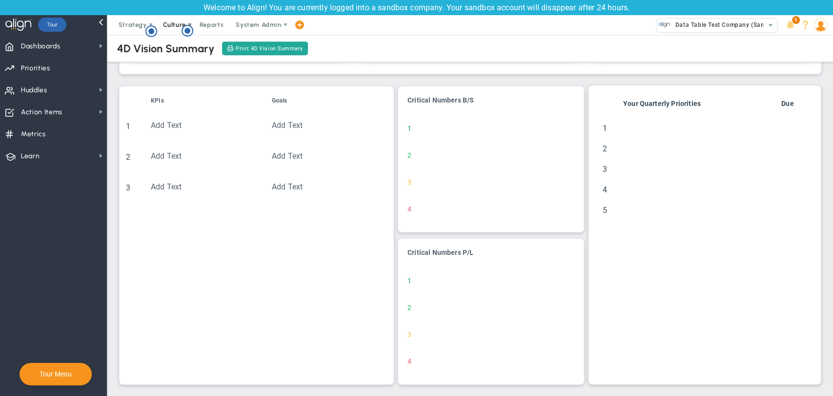
click at [180, 28] on span "Culture" at bounding box center [174, 24] width 23 height 7
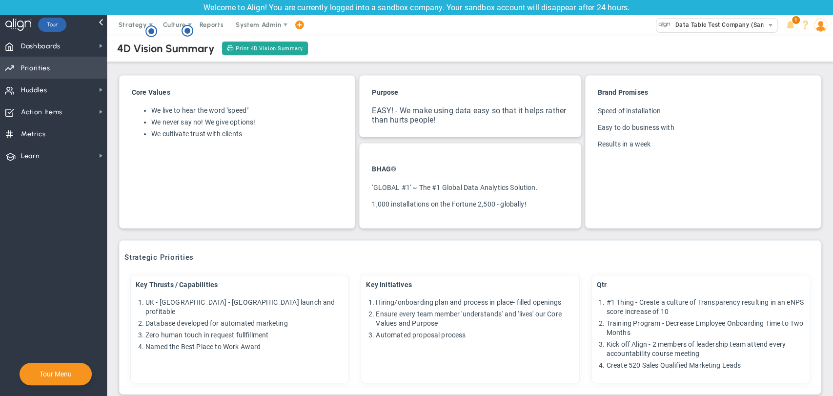
click at [51, 71] on span "Priorities Projects OKR Tree Priorities Projects OKRs" at bounding box center [53, 68] width 107 height 22
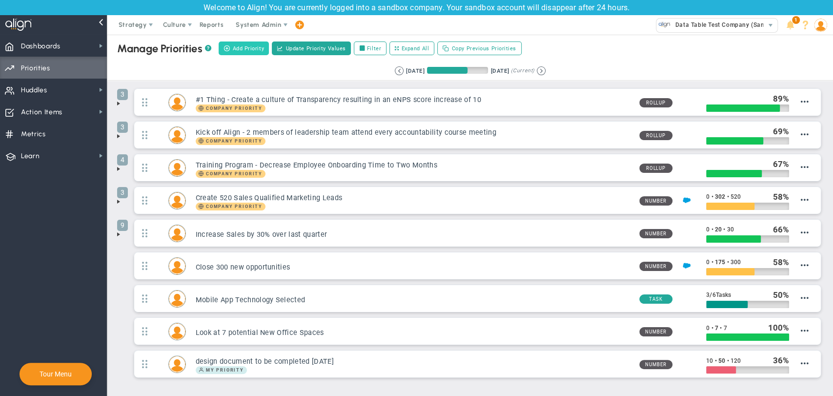
click at [246, 52] on span "Add Priority" at bounding box center [248, 48] width 32 height 8
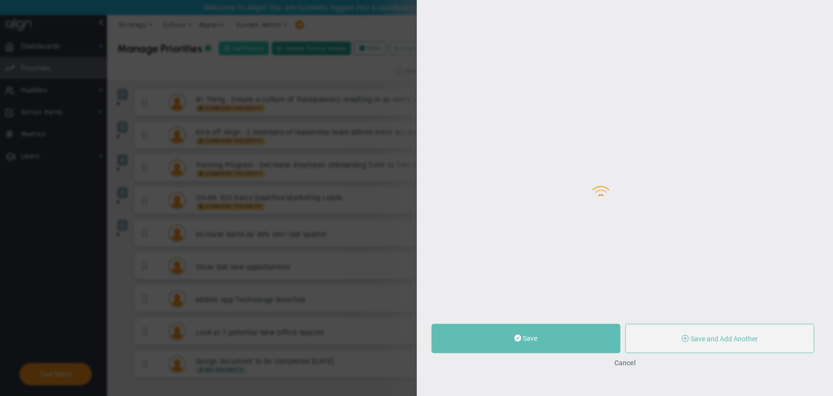
type input "0"
radio input "true"
type input "[PERSON_NAME]"
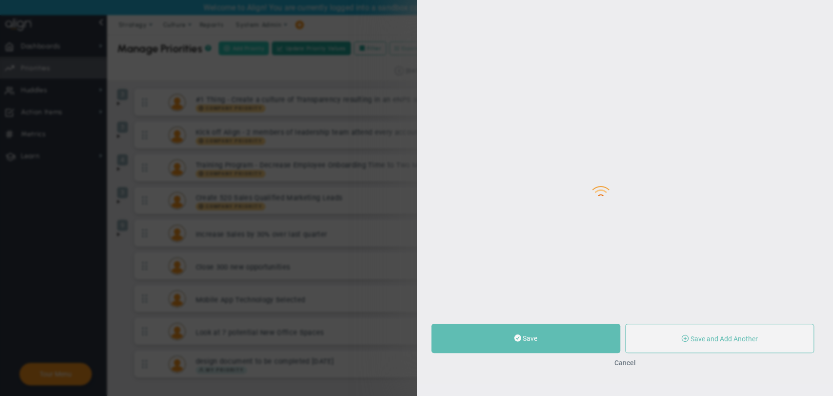
type input "0"
radio input "true"
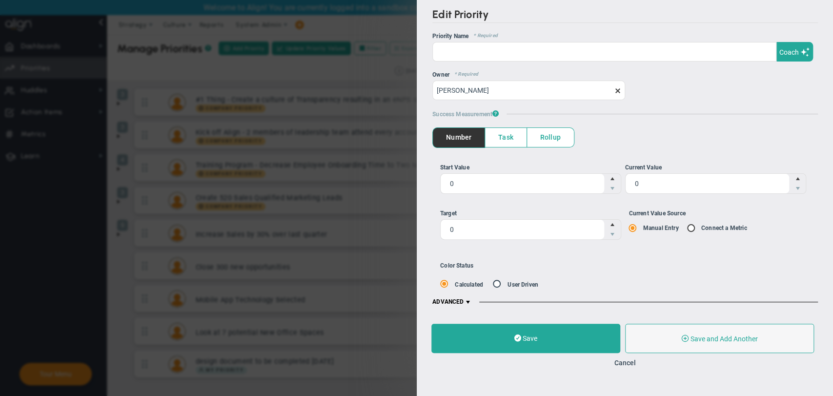
click at [638, 361] on div "Cancel" at bounding box center [624, 362] width 387 height 9
click at [632, 362] on button "Cancel" at bounding box center [624, 363] width 21 height 8
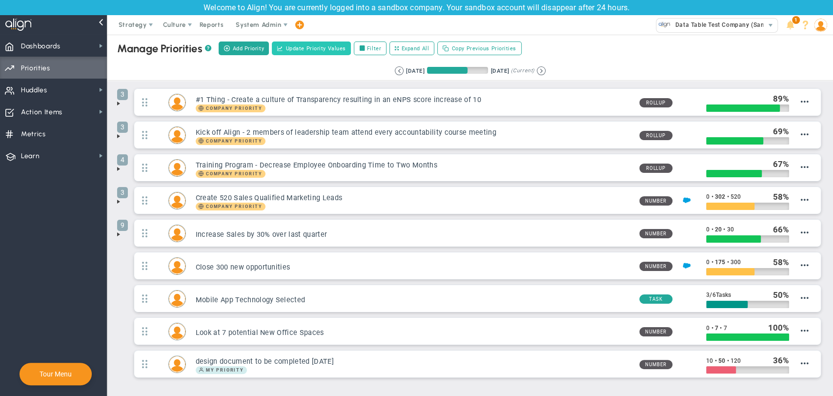
click at [311, 47] on span "Update Priority Values" at bounding box center [316, 48] width 60 height 8
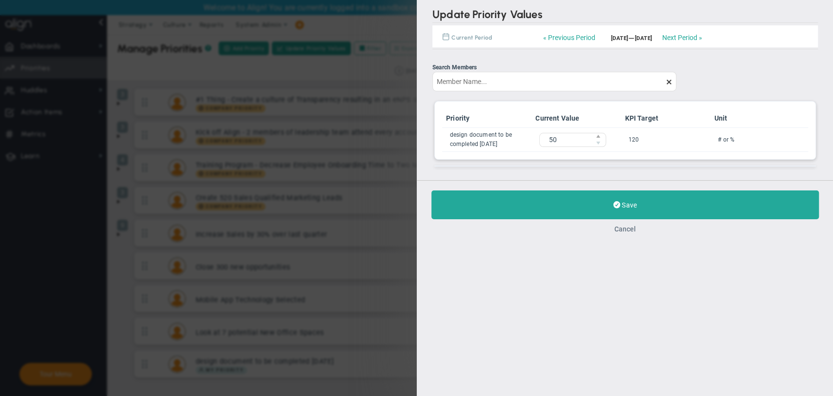
click at [618, 229] on button "Cancel" at bounding box center [624, 229] width 21 height 8
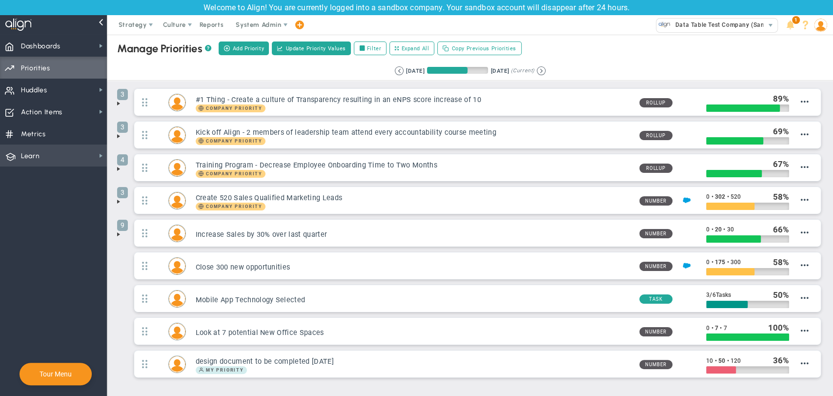
click at [67, 161] on span "Learn Learn" at bounding box center [53, 155] width 107 height 22
click at [64, 136] on span "Metrics Metrics" at bounding box center [53, 133] width 107 height 22
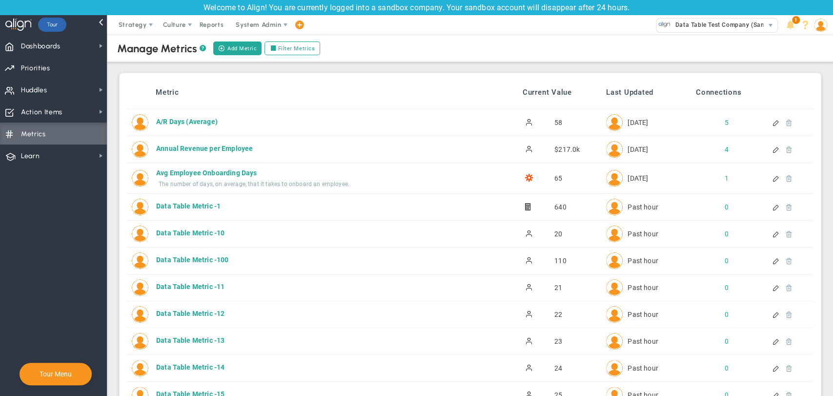
scroll to position [488, 0]
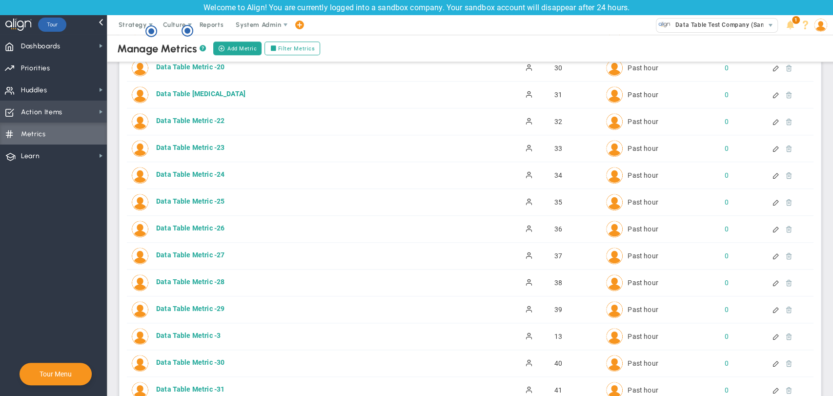
click at [81, 113] on span "Action Items Action Items" at bounding box center [53, 112] width 107 height 22
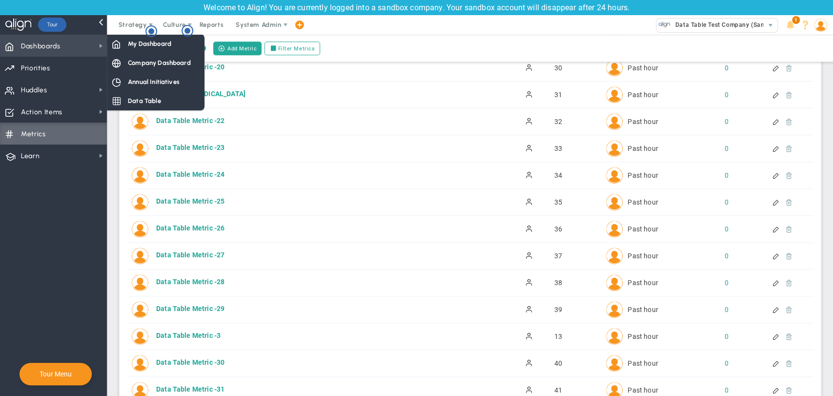
click at [28, 40] on span "Dashboards" at bounding box center [41, 46] width 40 height 20
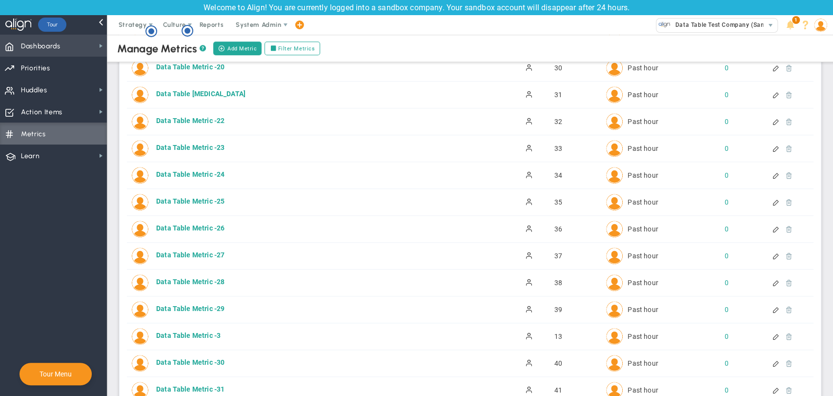
click at [75, 44] on span "Dashboards Dashboards" at bounding box center [53, 46] width 107 height 22
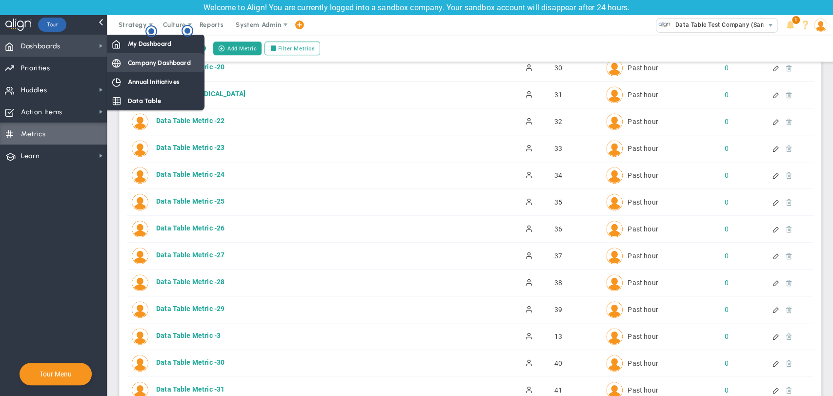
click at [153, 63] on span "Company Dashboard" at bounding box center [159, 62] width 63 height 9
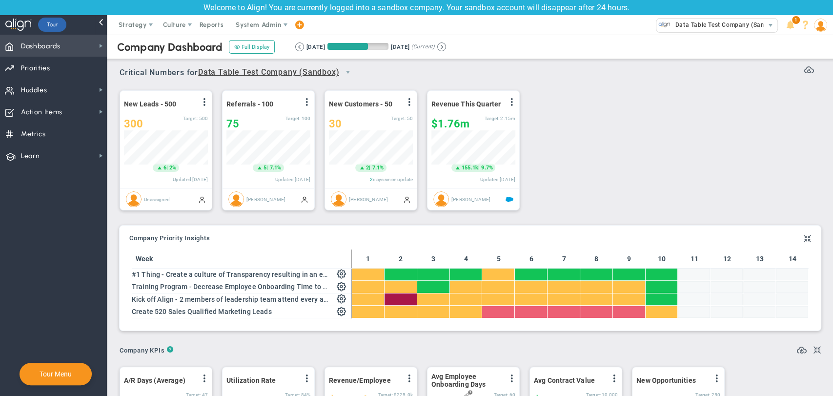
click at [48, 45] on span "Dashboards" at bounding box center [41, 46] width 40 height 20
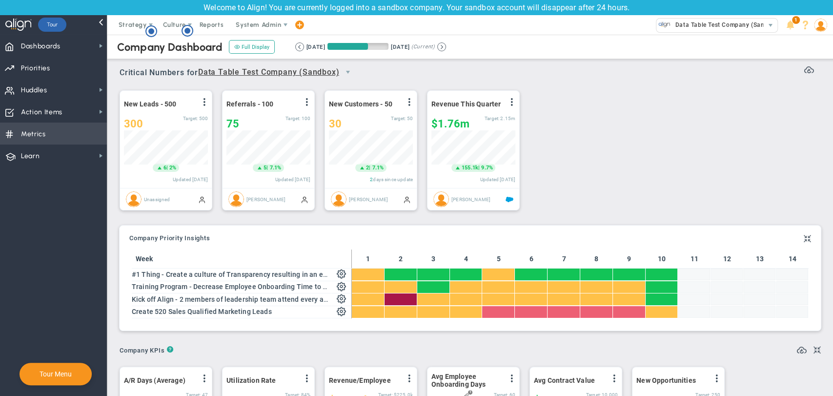
click at [58, 131] on span "Metrics Metrics" at bounding box center [53, 133] width 107 height 22
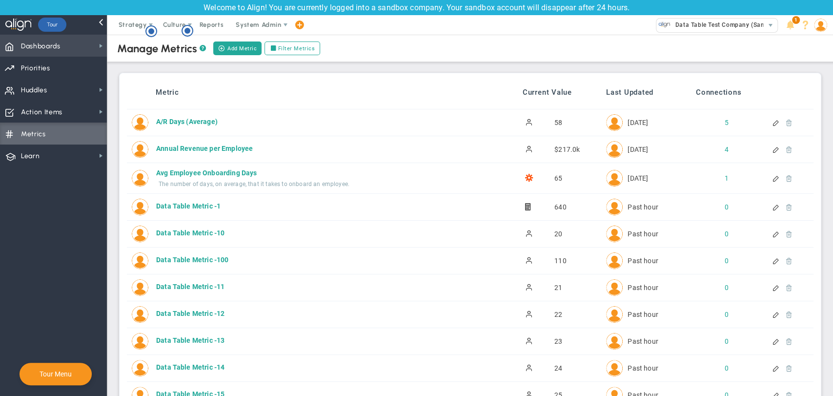
click at [52, 44] on span "Dashboards" at bounding box center [41, 46] width 40 height 20
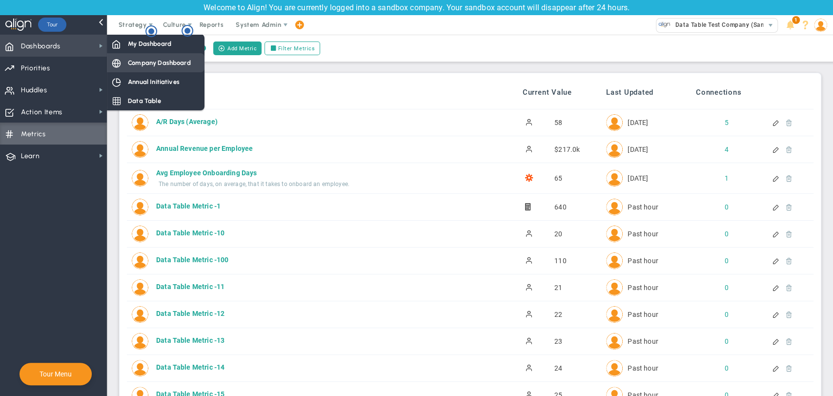
click at [155, 58] on div "Company Dashboard" at bounding box center [156, 62] width 98 height 19
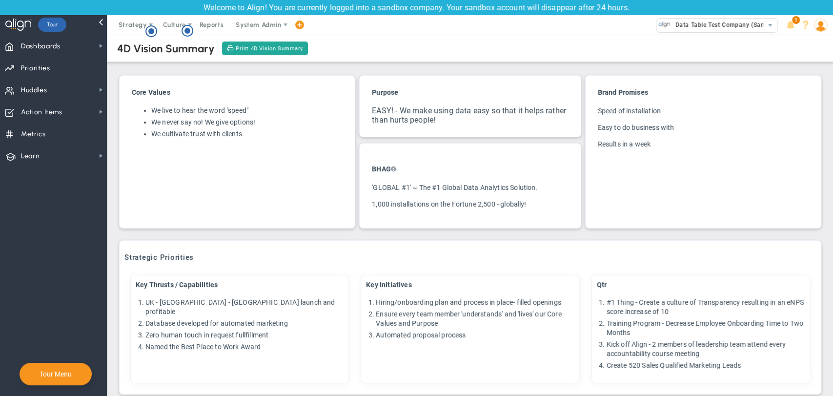
scroll to position [271, 0]
